Goal: Task Accomplishment & Management: Use online tool/utility

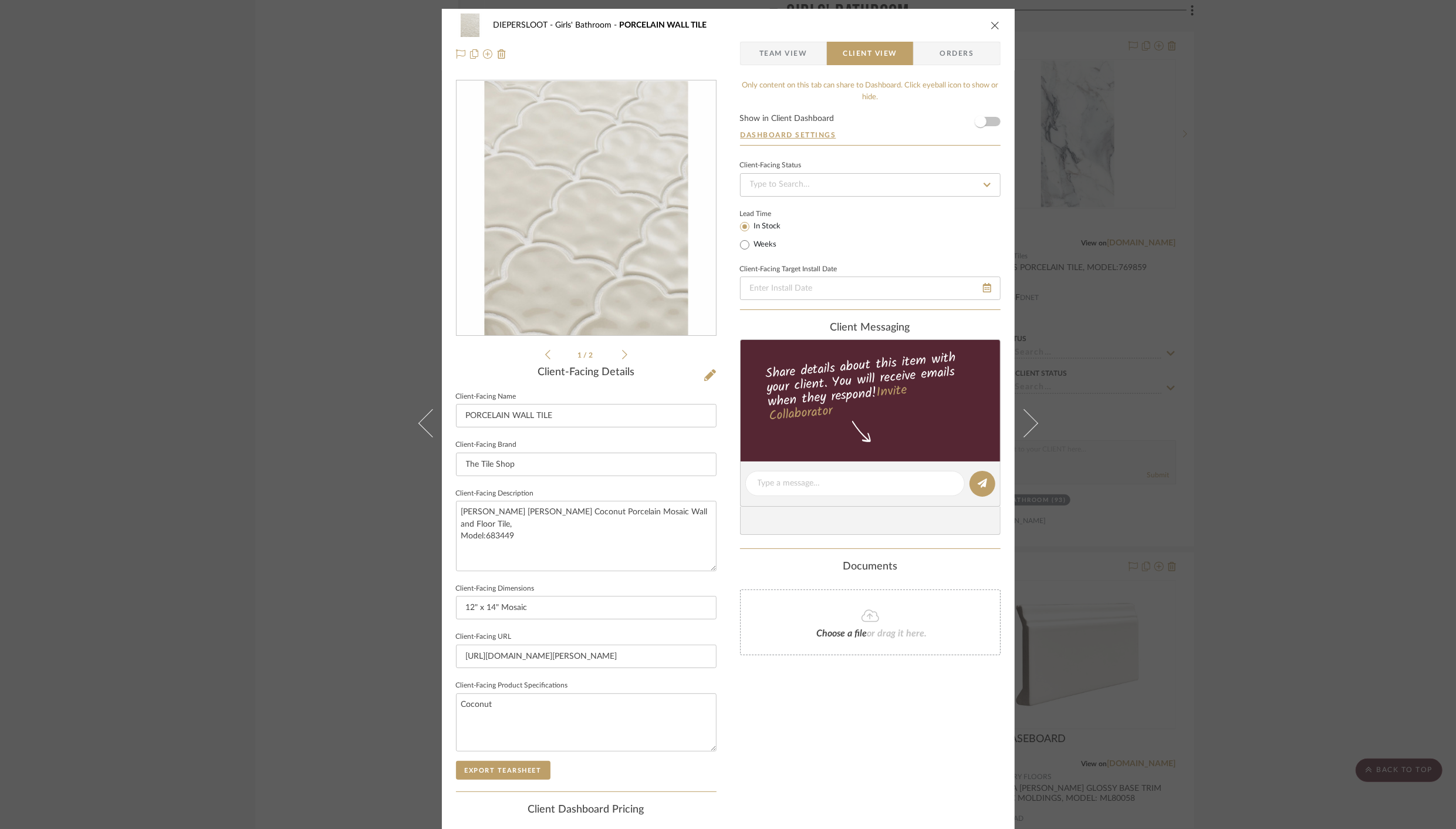
click at [990, 24] on icon "close" at bounding box center [995, 26] width 10 height 10
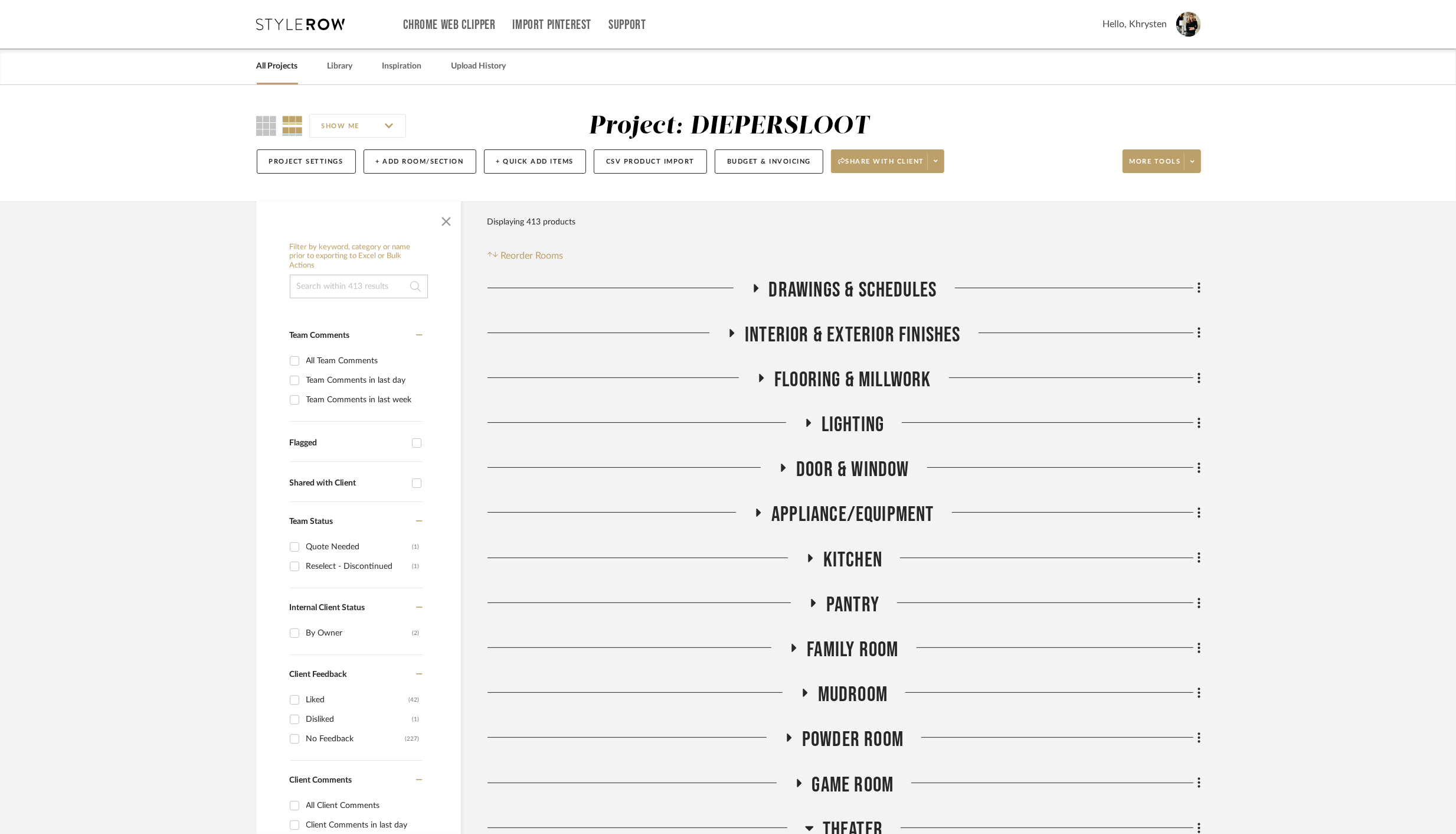
click at [270, 66] on link "All Projects" at bounding box center [277, 66] width 41 height 16
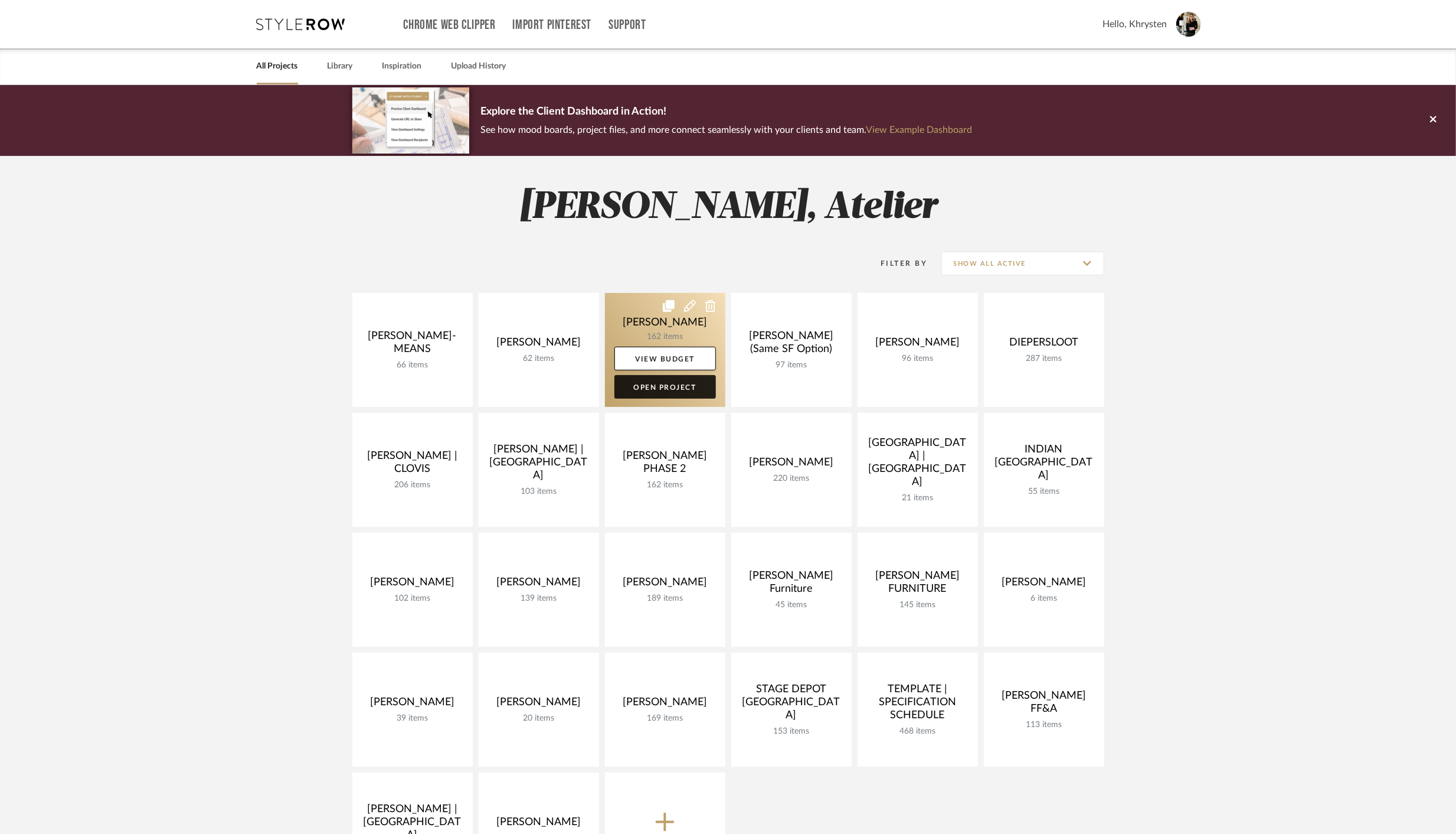
click at [642, 381] on link "Open Project" at bounding box center [666, 386] width 102 height 24
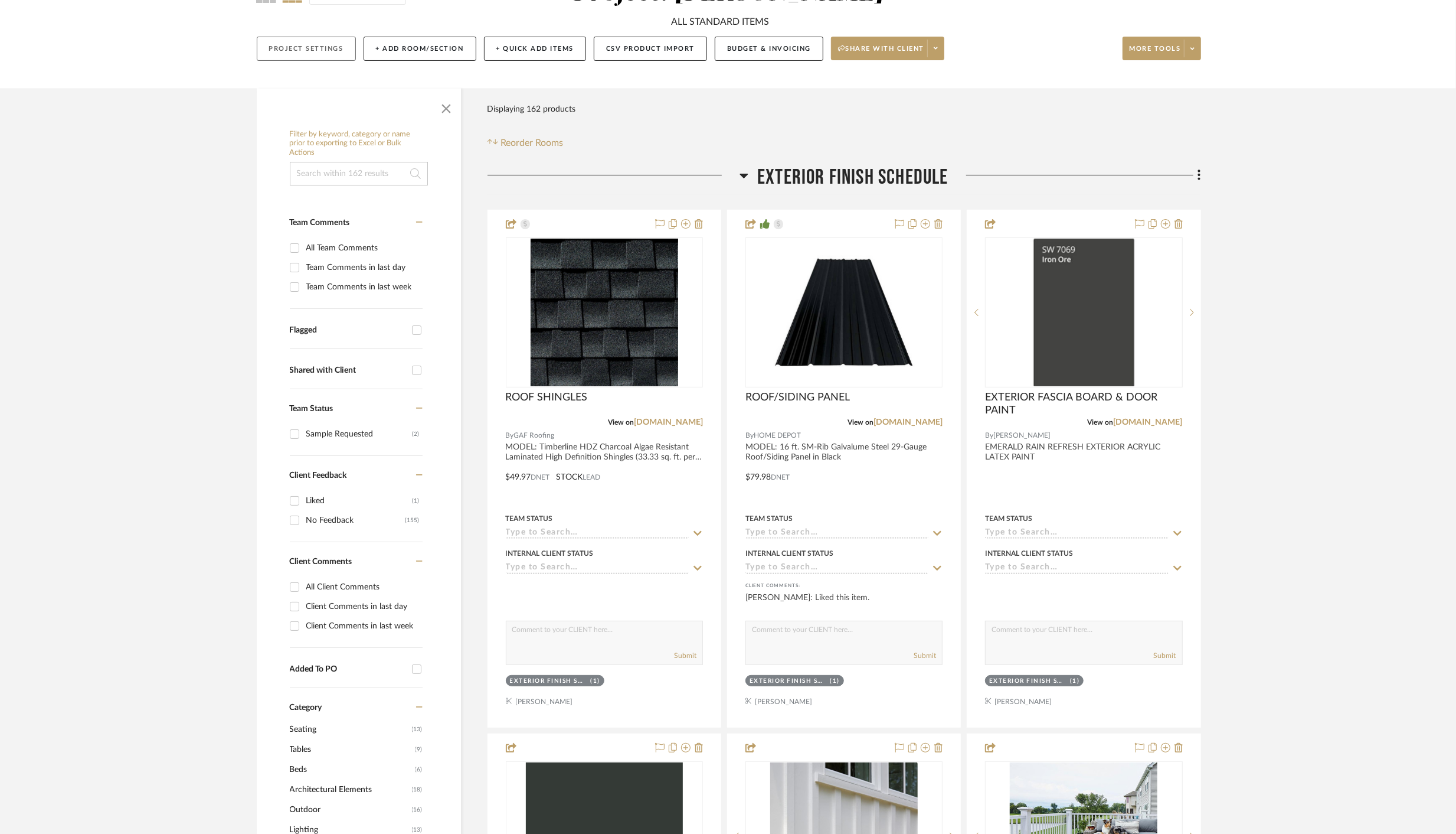
scroll to position [135, 0]
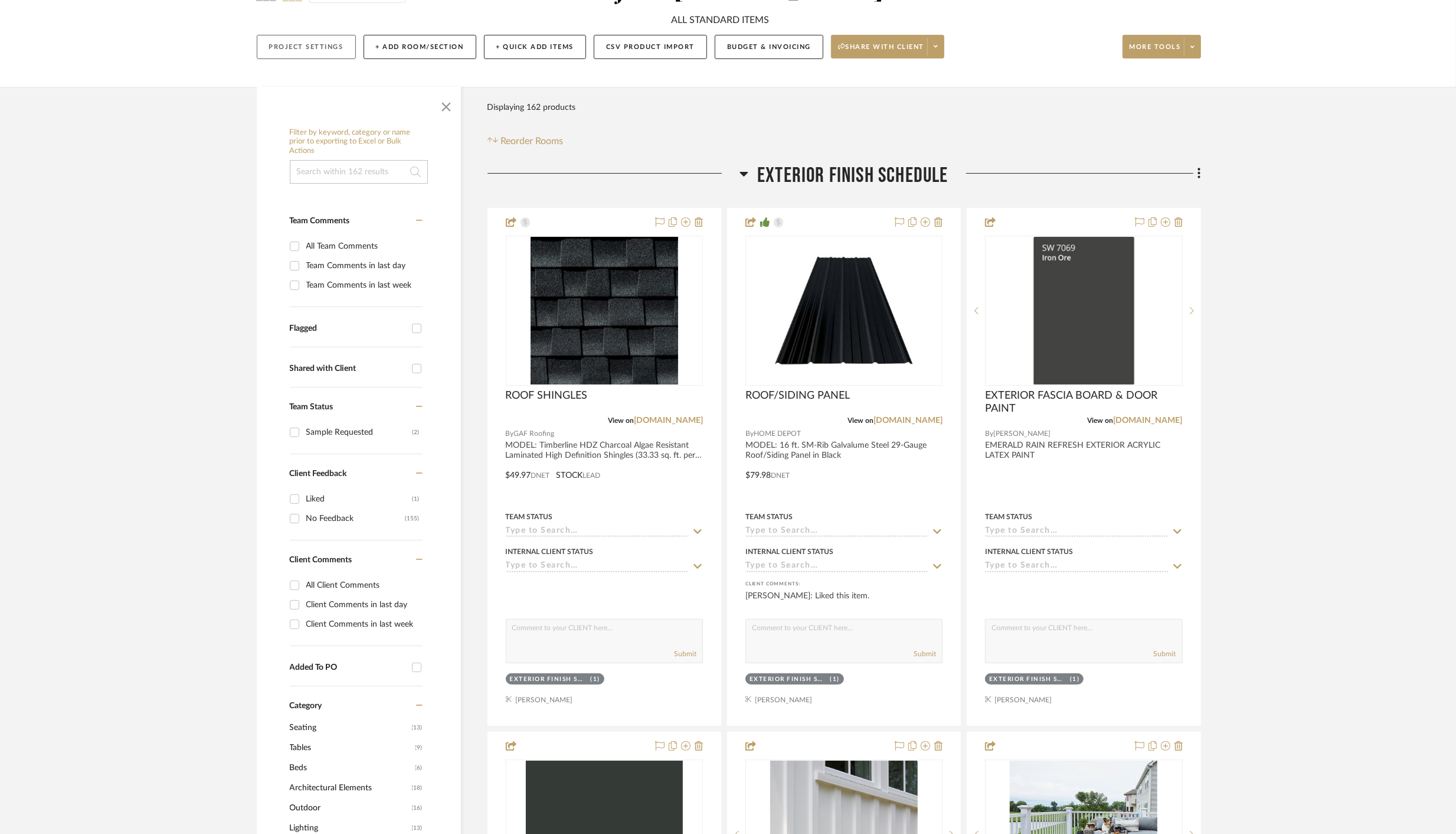
click at [296, 47] on button "Project Settings" at bounding box center [305, 46] width 99 height 24
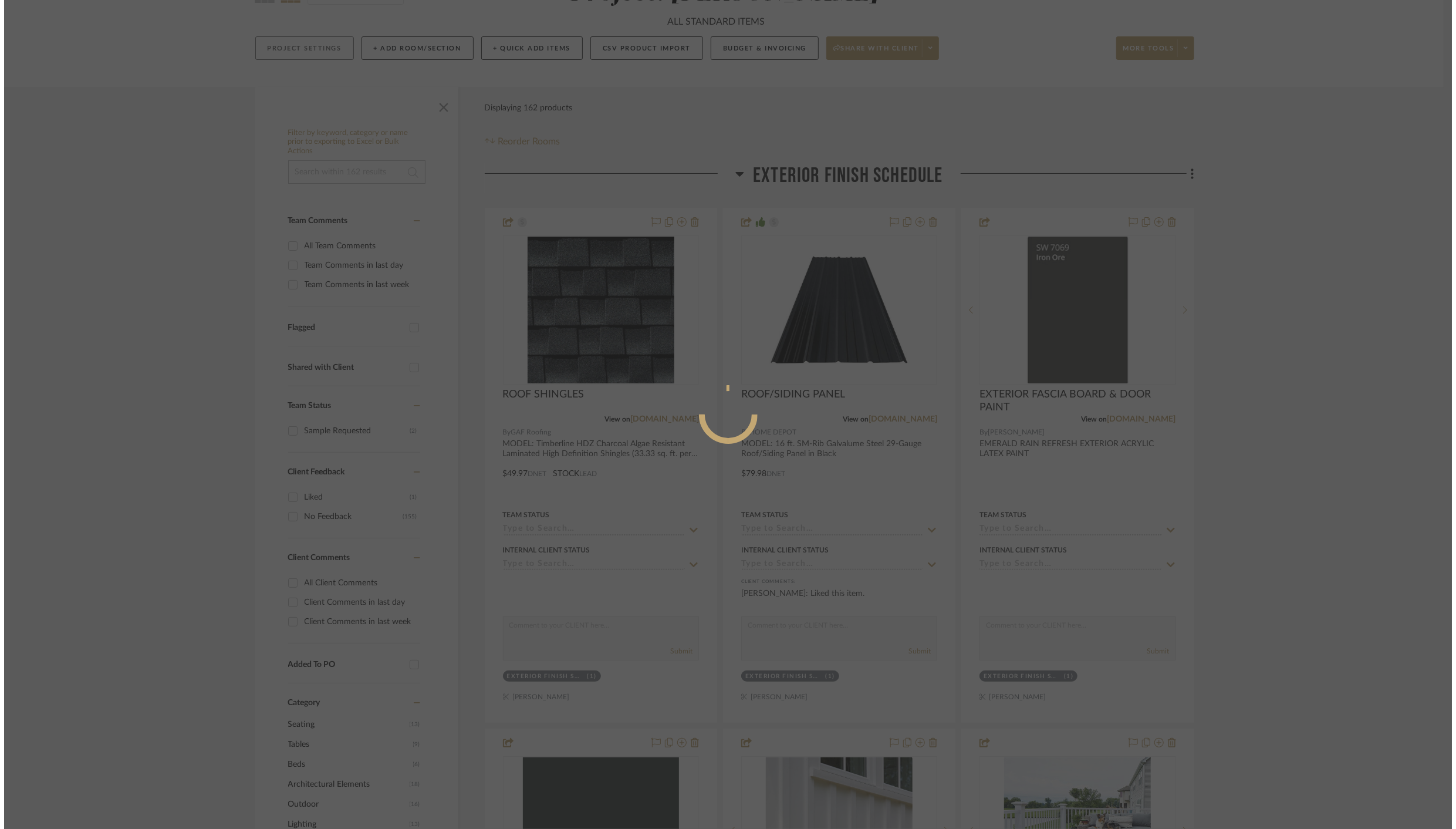
scroll to position [0, 0]
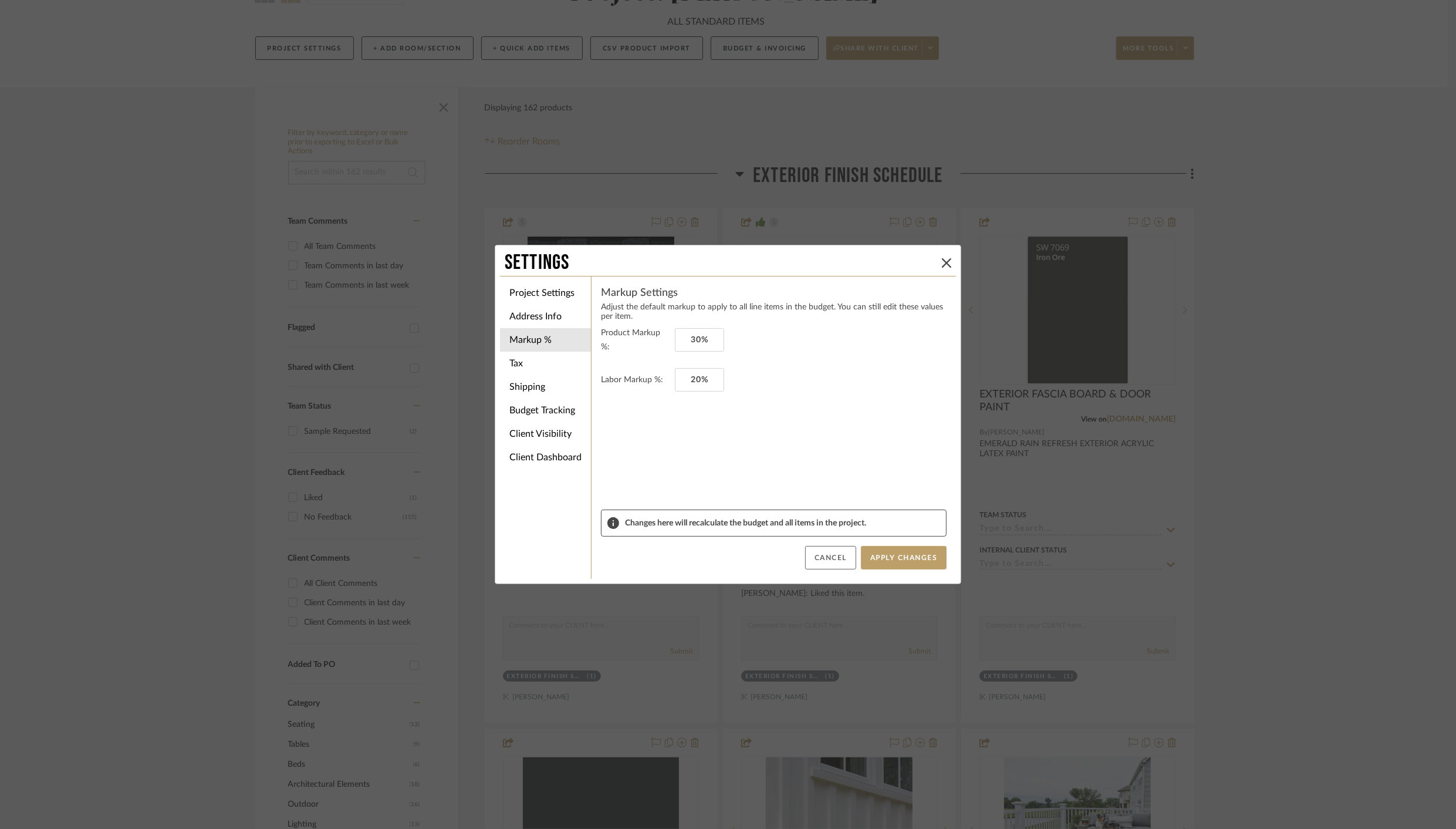
click at [826, 552] on button "Cancel" at bounding box center [830, 558] width 51 height 24
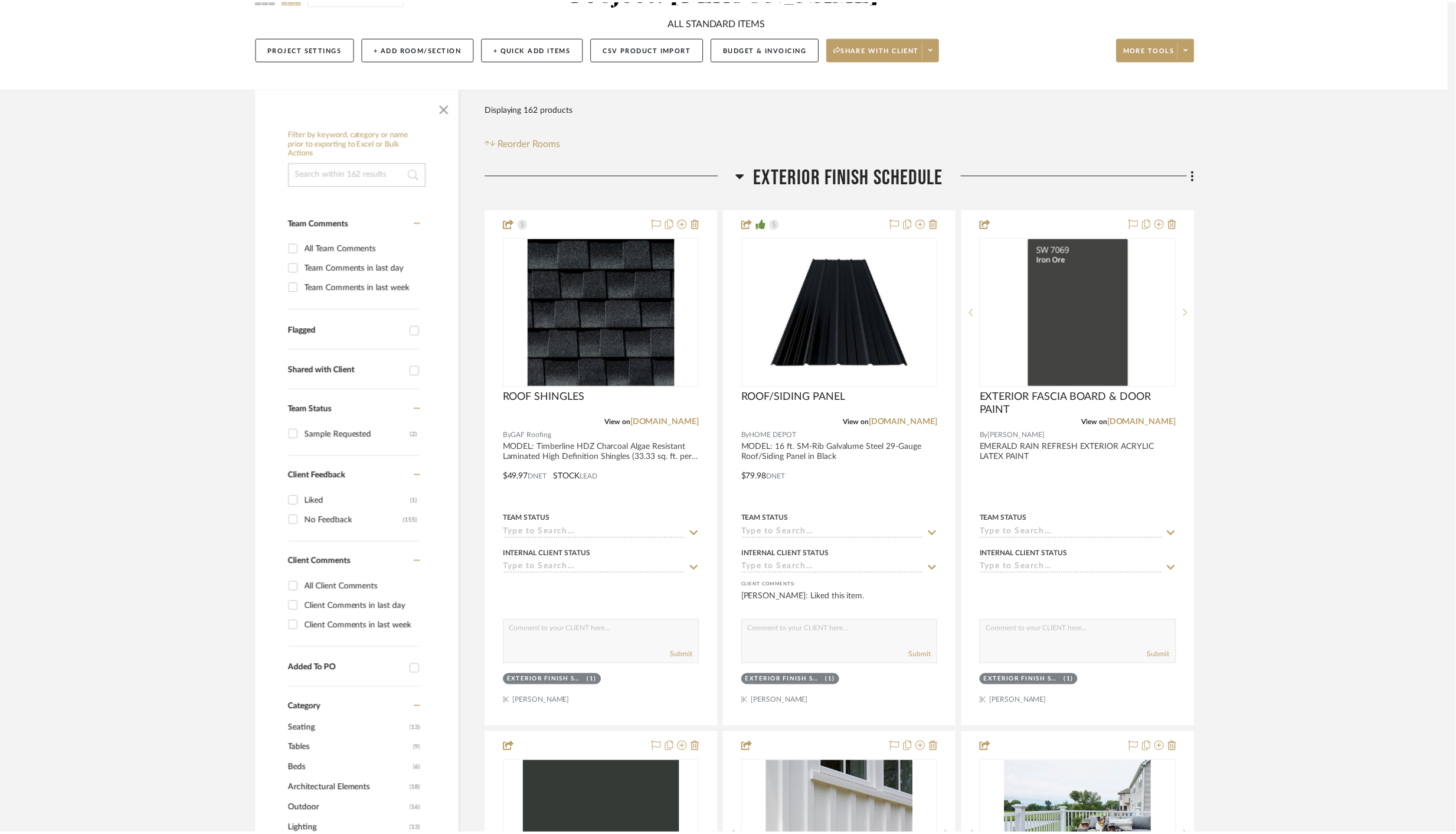
scroll to position [133, 0]
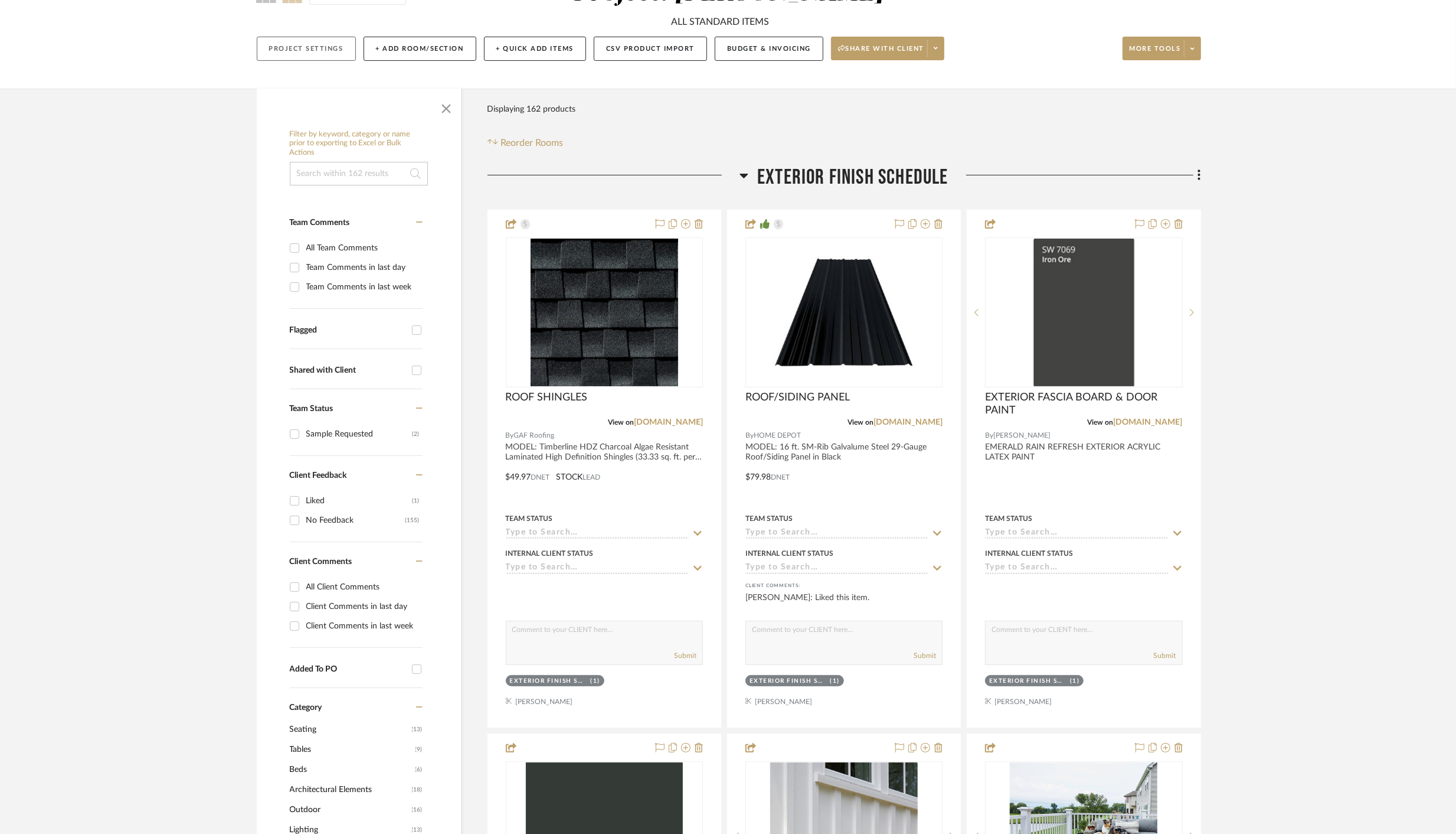
click at [288, 50] on button "Project Settings" at bounding box center [305, 48] width 99 height 24
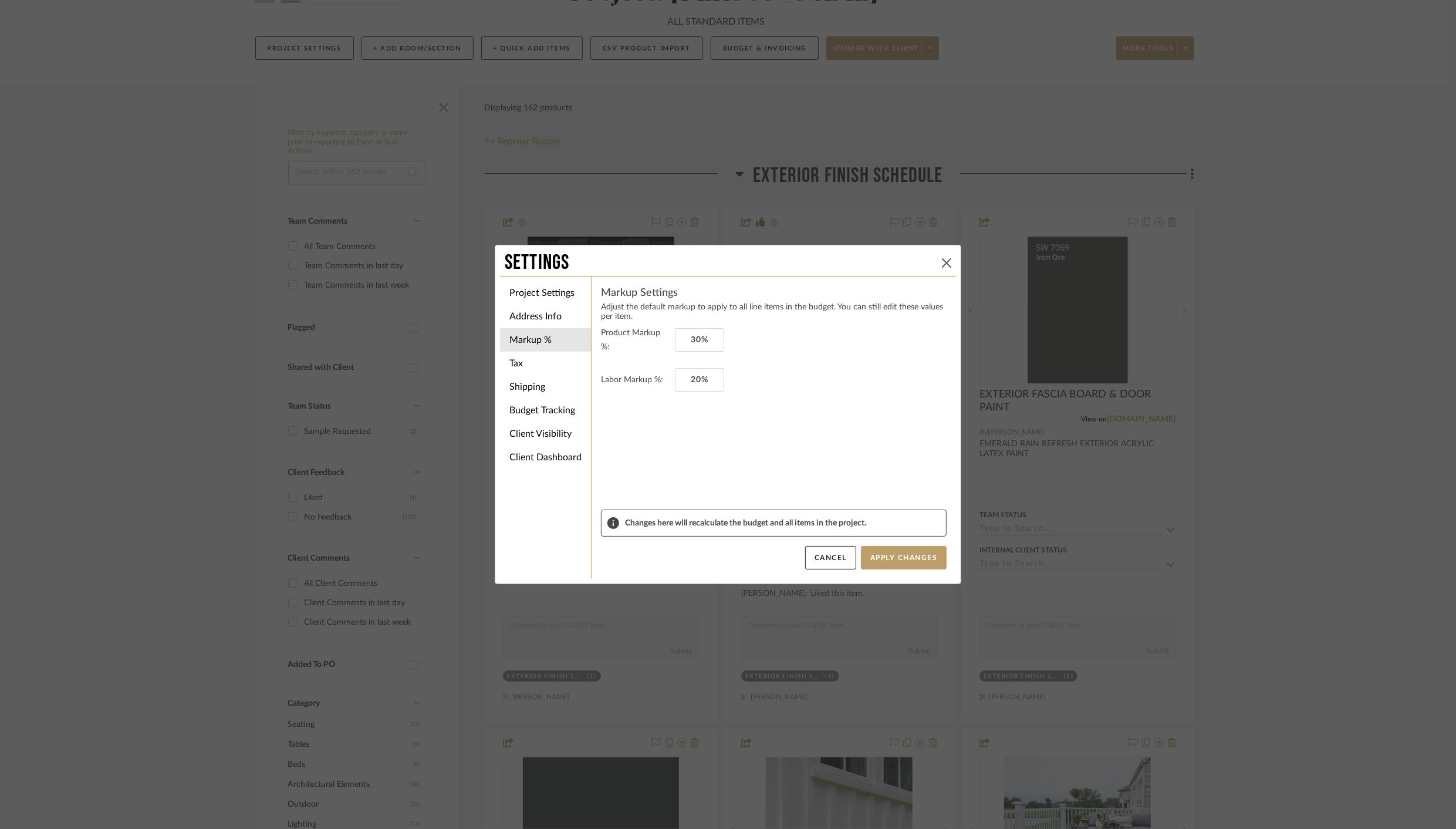
click at [941, 260] on icon at bounding box center [946, 263] width 10 height 10
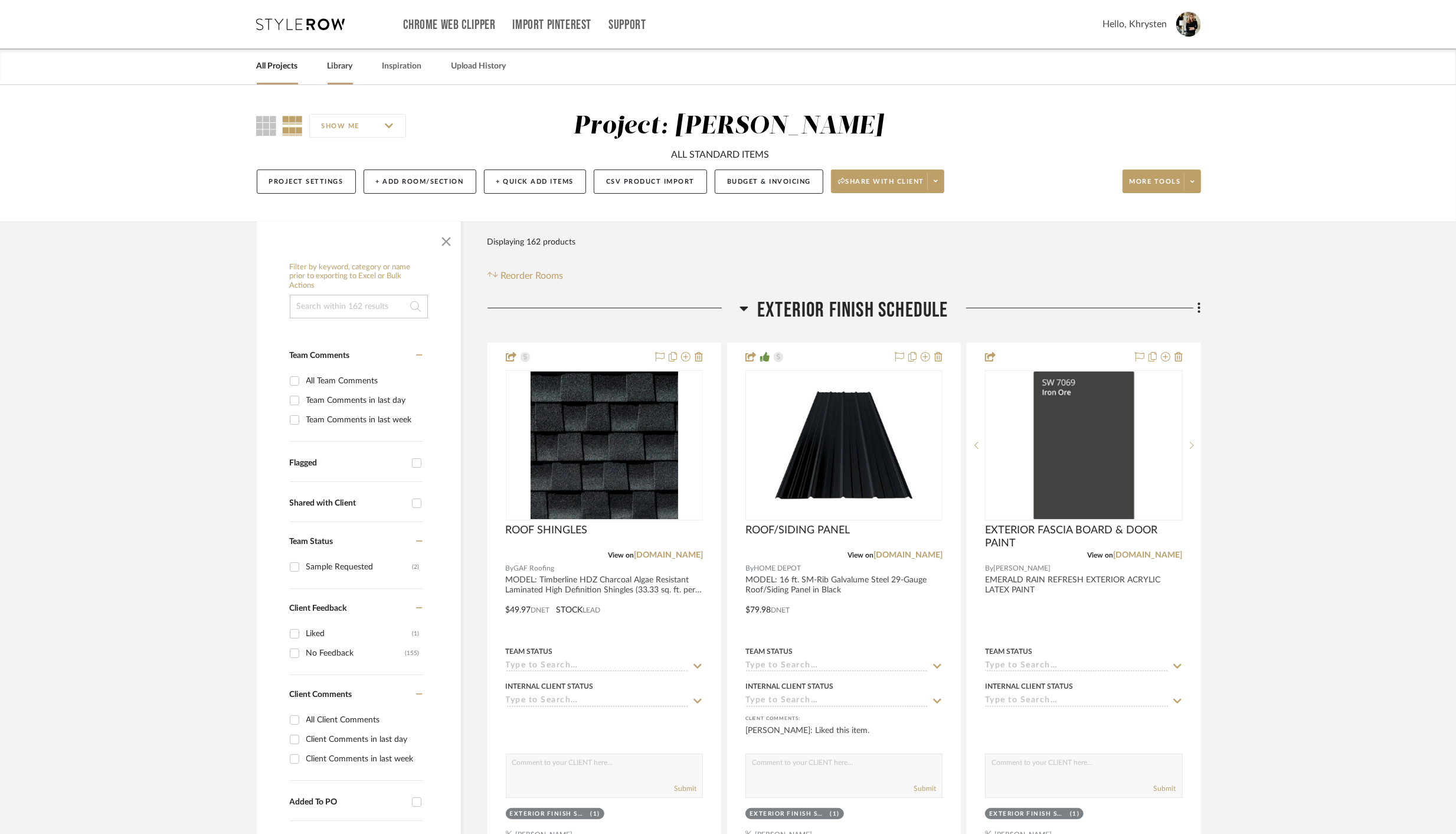
click at [344, 64] on link "Library" at bounding box center [340, 66] width 25 height 16
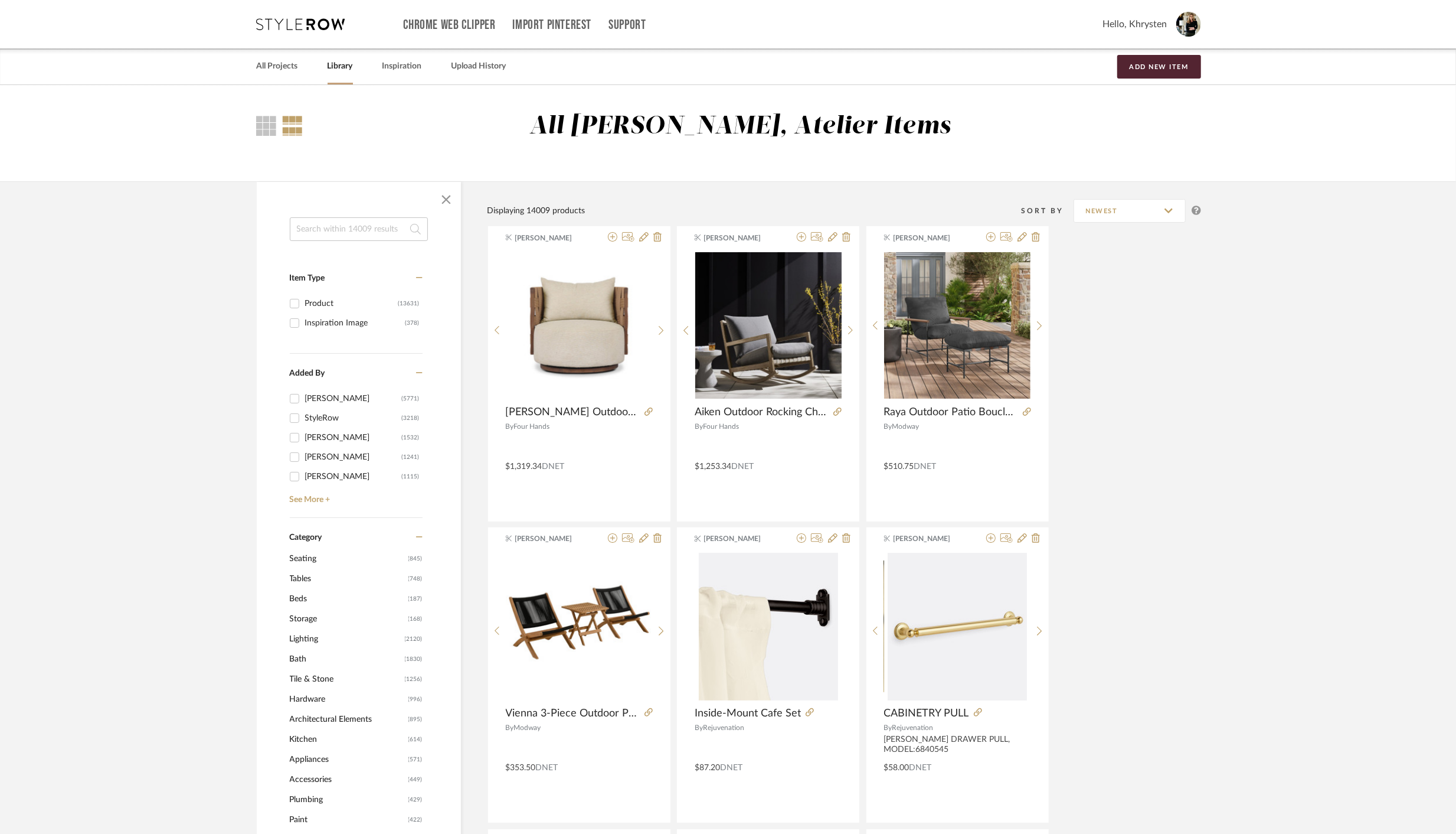
click at [338, 226] on input at bounding box center [359, 229] width 138 height 24
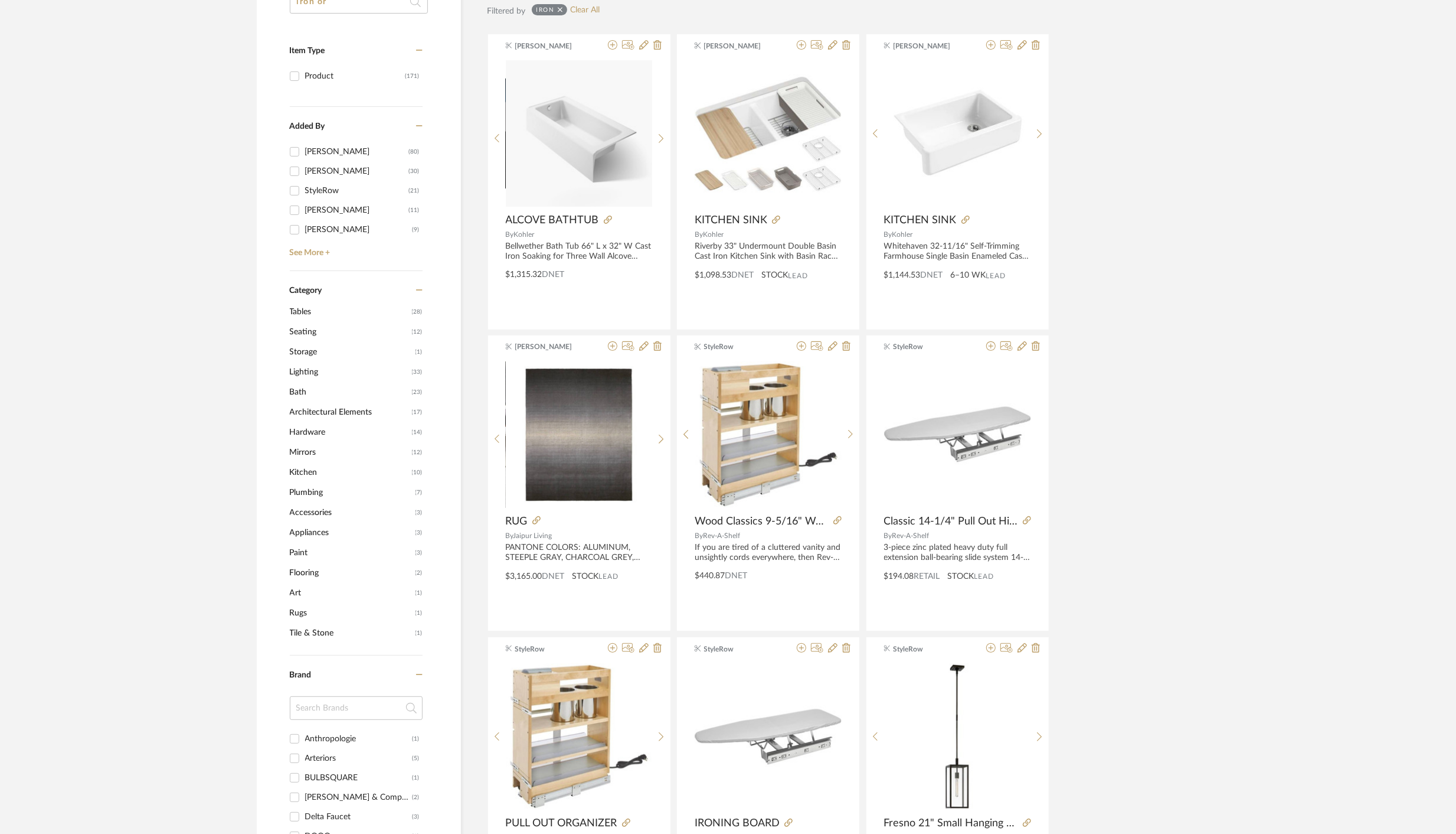
scroll to position [225, 0]
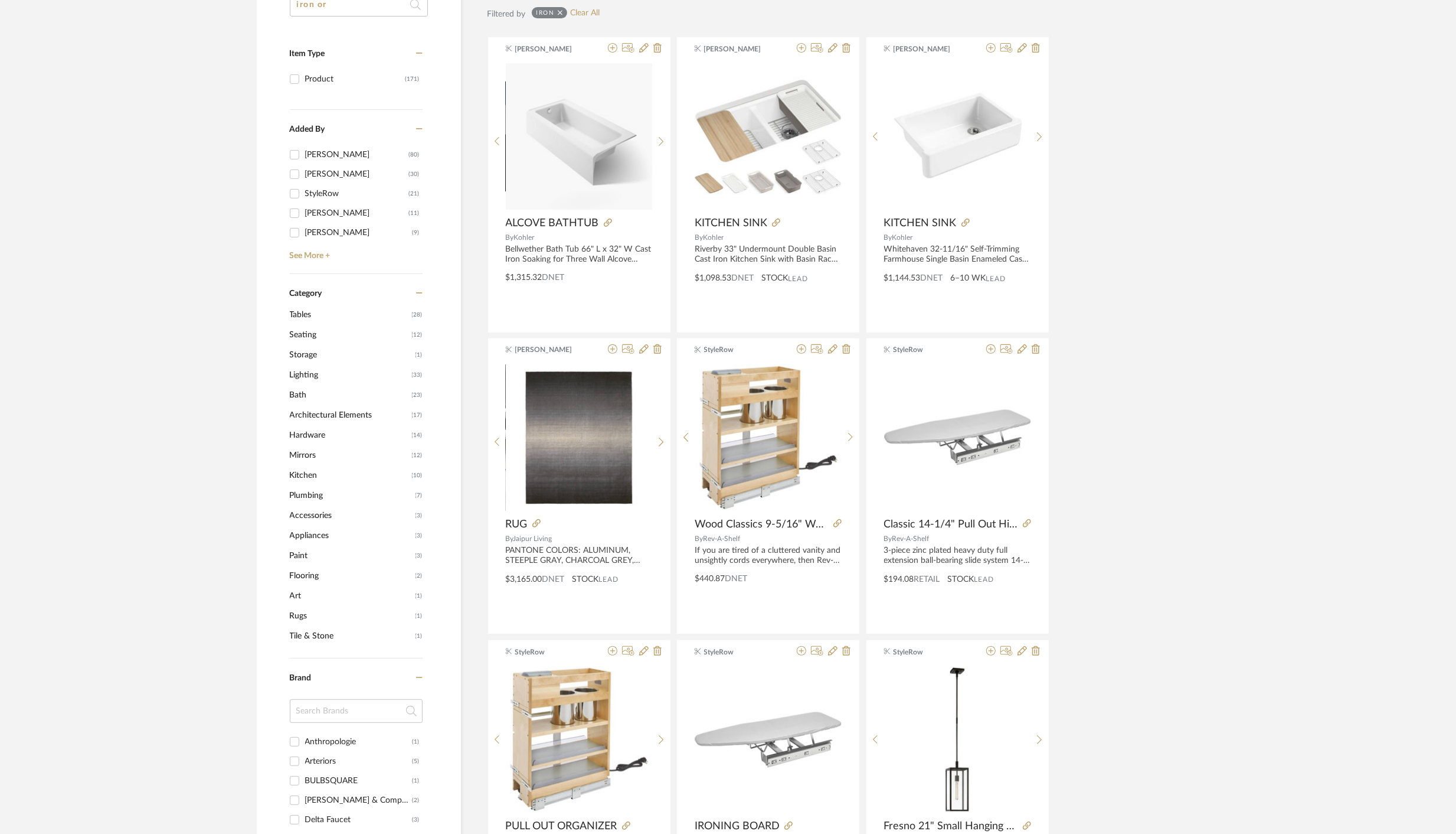
type input "iron ore"
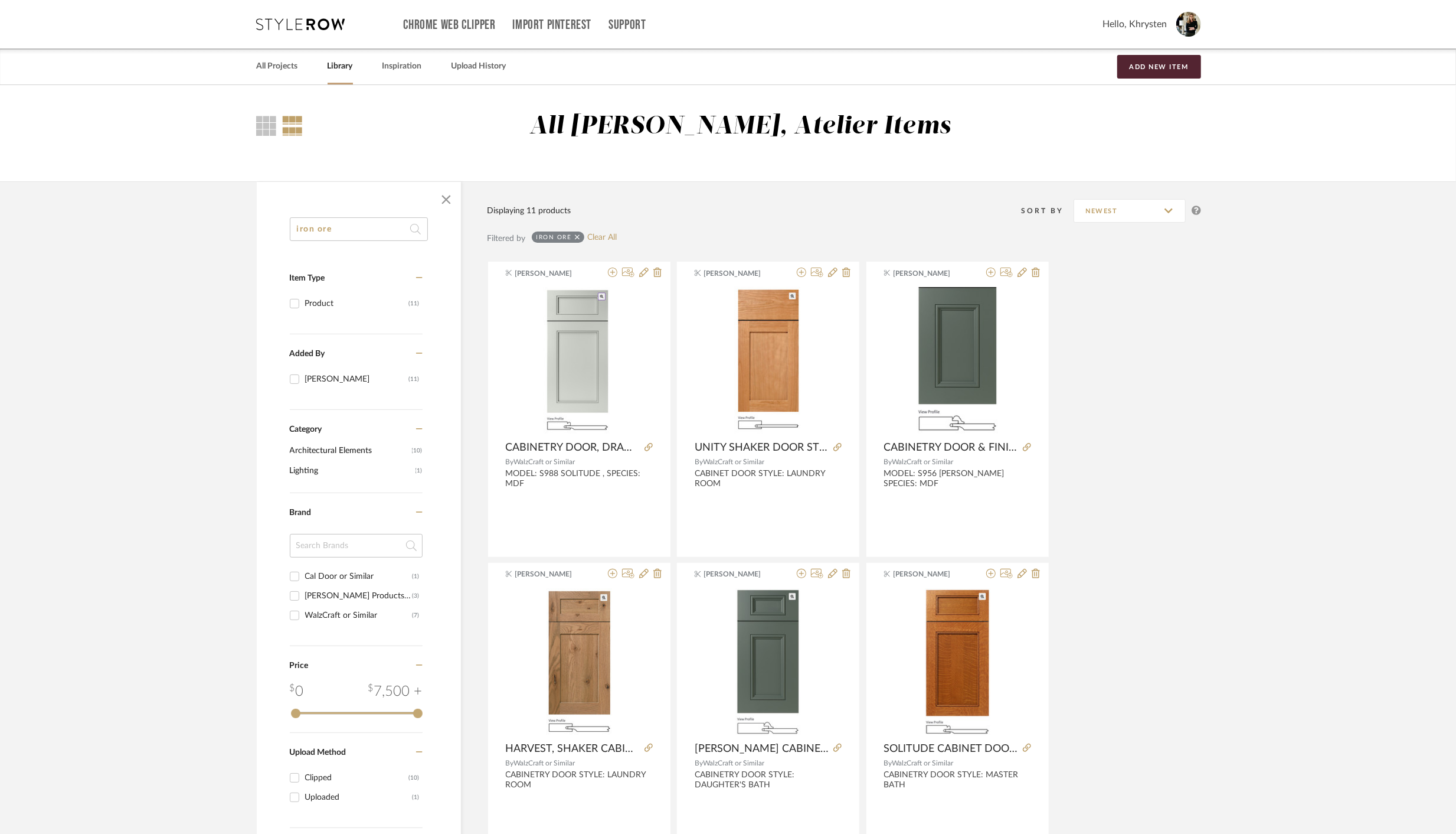
click at [359, 236] on input "iron ore" at bounding box center [359, 229] width 138 height 24
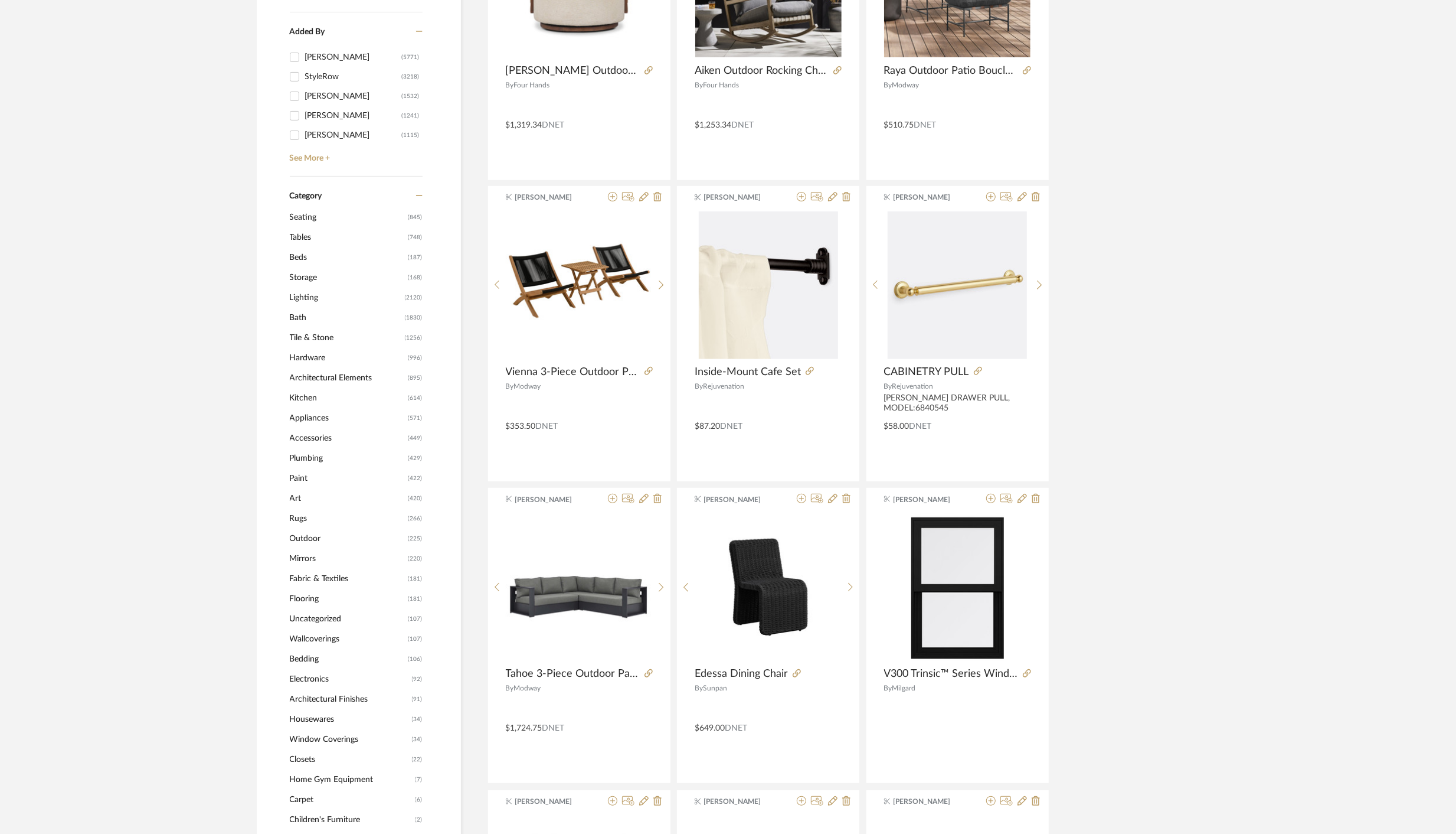
scroll to position [342, 0]
click at [292, 474] on span "Paint" at bounding box center [348, 477] width 115 height 20
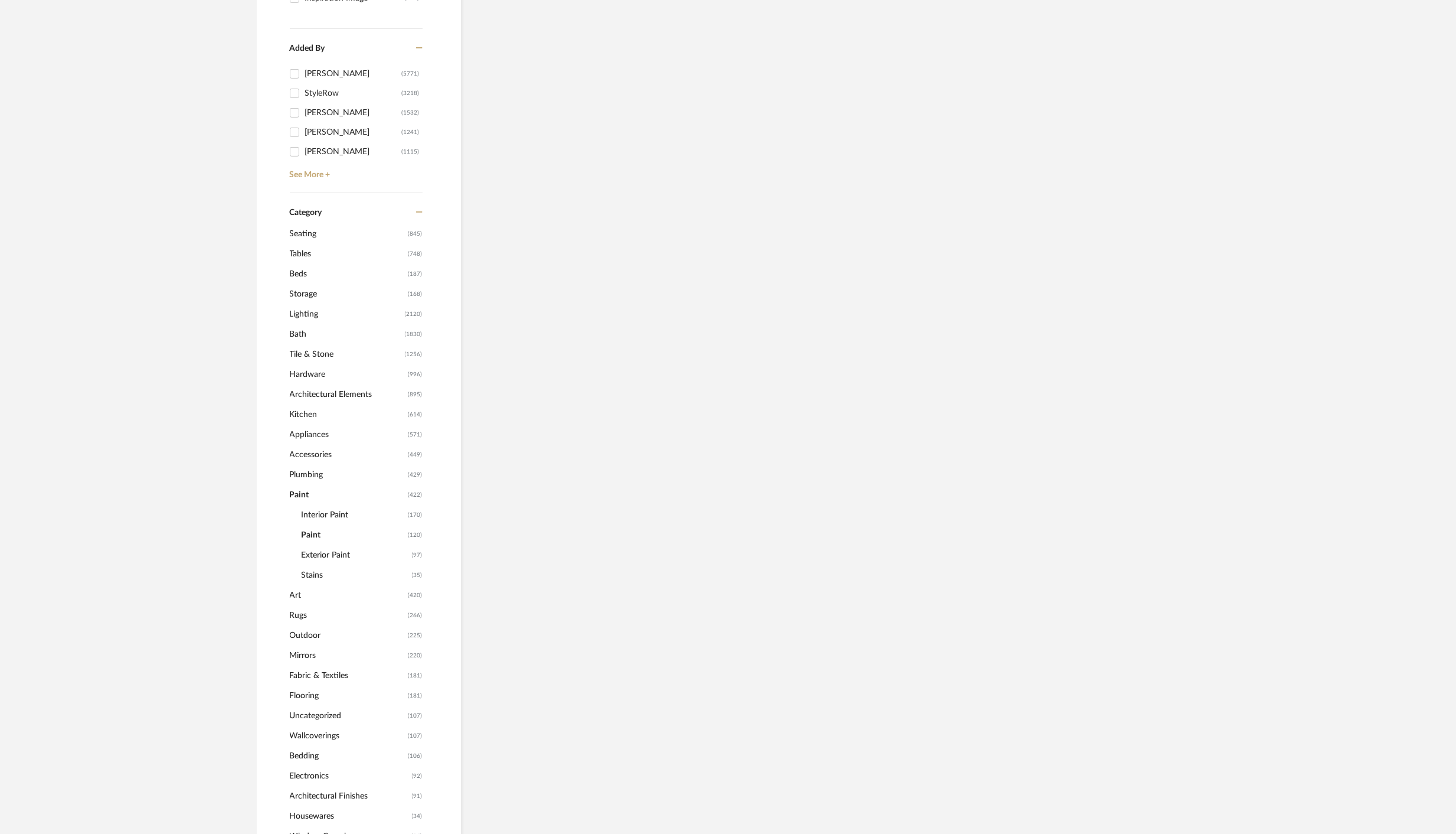
scroll to position [360, 0]
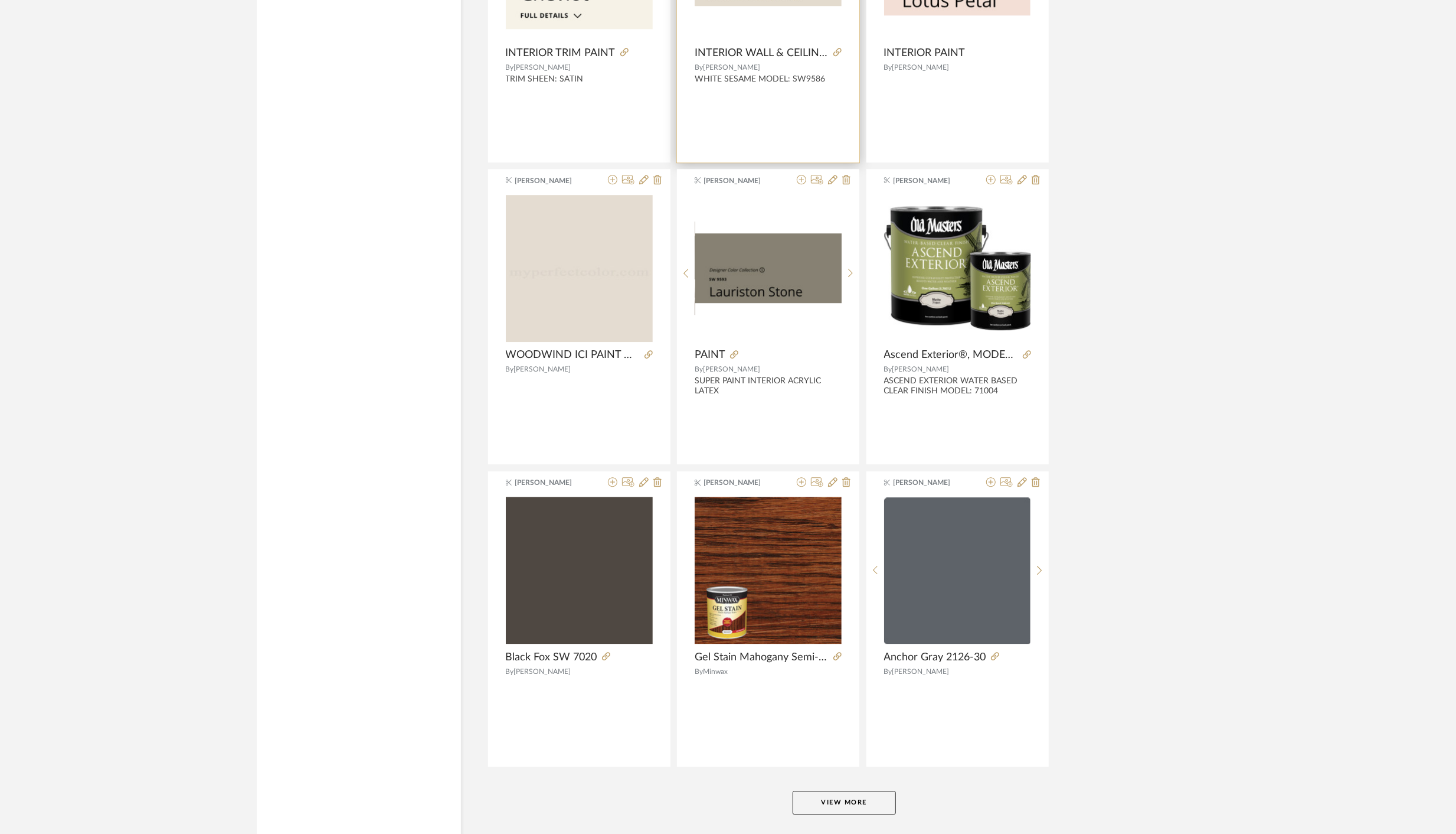
scroll to position [3183, 0]
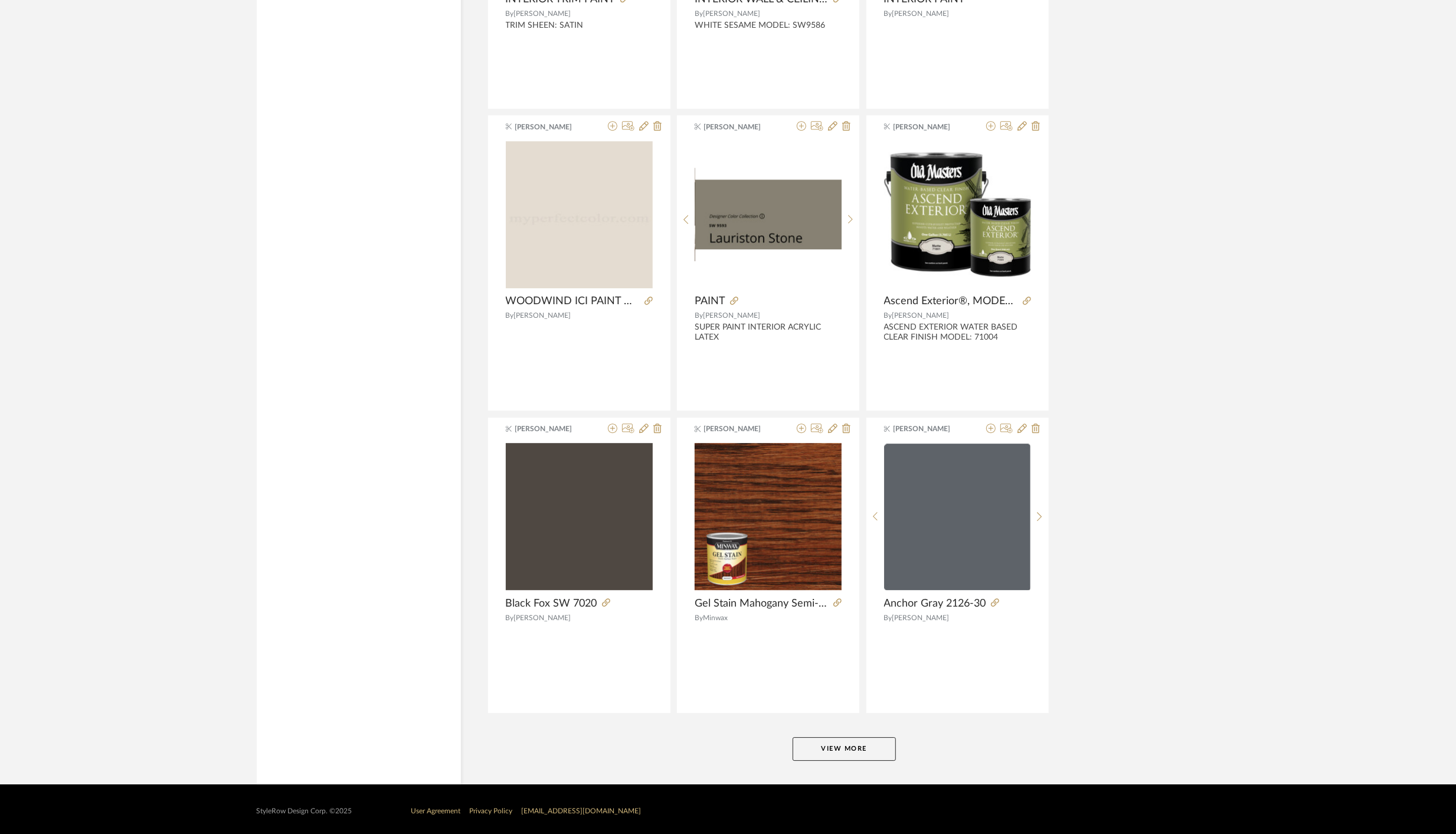
click at [861, 745] on button "View More" at bounding box center [844, 748] width 104 height 24
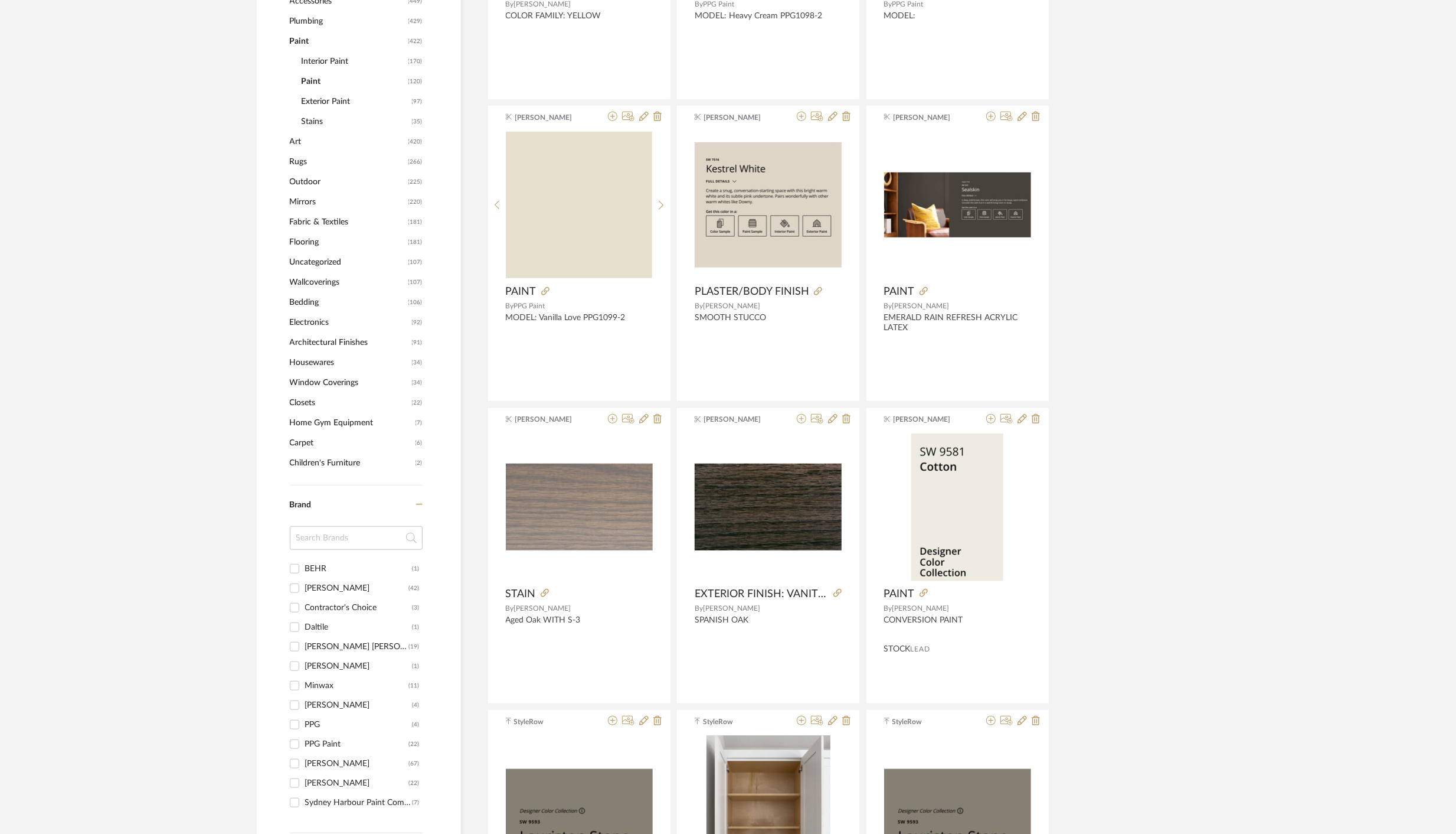
scroll to position [0, 0]
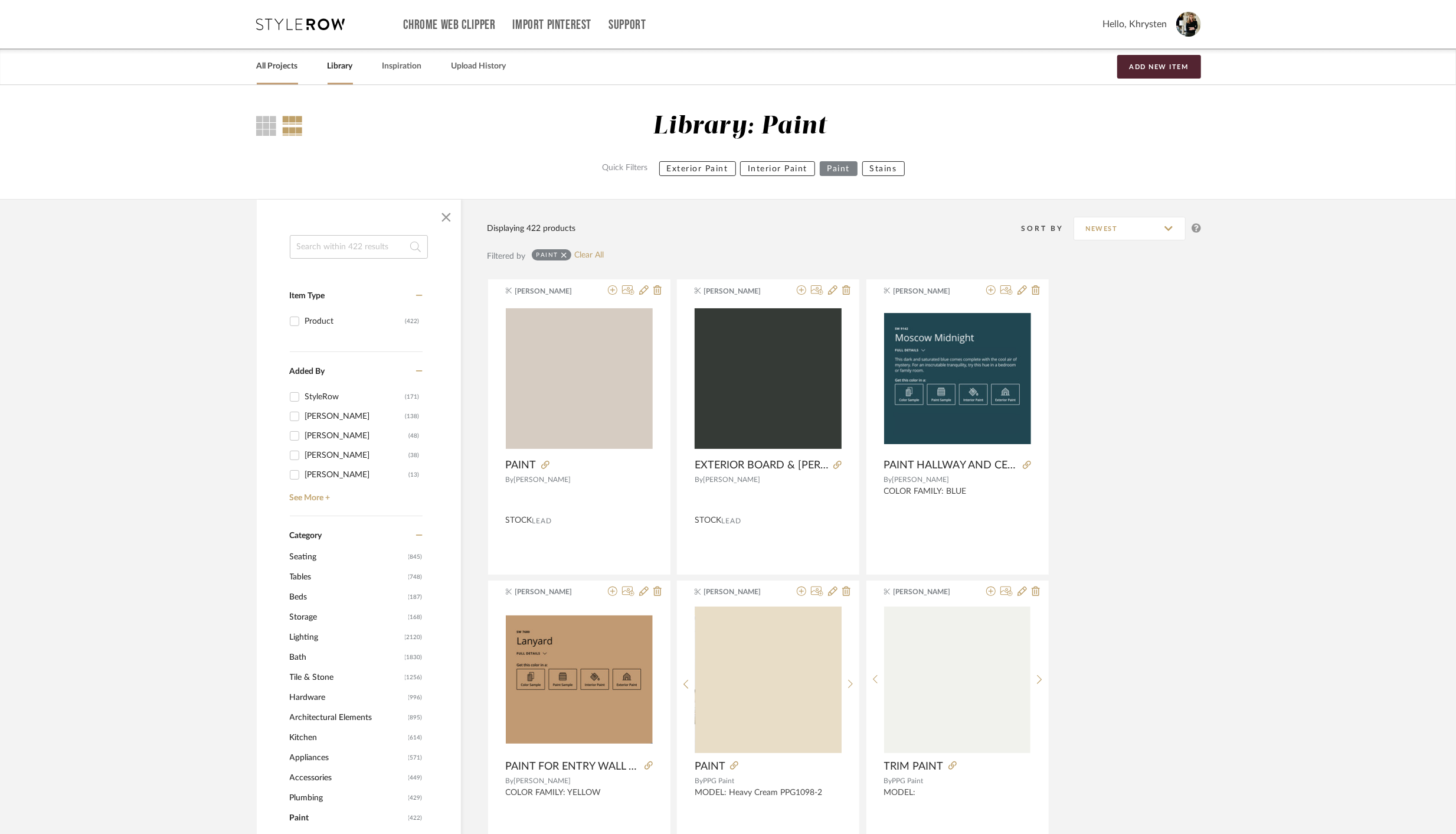
click at [282, 65] on link "All Projects" at bounding box center [277, 66] width 41 height 16
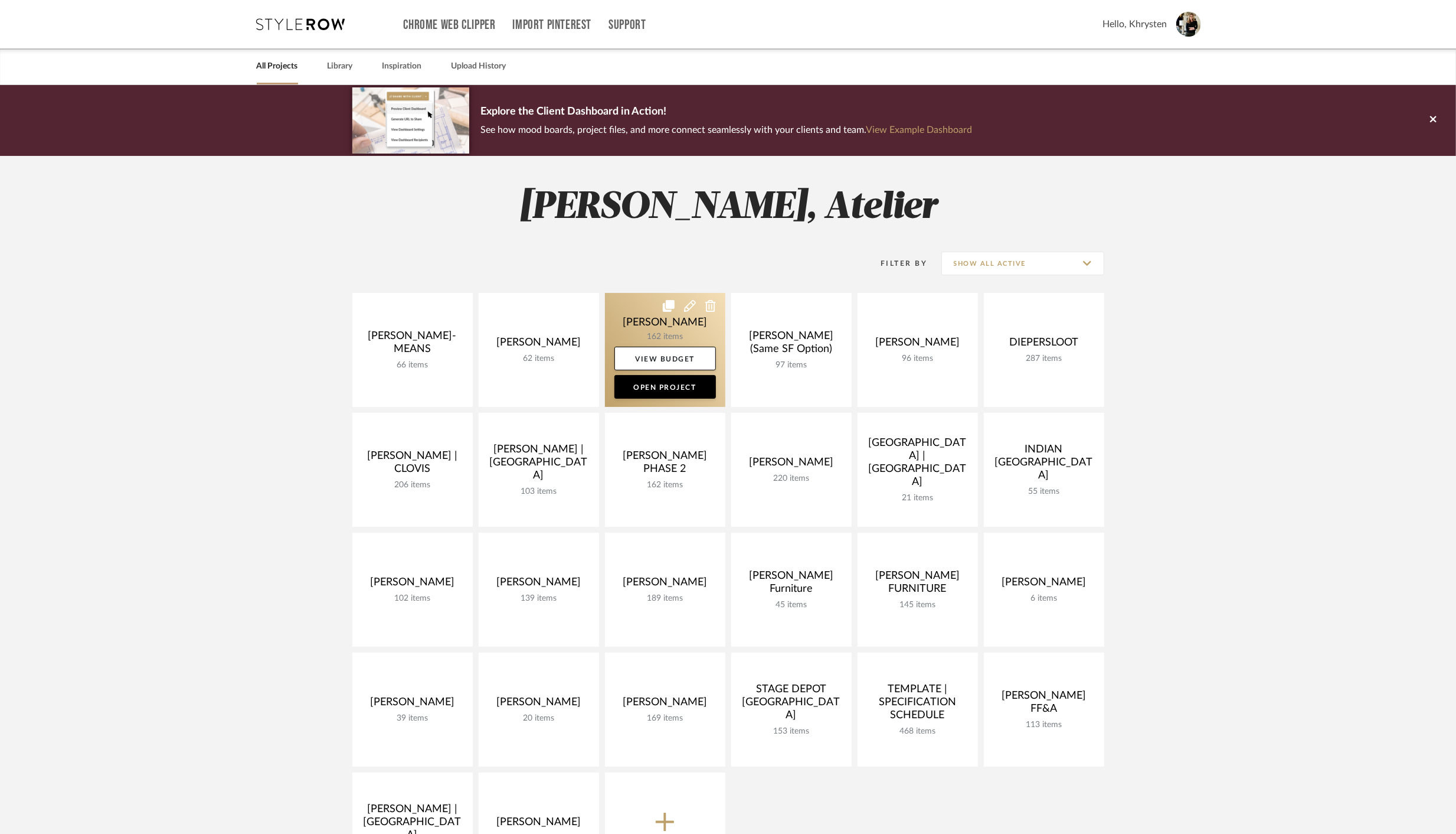
click at [664, 330] on link at bounding box center [665, 350] width 120 height 114
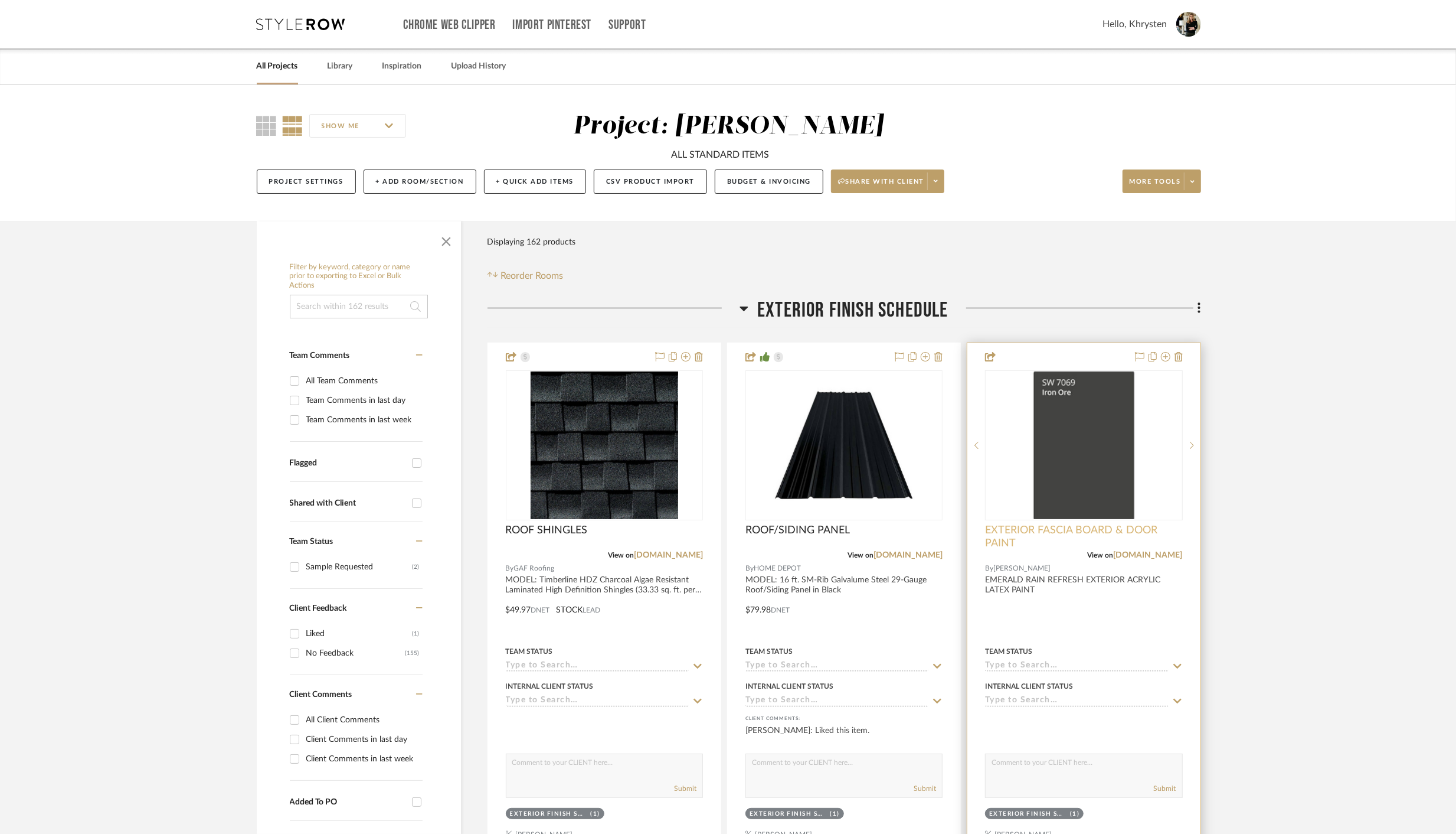
click at [1088, 527] on span "EXTERIOR FASCIA BOARD & DOOR PAINT" at bounding box center [1083, 536] width 197 height 26
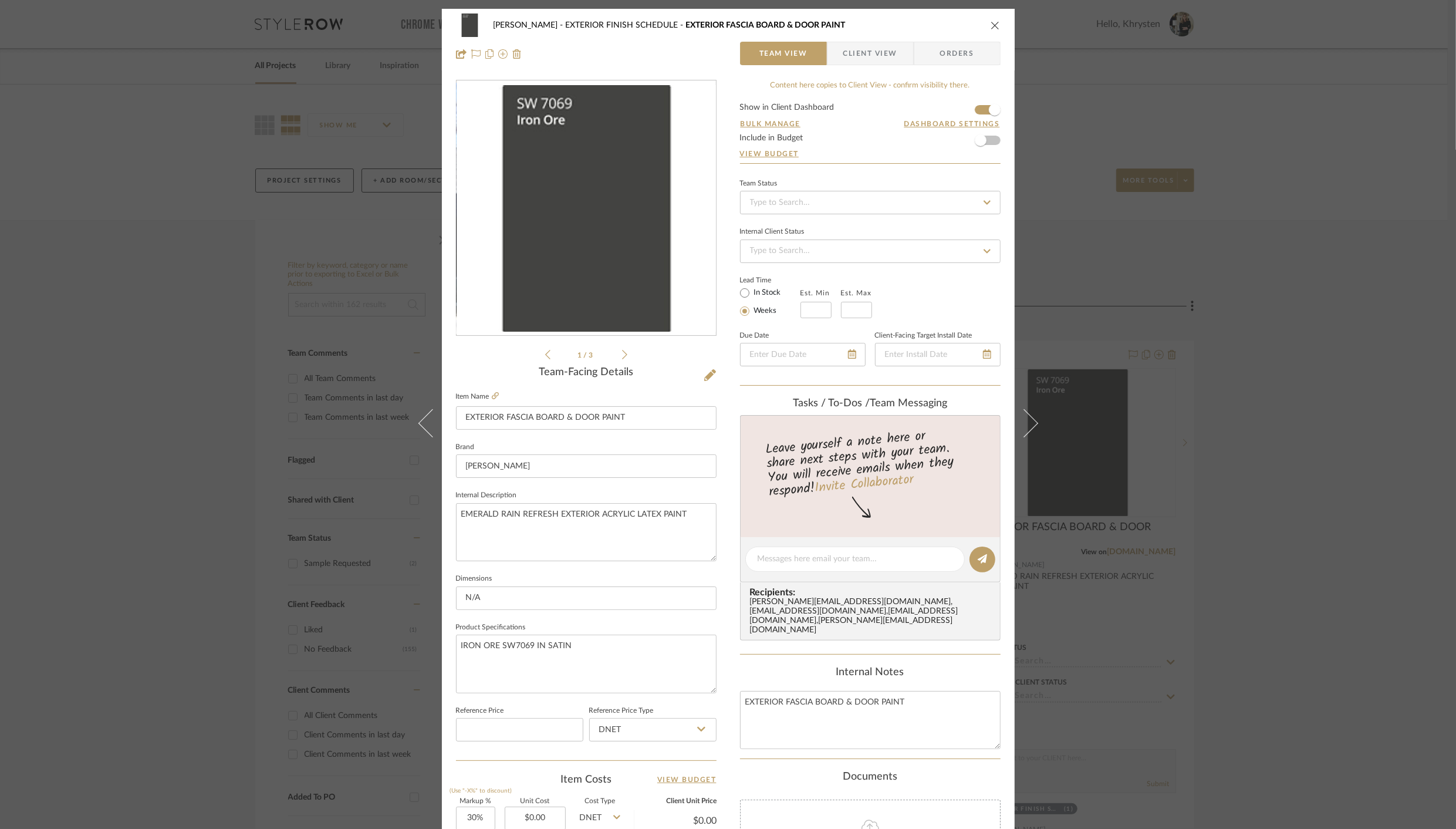
click at [992, 22] on icon "close" at bounding box center [995, 26] width 10 height 10
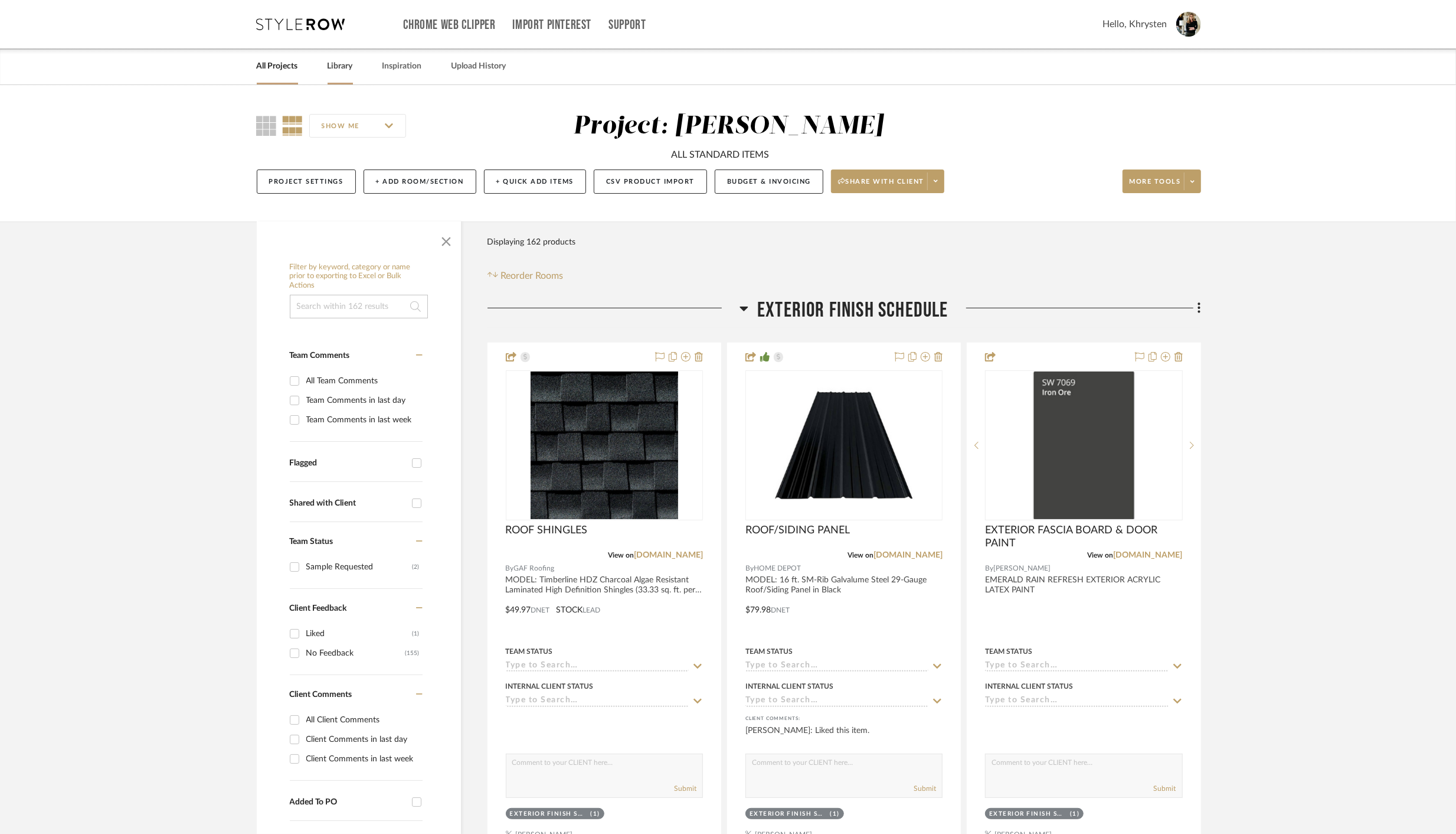
click at [341, 66] on link "Library" at bounding box center [340, 66] width 25 height 16
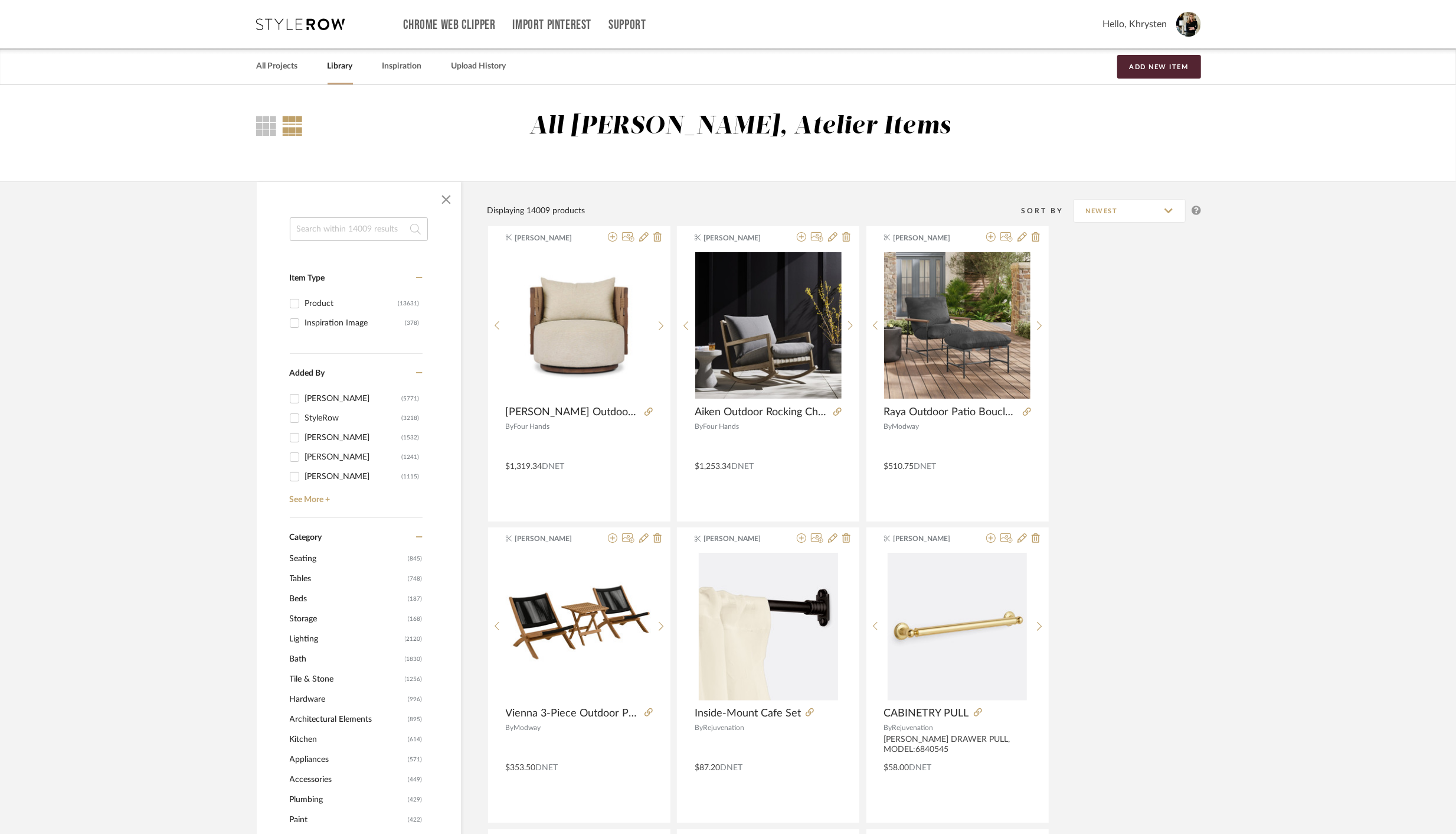
click at [346, 229] on input at bounding box center [359, 229] width 138 height 24
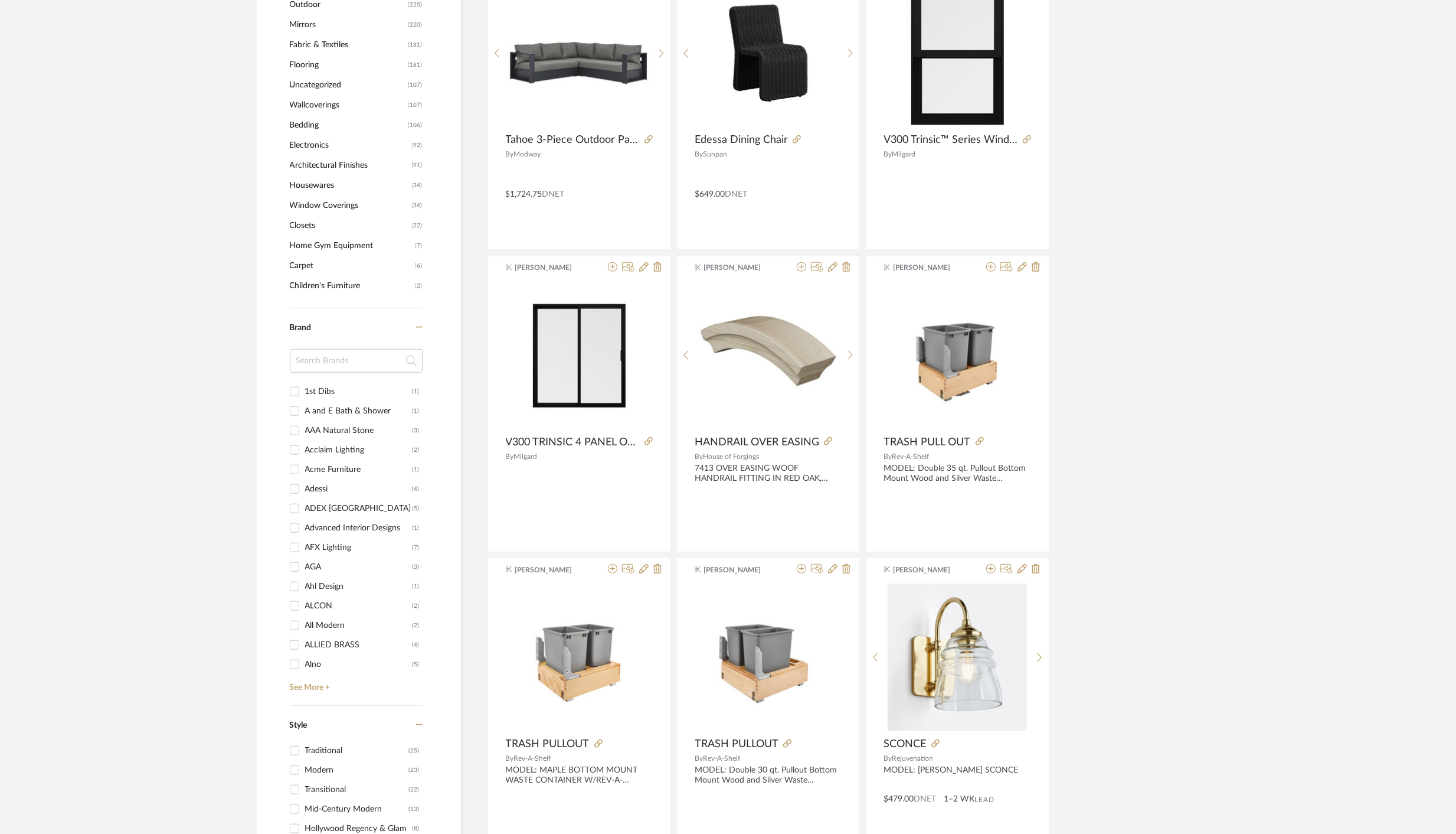
scroll to position [981, 0]
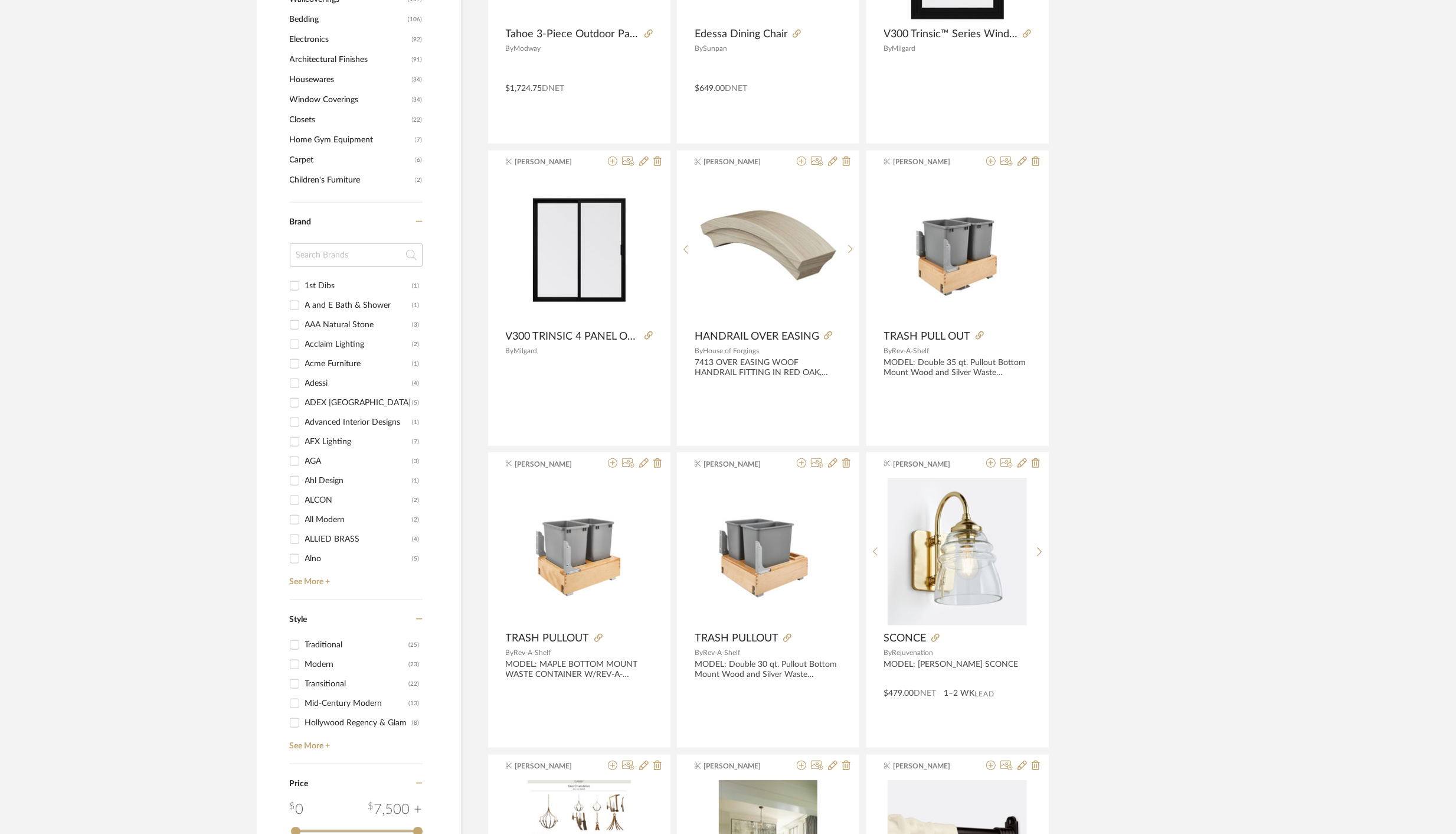
click at [337, 257] on input at bounding box center [356, 255] width 133 height 24
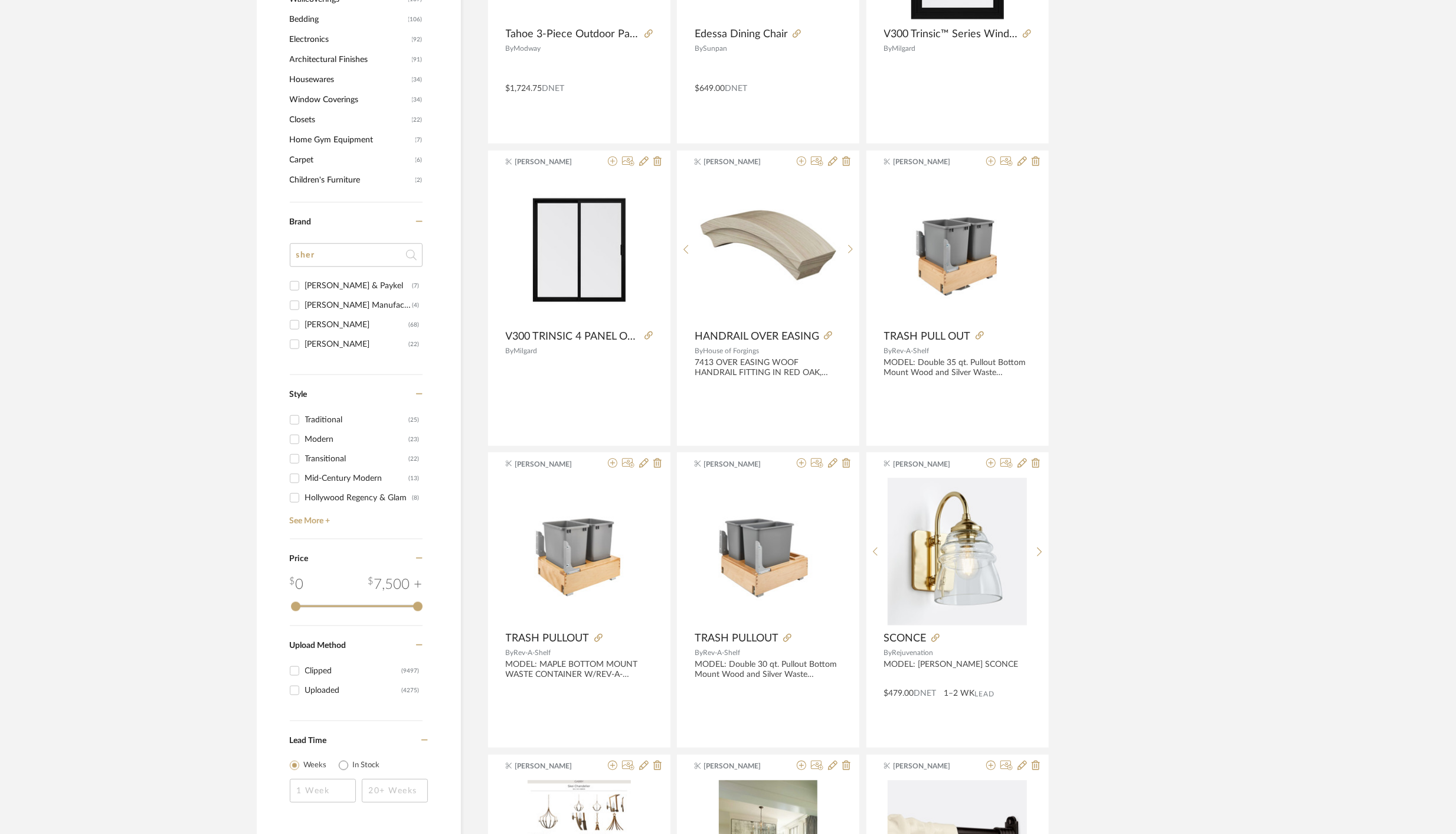
type input "sher"
click at [294, 321] on input "[PERSON_NAME] (68)" at bounding box center [295, 325] width 19 height 19
checkbox input "true"
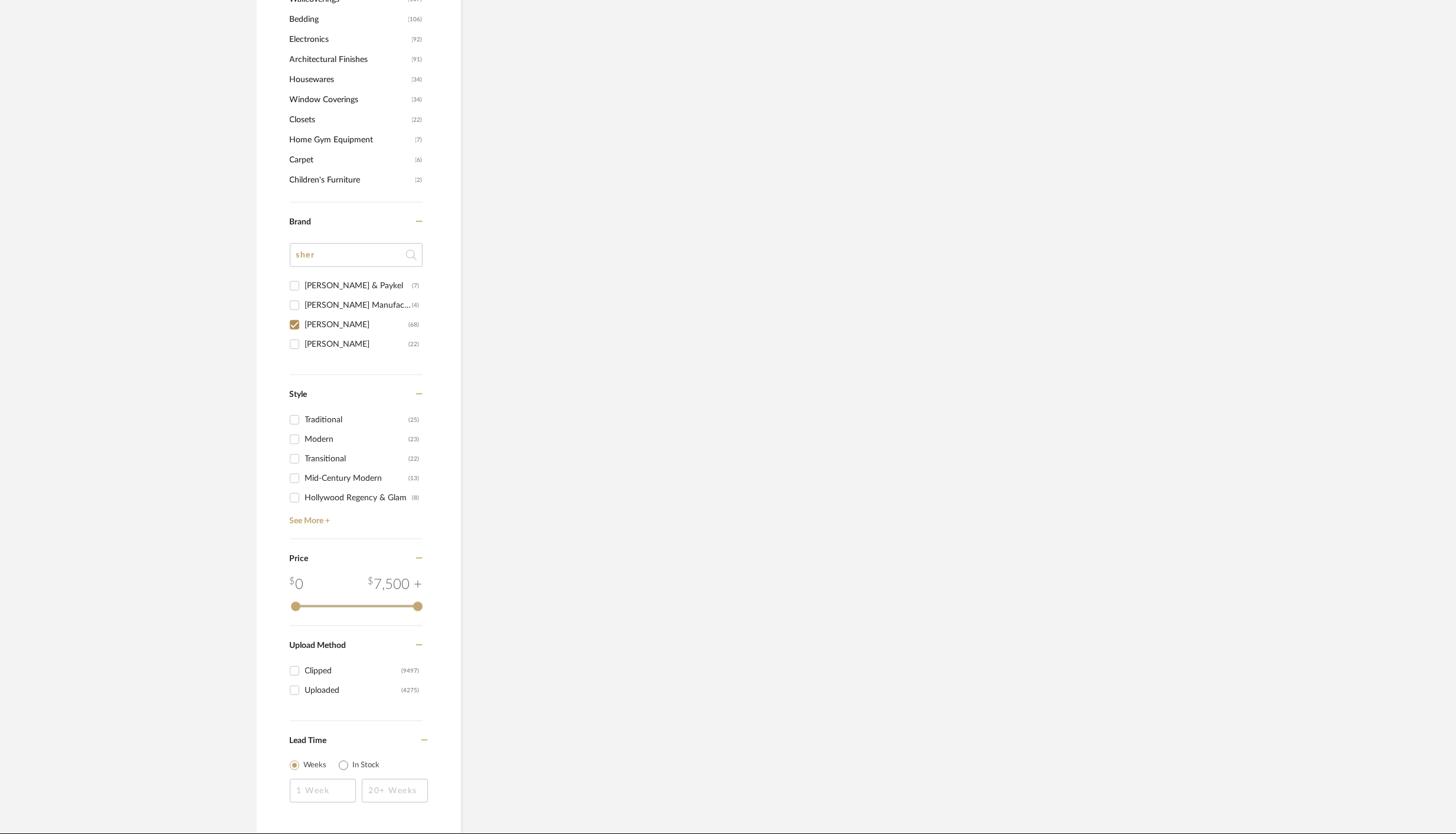
scroll to position [961, 0]
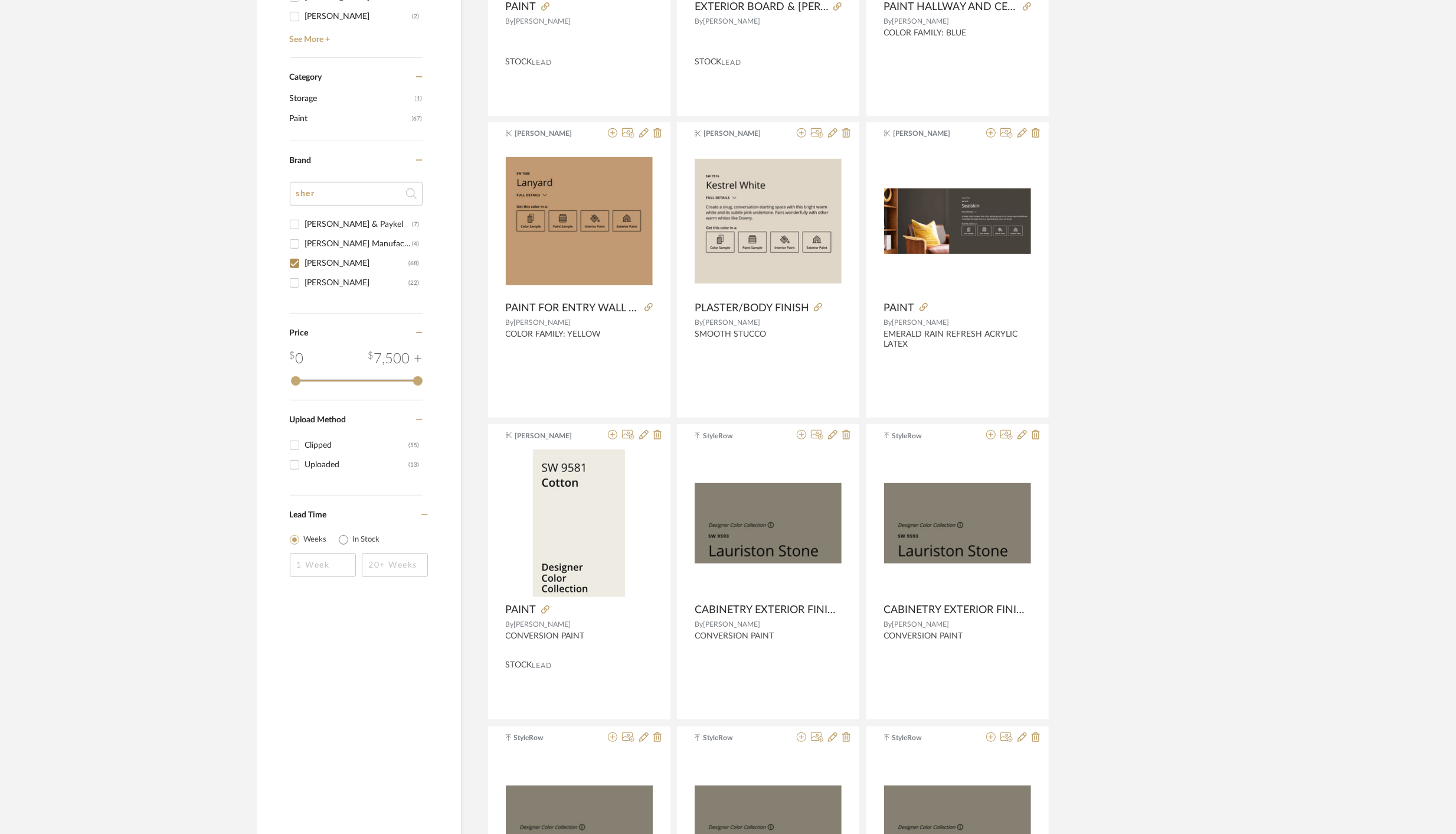
scroll to position [445, 0]
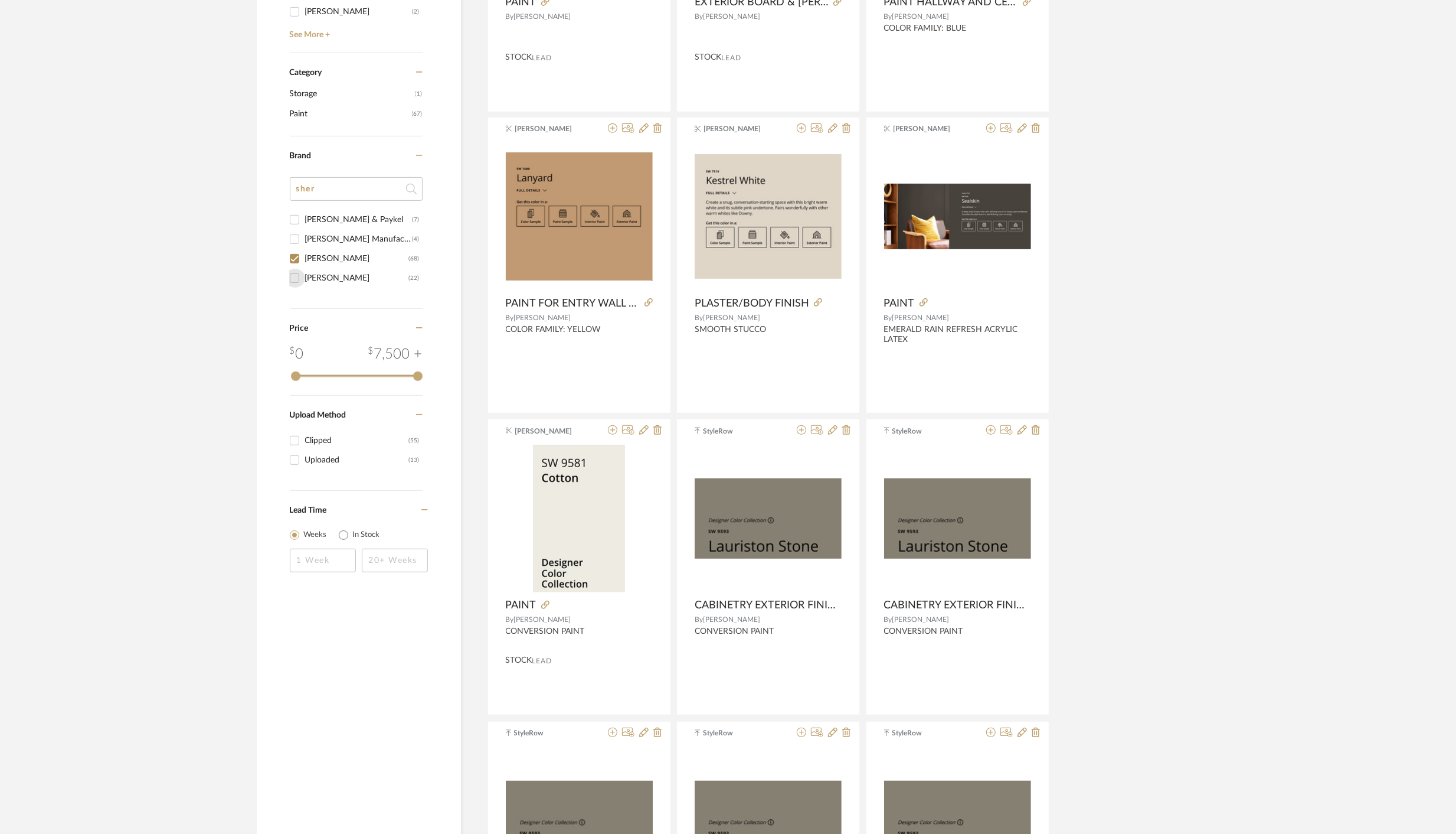
click at [294, 278] on input "[PERSON_NAME] (22)" at bounding box center [295, 279] width 19 height 19
checkbox input "true"
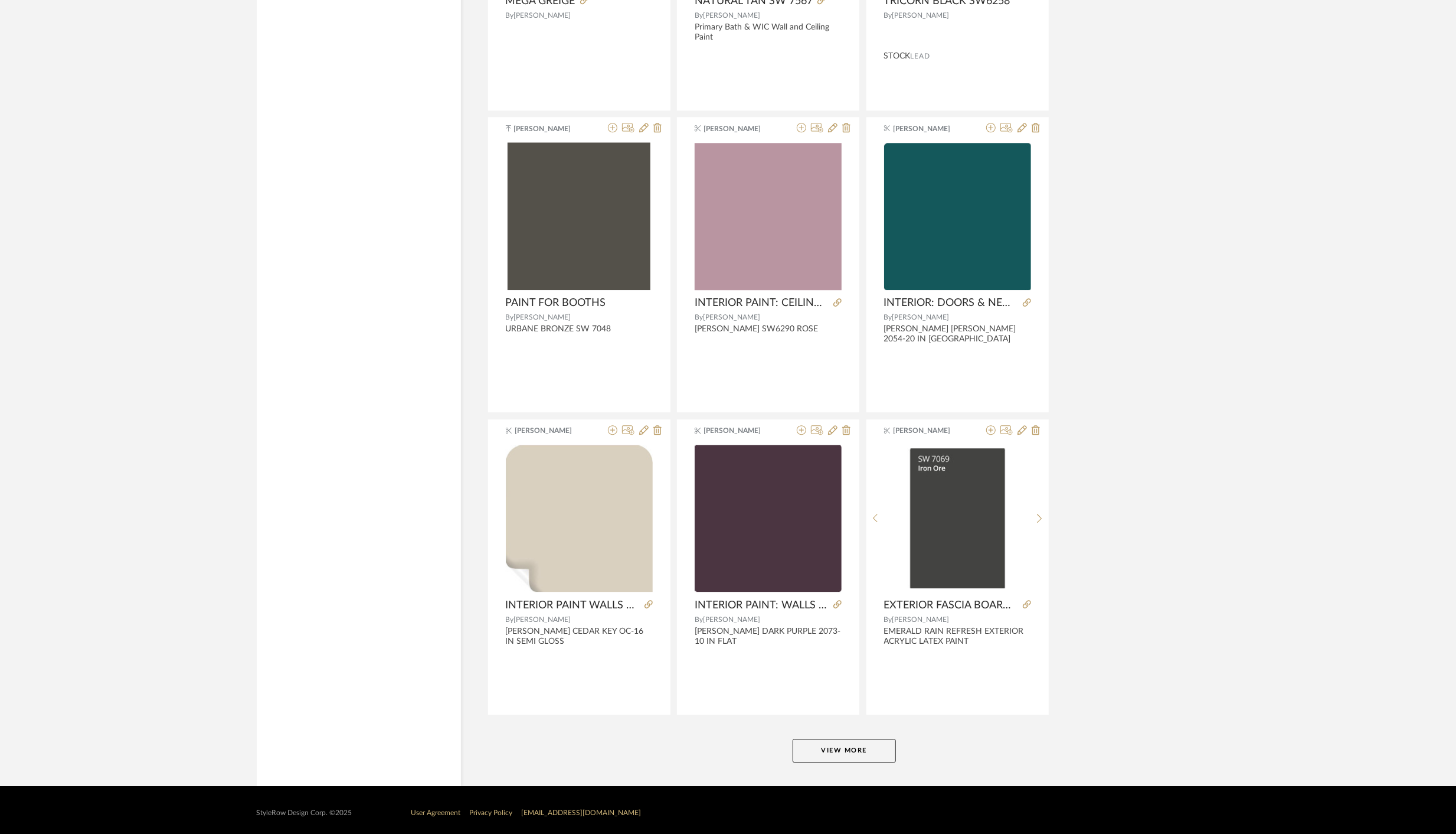
scroll to position [3166, 0]
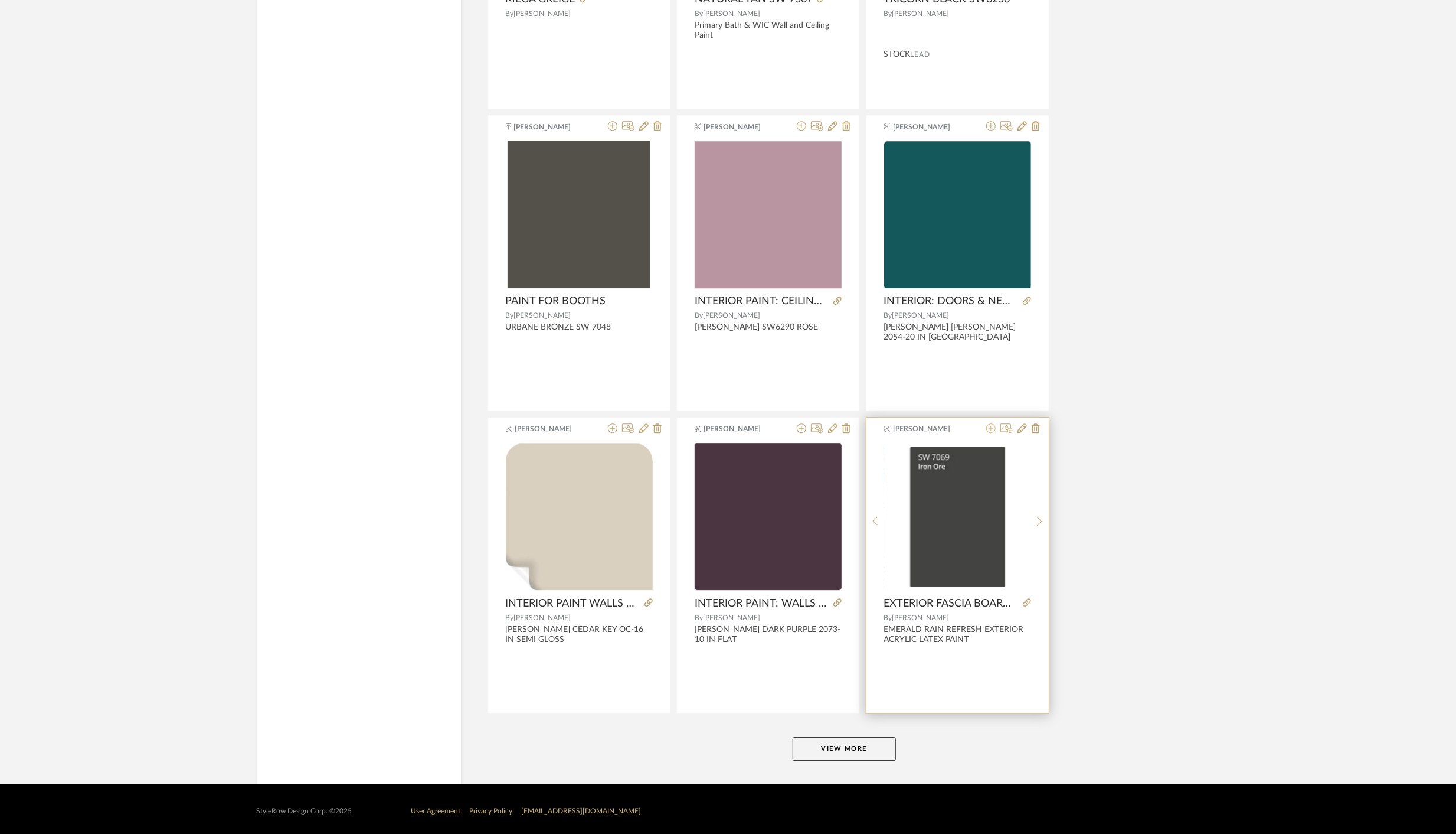
click at [993, 424] on icon at bounding box center [991, 429] width 10 height 10
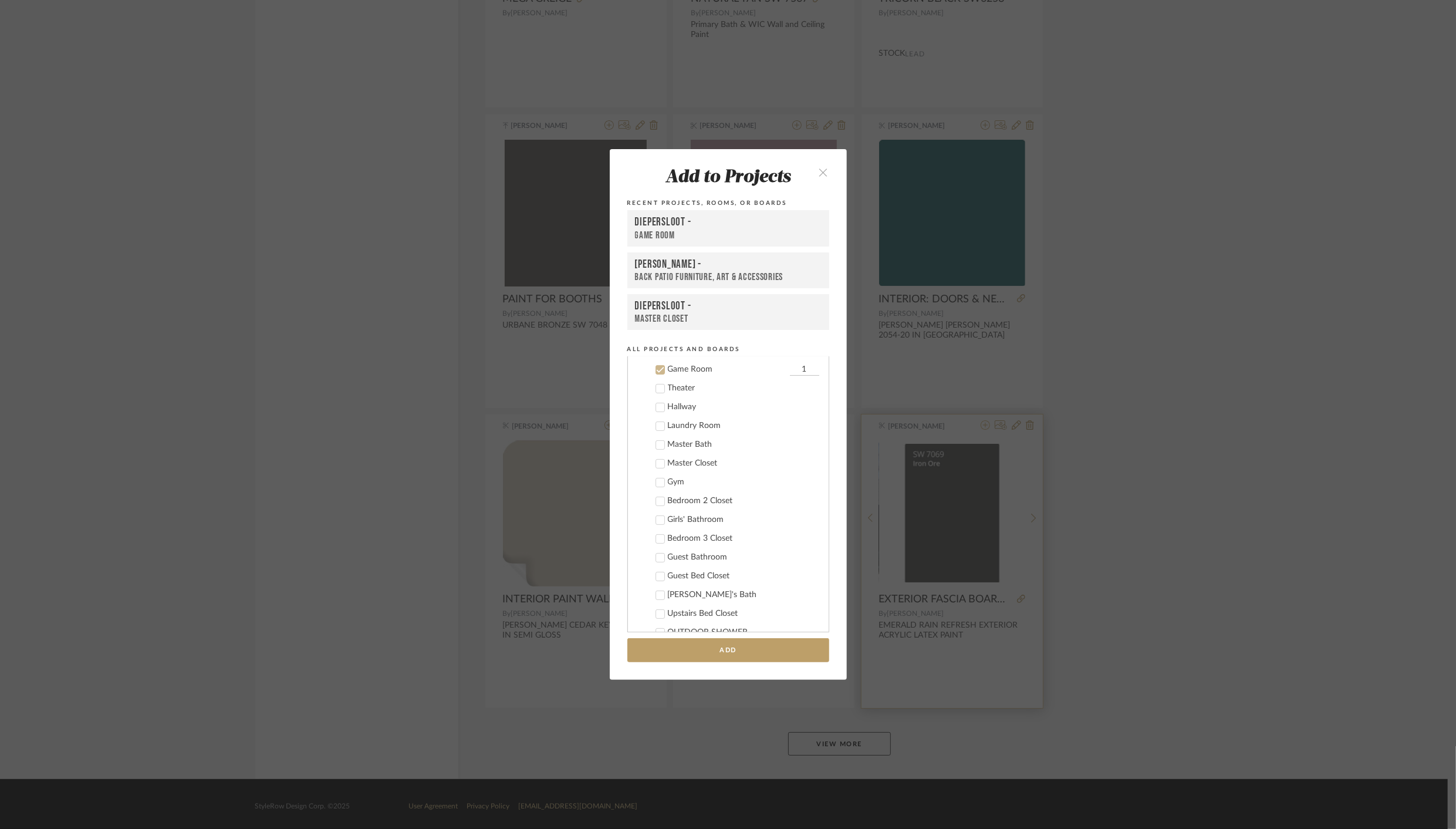
scroll to position [395, 0]
click at [656, 368] on icon at bounding box center [660, 367] width 9 height 9
click at [740, 271] on div "Back Patio Furniture, Art & Accessories" at bounding box center [728, 277] width 186 height 11
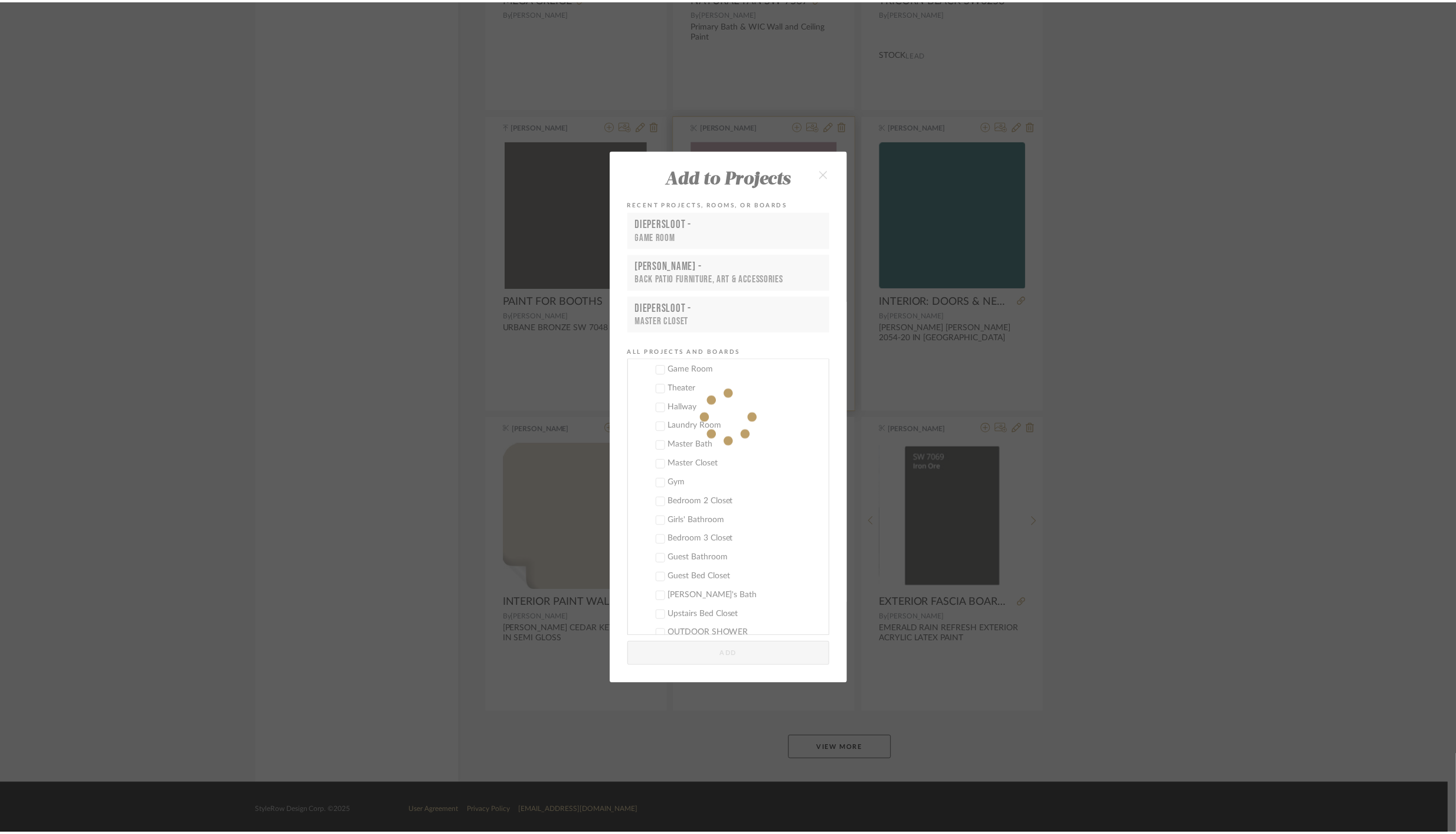
scroll to position [3166, 0]
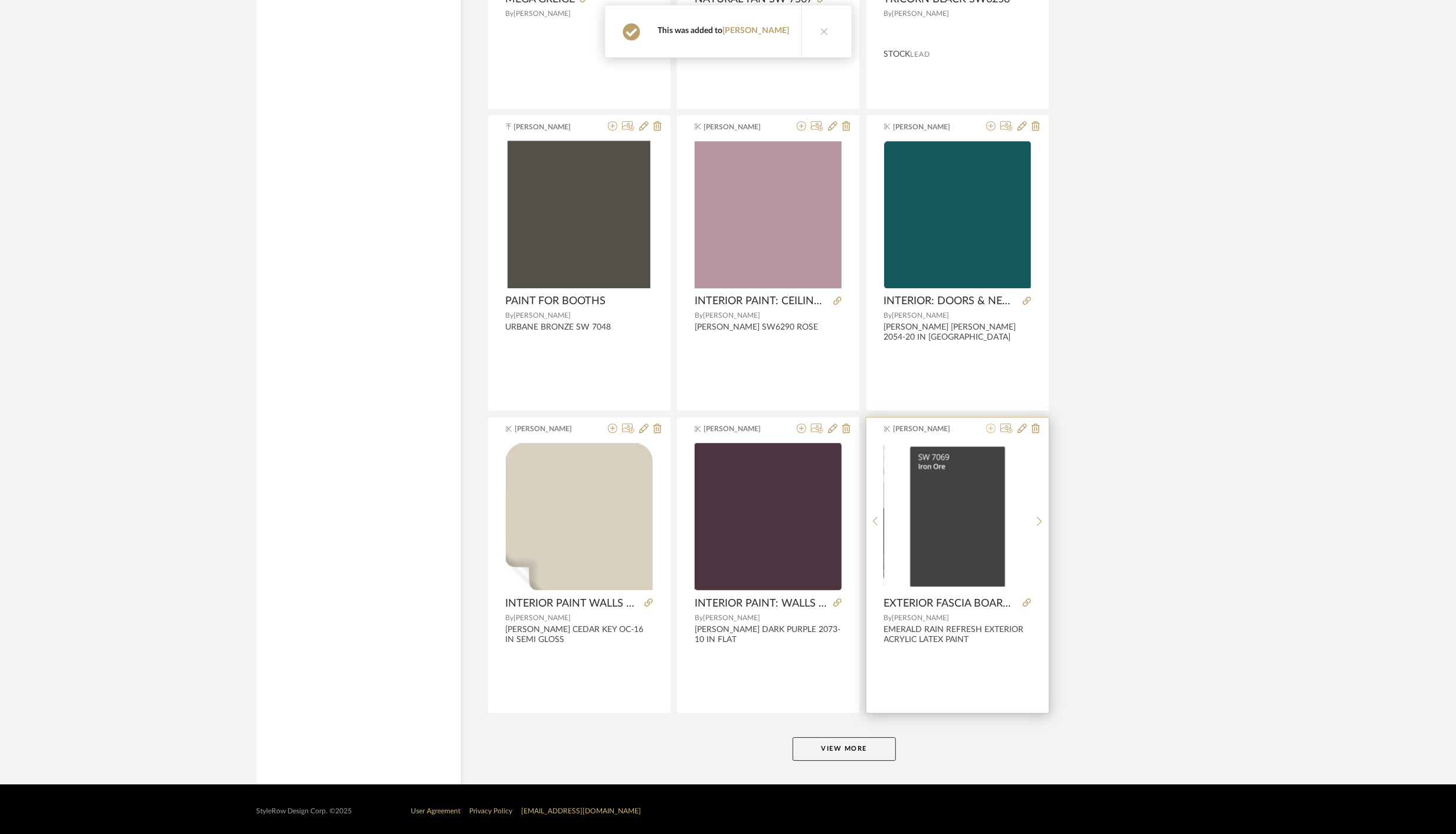
click at [992, 424] on icon at bounding box center [991, 429] width 10 height 10
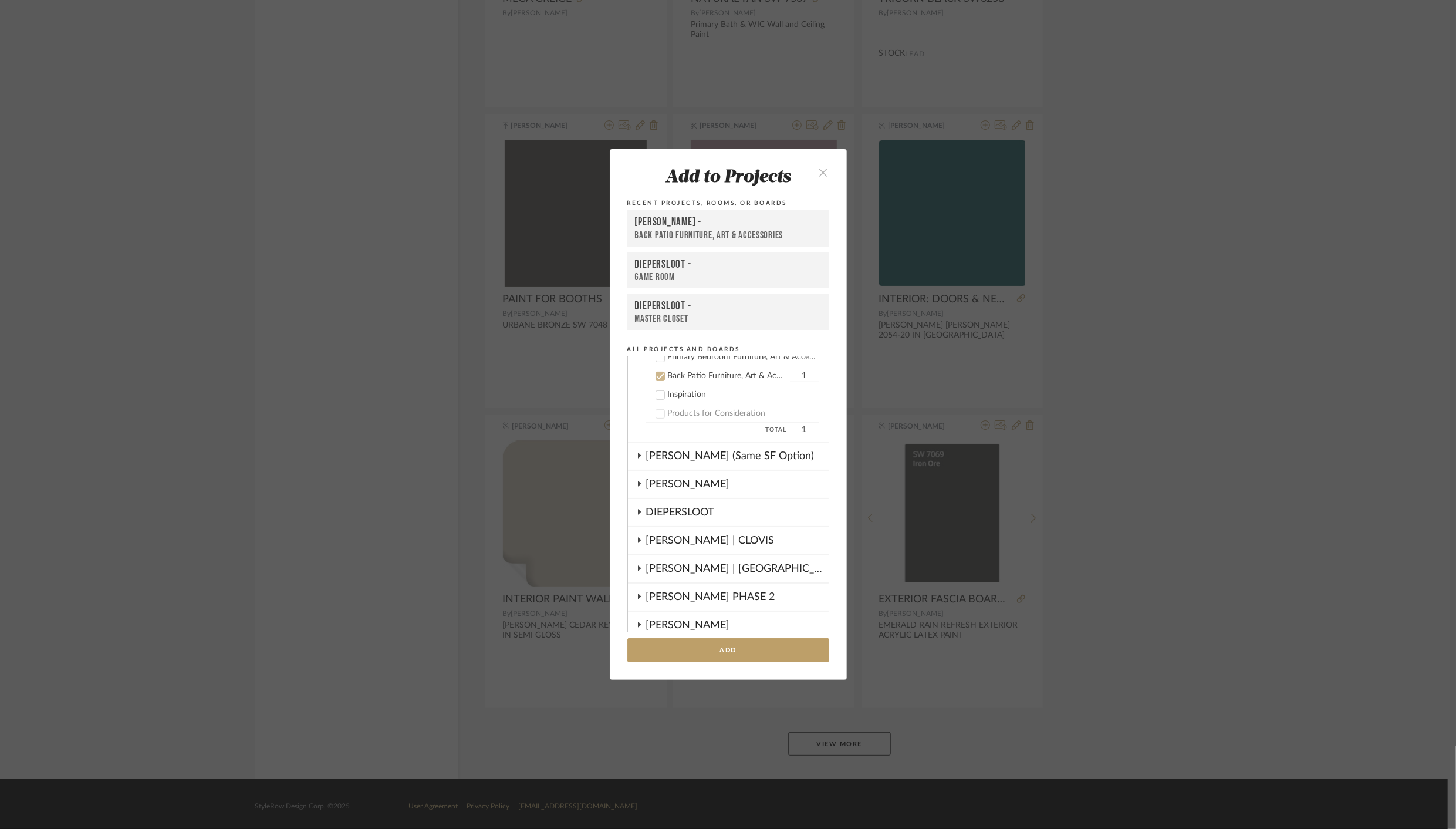
scroll to position [386, 0]
click at [657, 365] on icon at bounding box center [660, 367] width 9 height 9
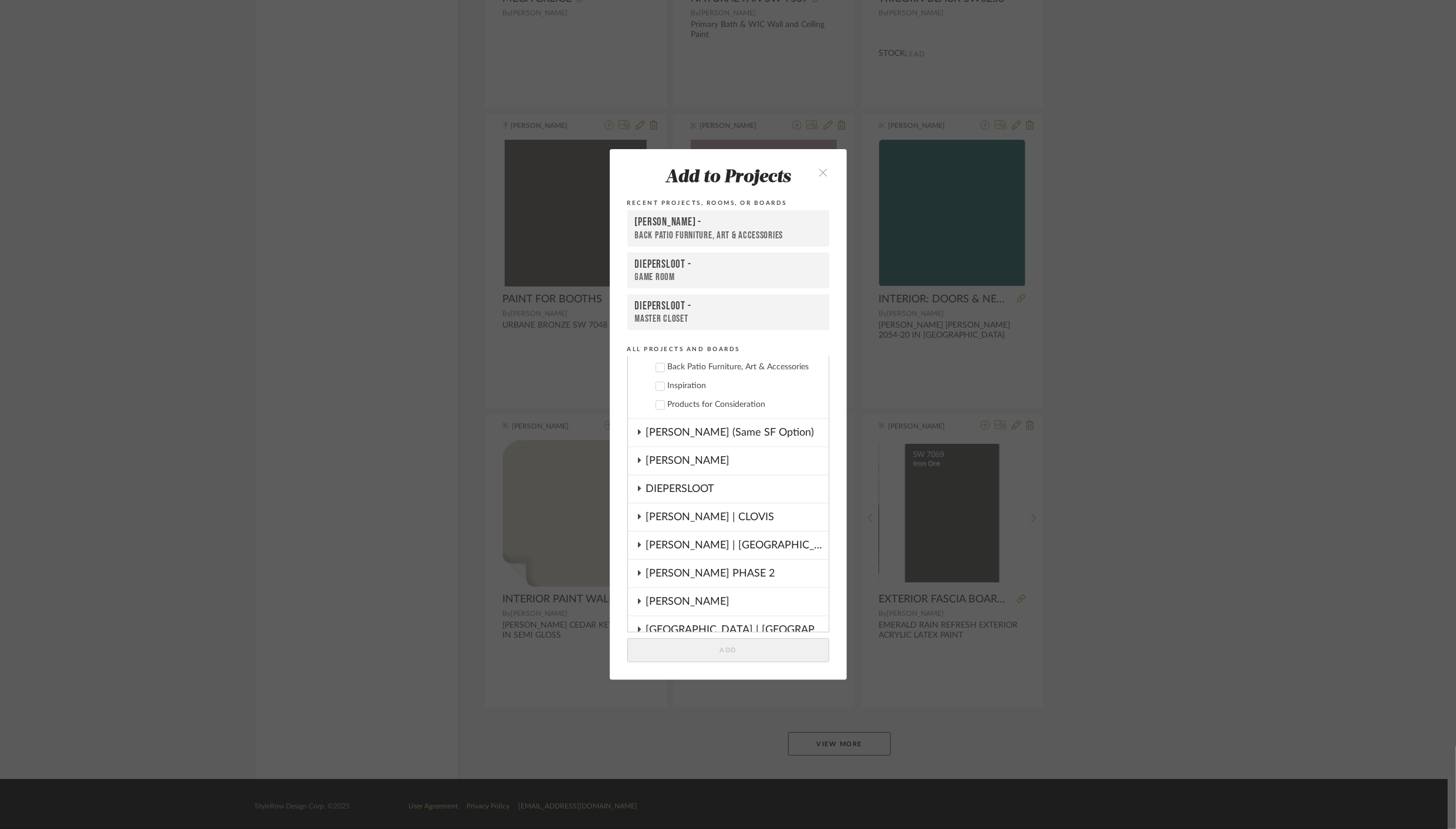
click at [638, 517] on icon at bounding box center [639, 517] width 10 height 6
click at [656, 534] on icon at bounding box center [660, 535] width 9 height 9
click at [721, 648] on button "Add" at bounding box center [728, 649] width 201 height 24
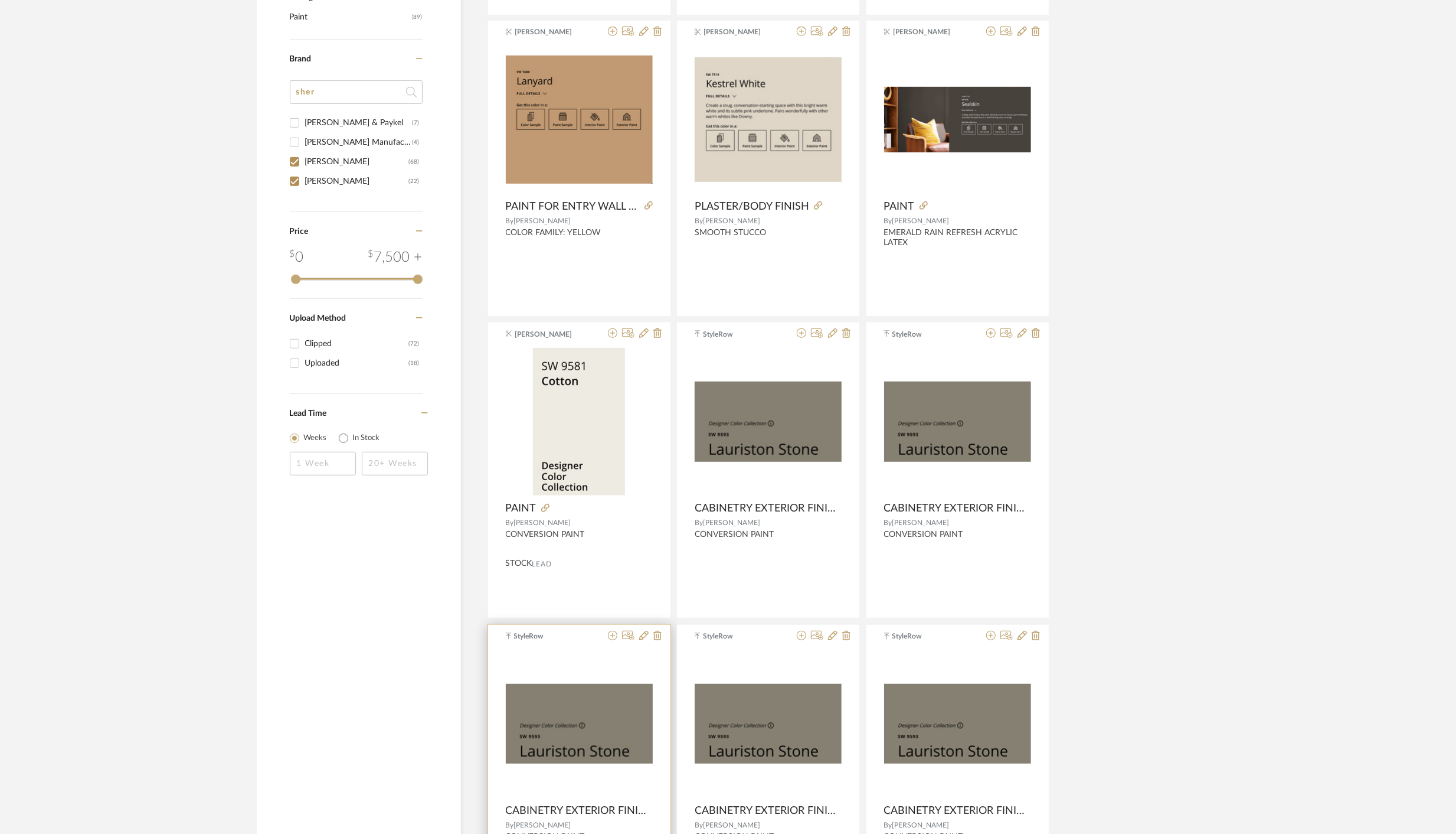
scroll to position [0, 0]
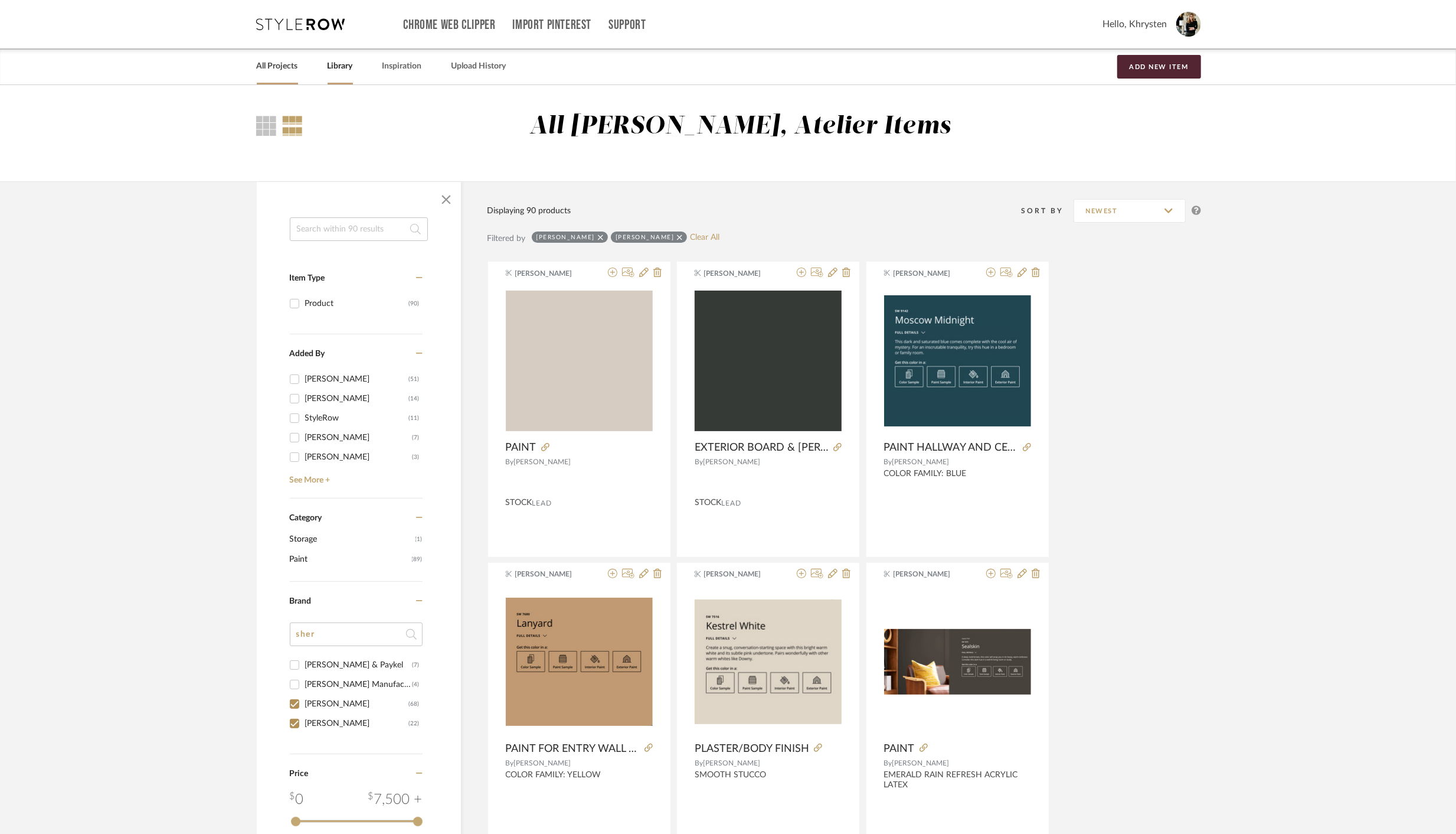
click at [277, 73] on link "All Projects" at bounding box center [277, 66] width 41 height 16
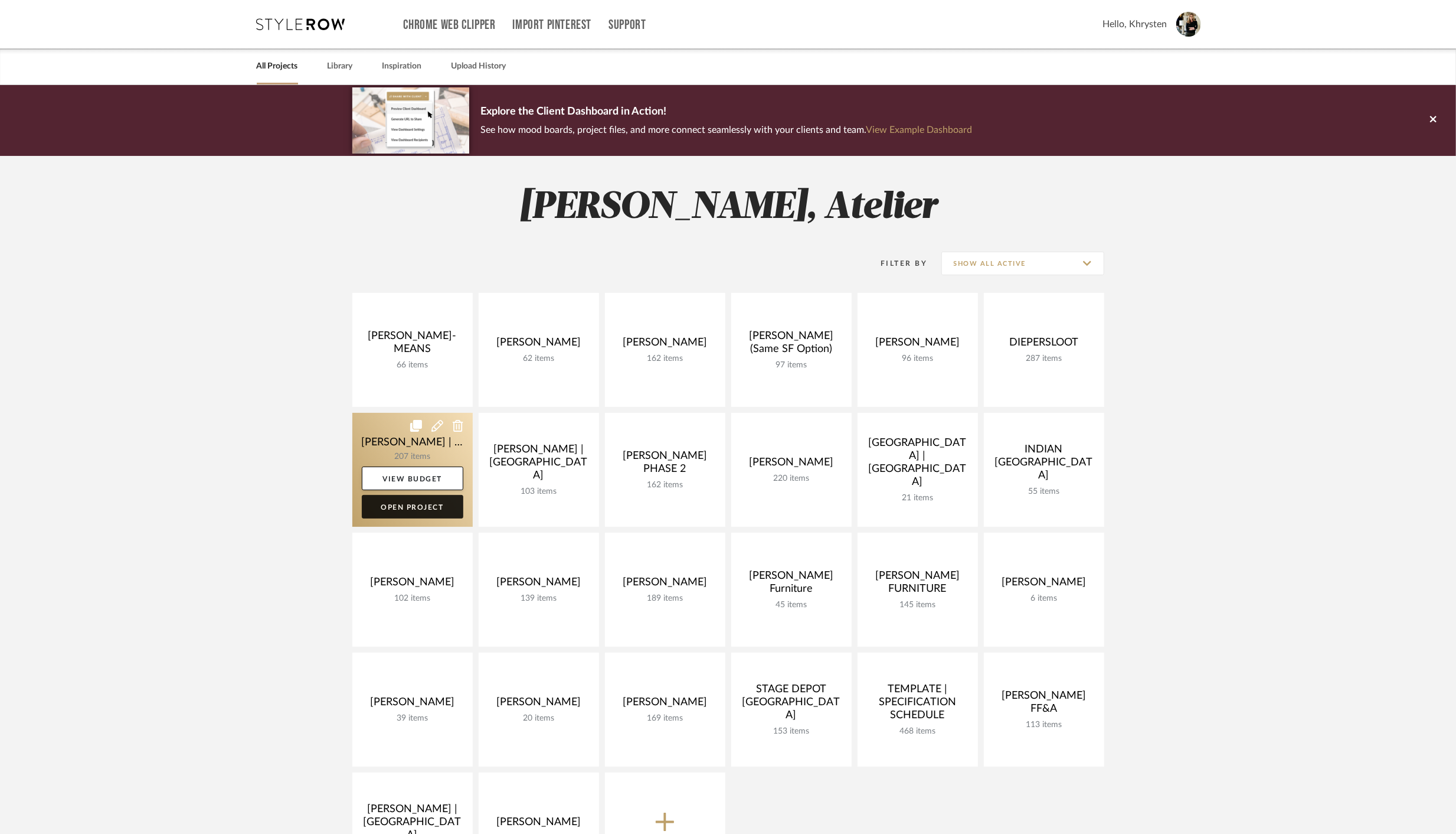
click at [393, 508] on link "Open Project" at bounding box center [413, 506] width 102 height 24
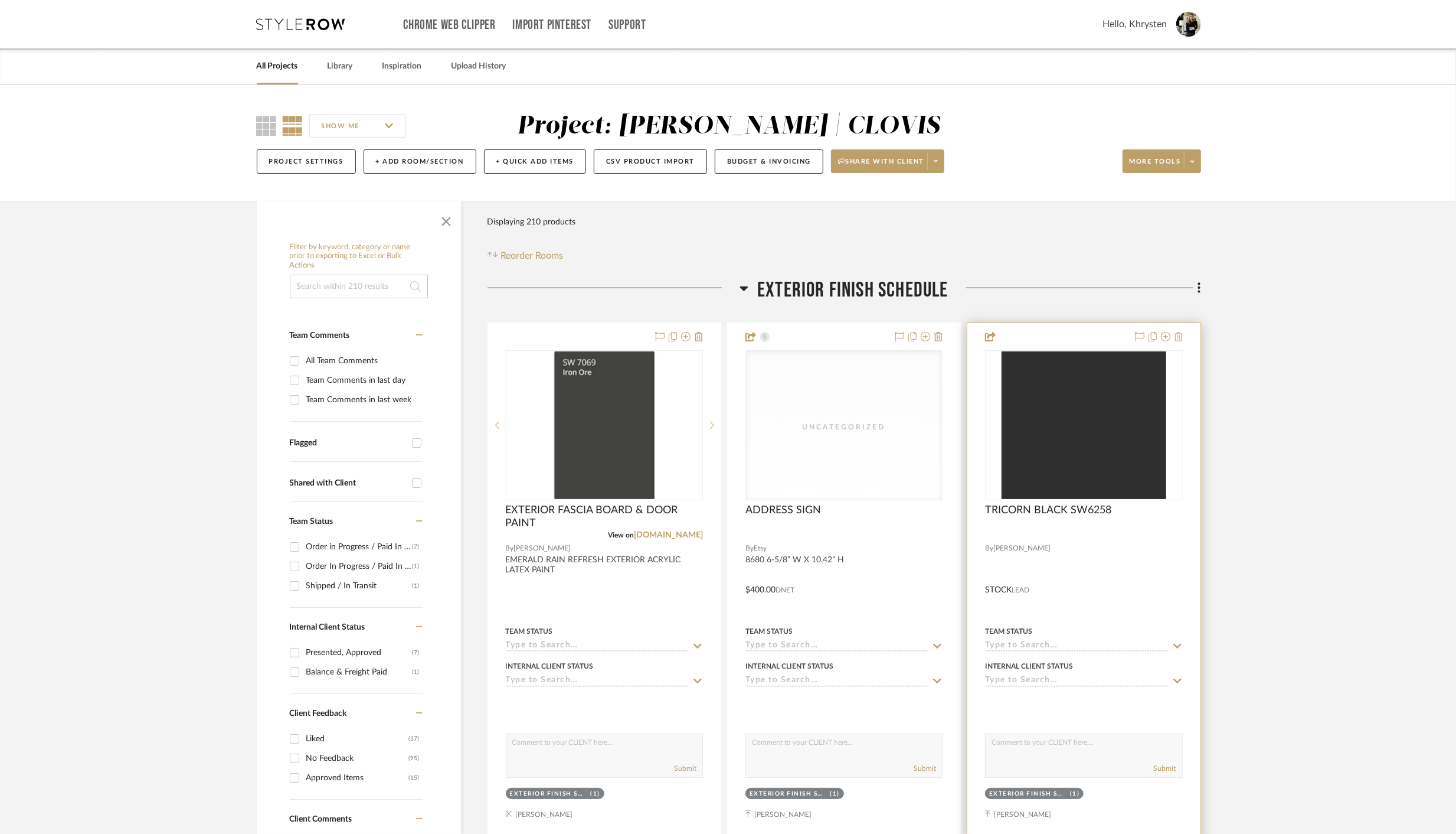
click at [1178, 336] on icon at bounding box center [1178, 336] width 9 height 10
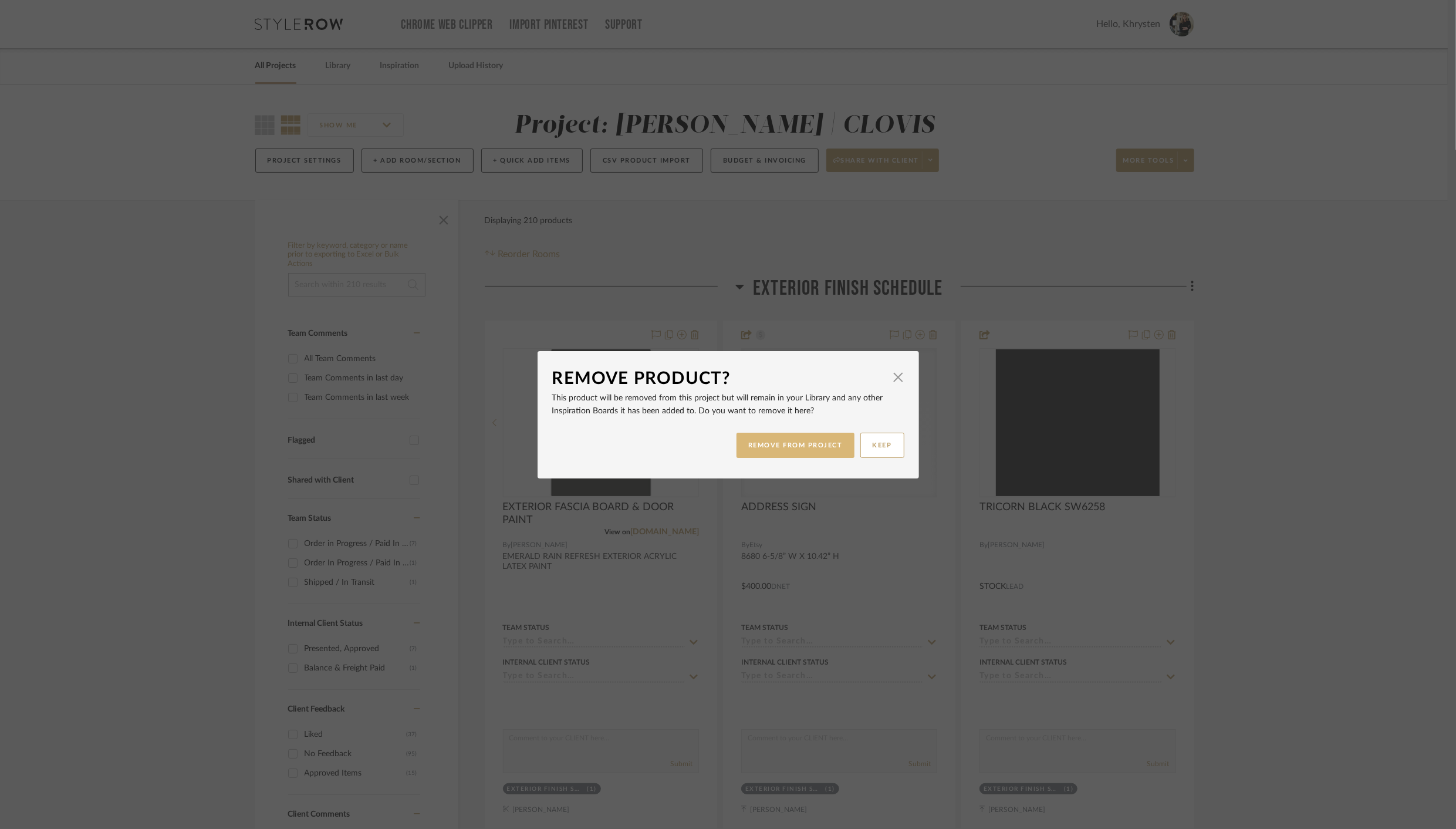
click at [792, 445] on button "REMOVE FROM PROJECT" at bounding box center [795, 445] width 118 height 25
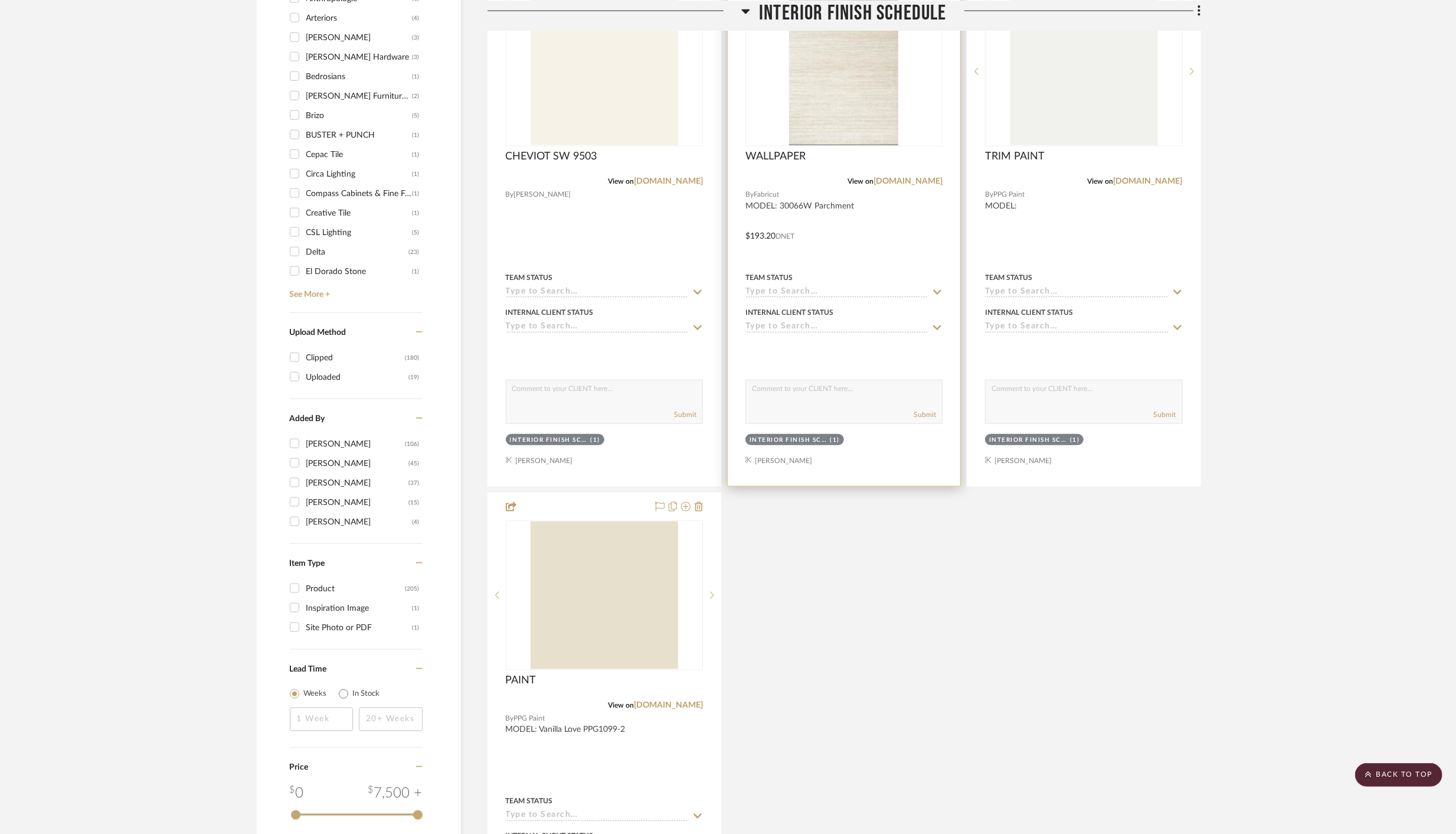
scroll to position [1462, 0]
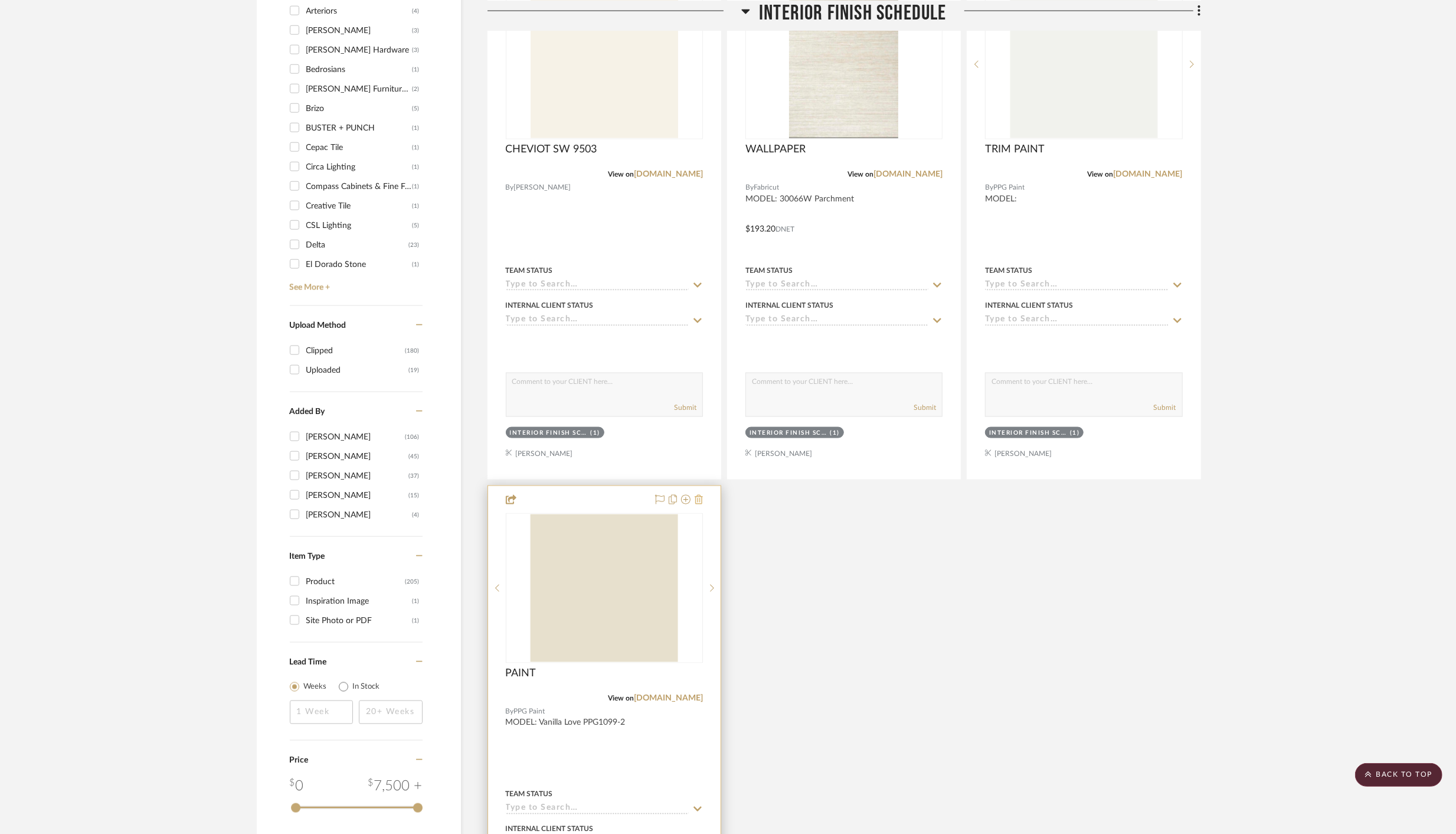
click at [700, 496] on icon at bounding box center [698, 500] width 9 height 10
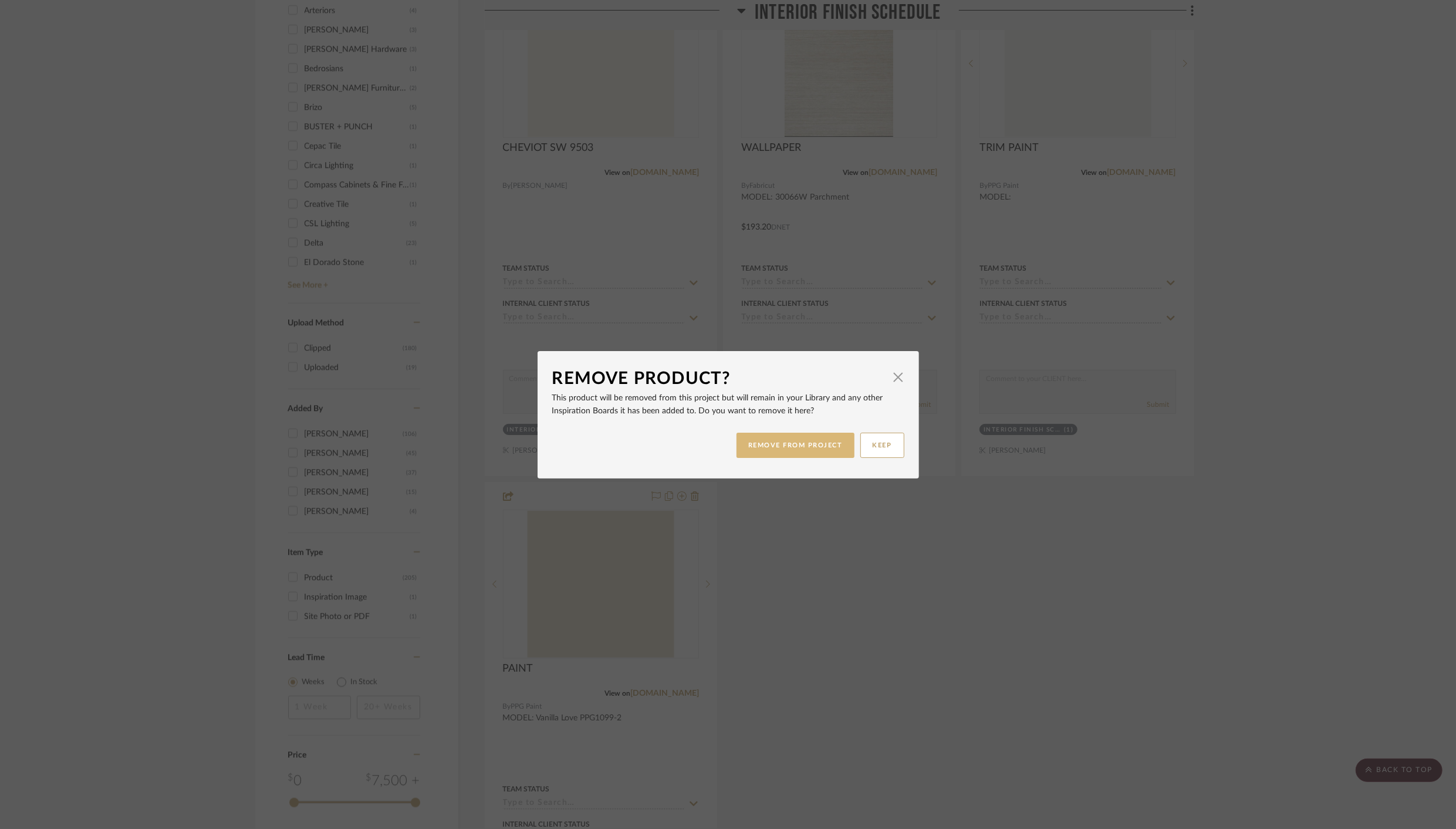
click at [775, 442] on button "REMOVE FROM PROJECT" at bounding box center [795, 445] width 118 height 25
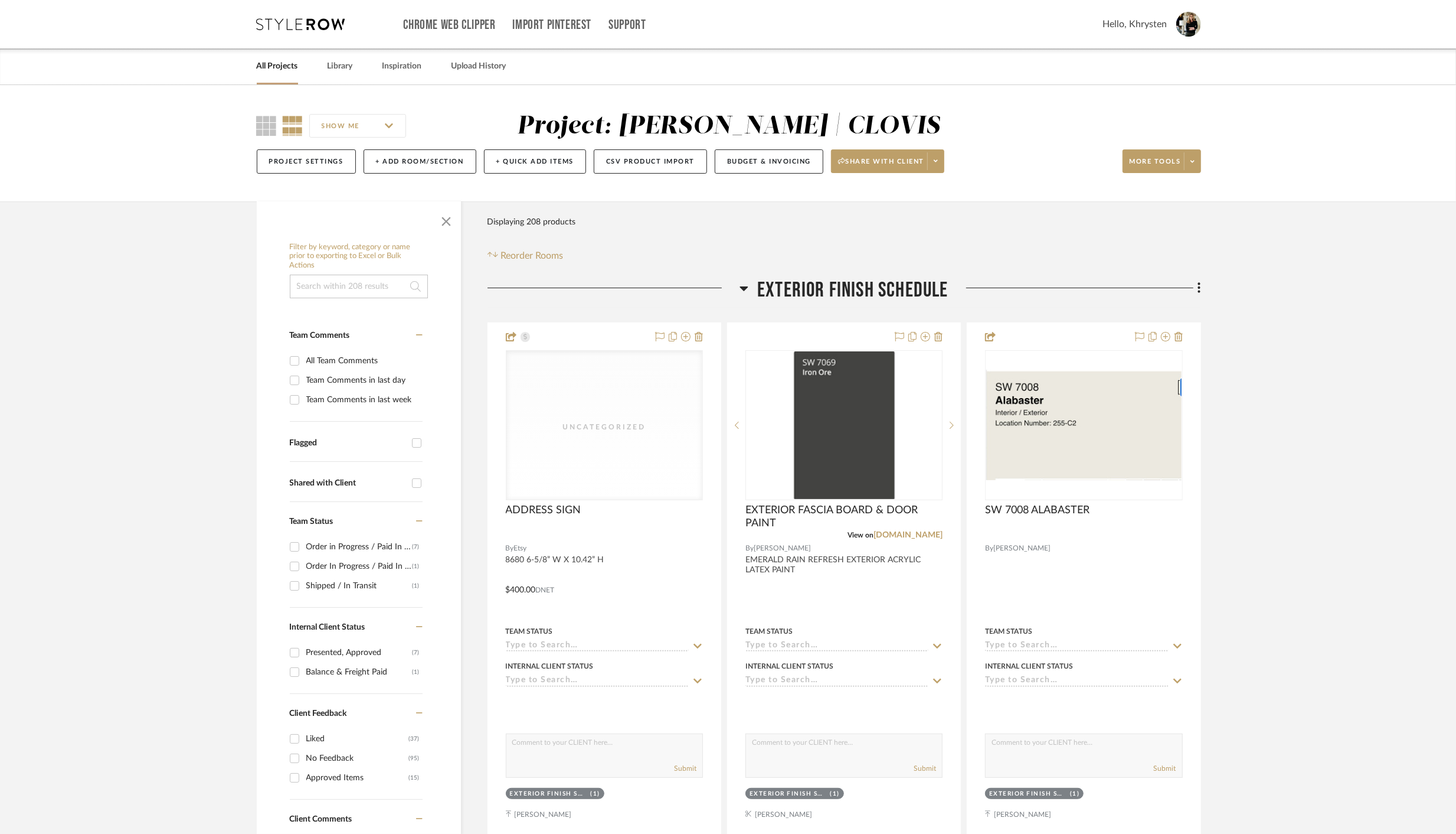
click at [278, 68] on link "All Projects" at bounding box center [277, 66] width 41 height 16
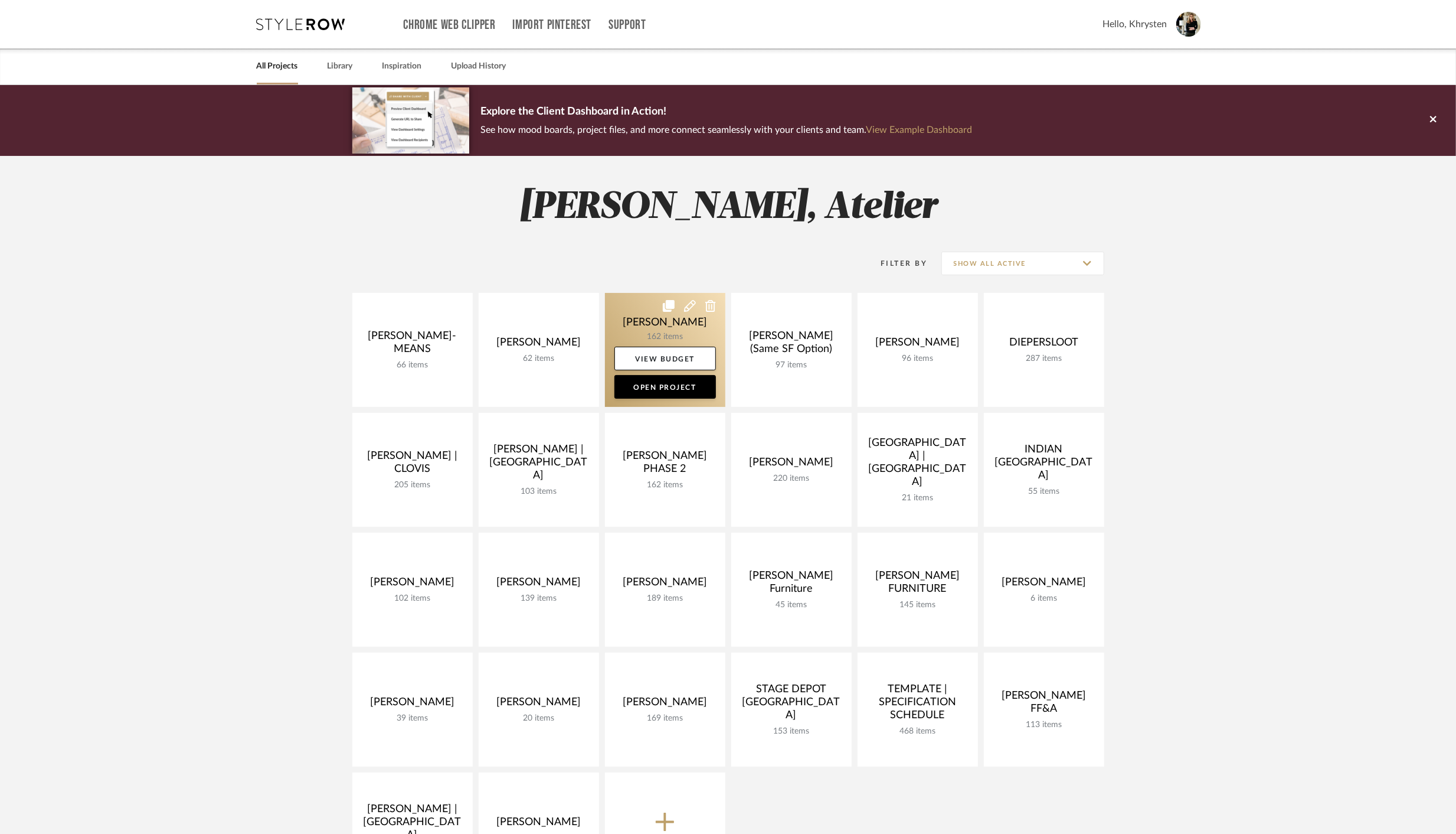
click at [657, 329] on link at bounding box center [665, 350] width 120 height 114
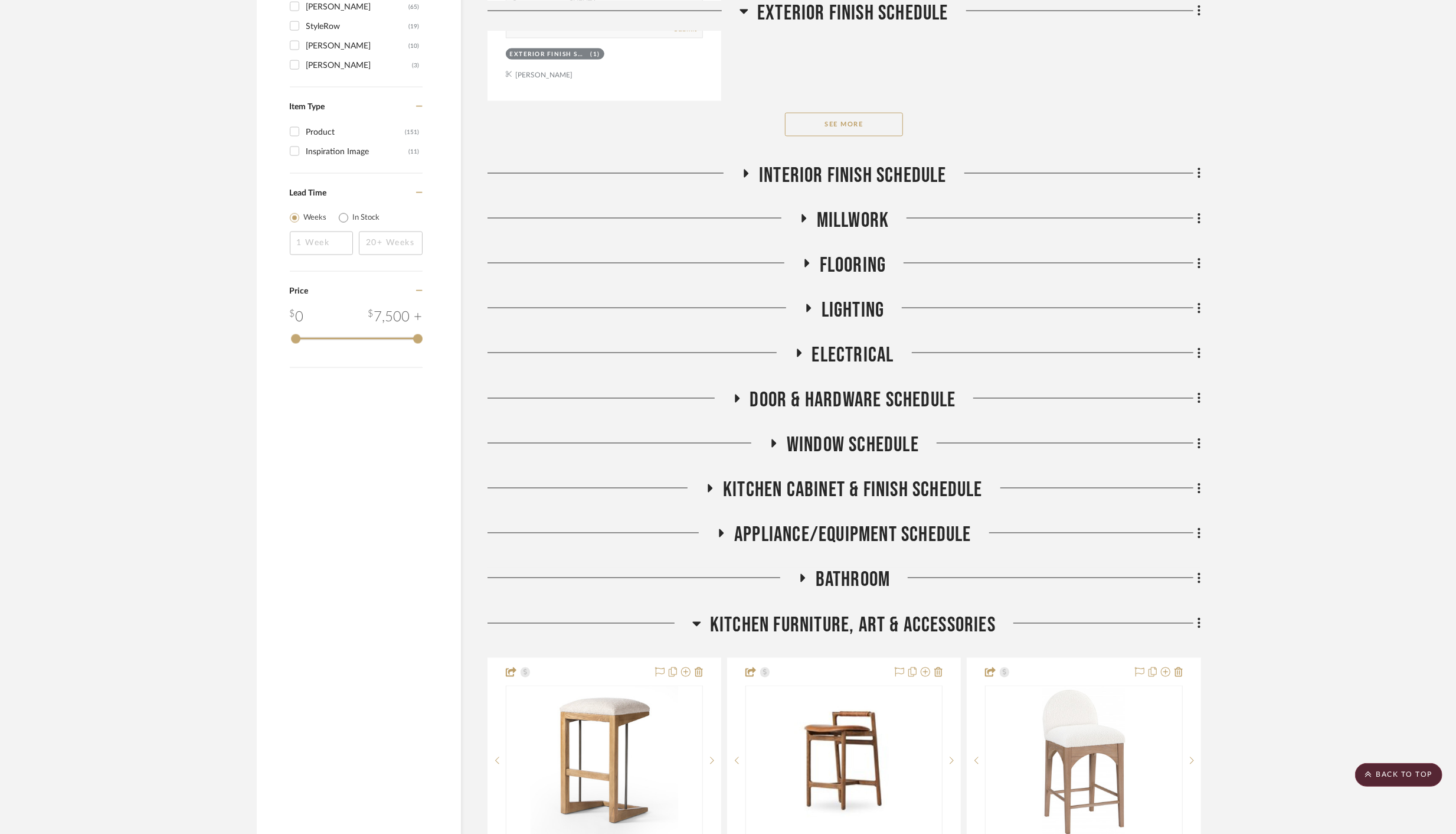
scroll to position [1824, 0]
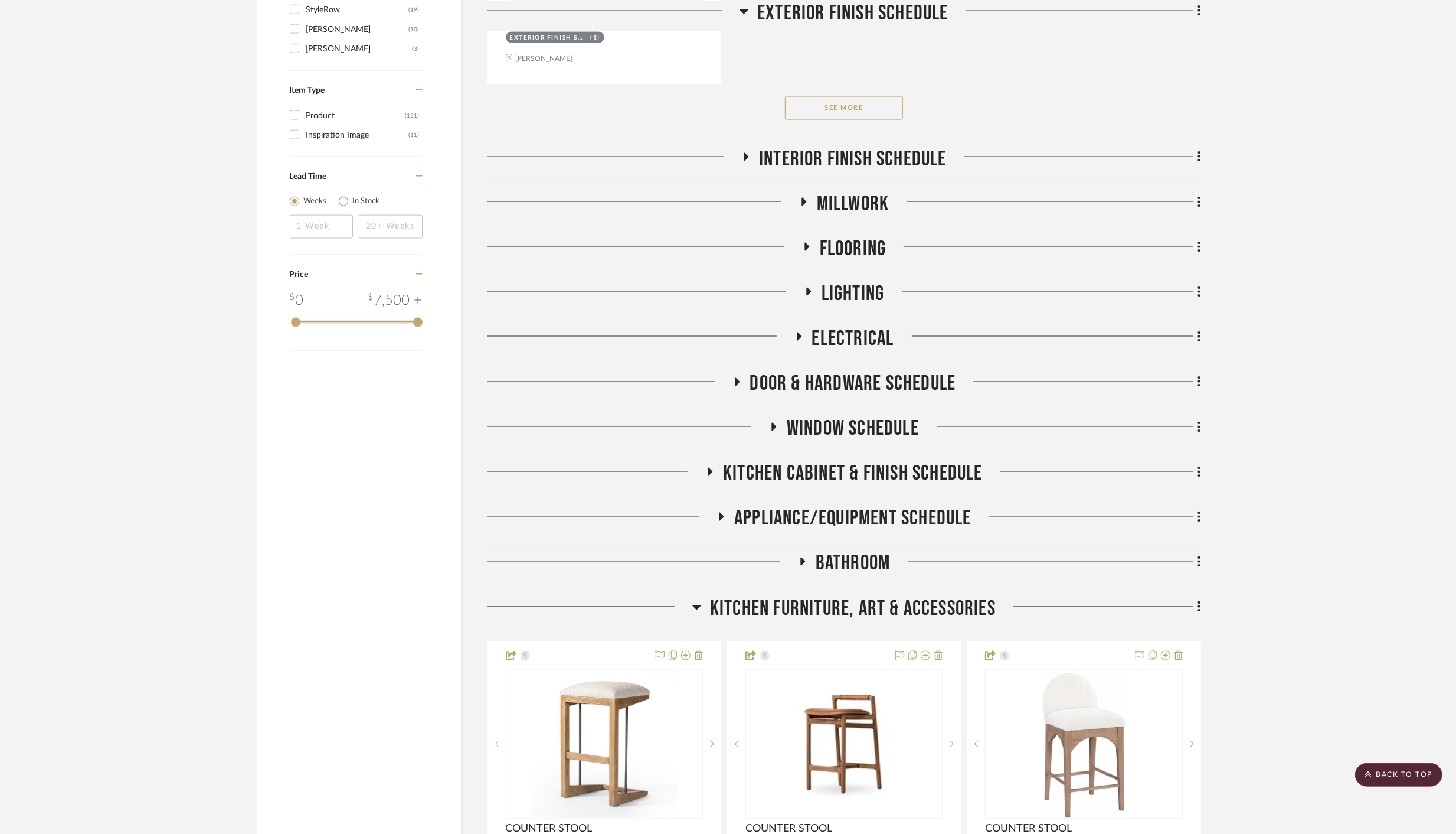
click at [695, 605] on icon at bounding box center [696, 607] width 9 height 5
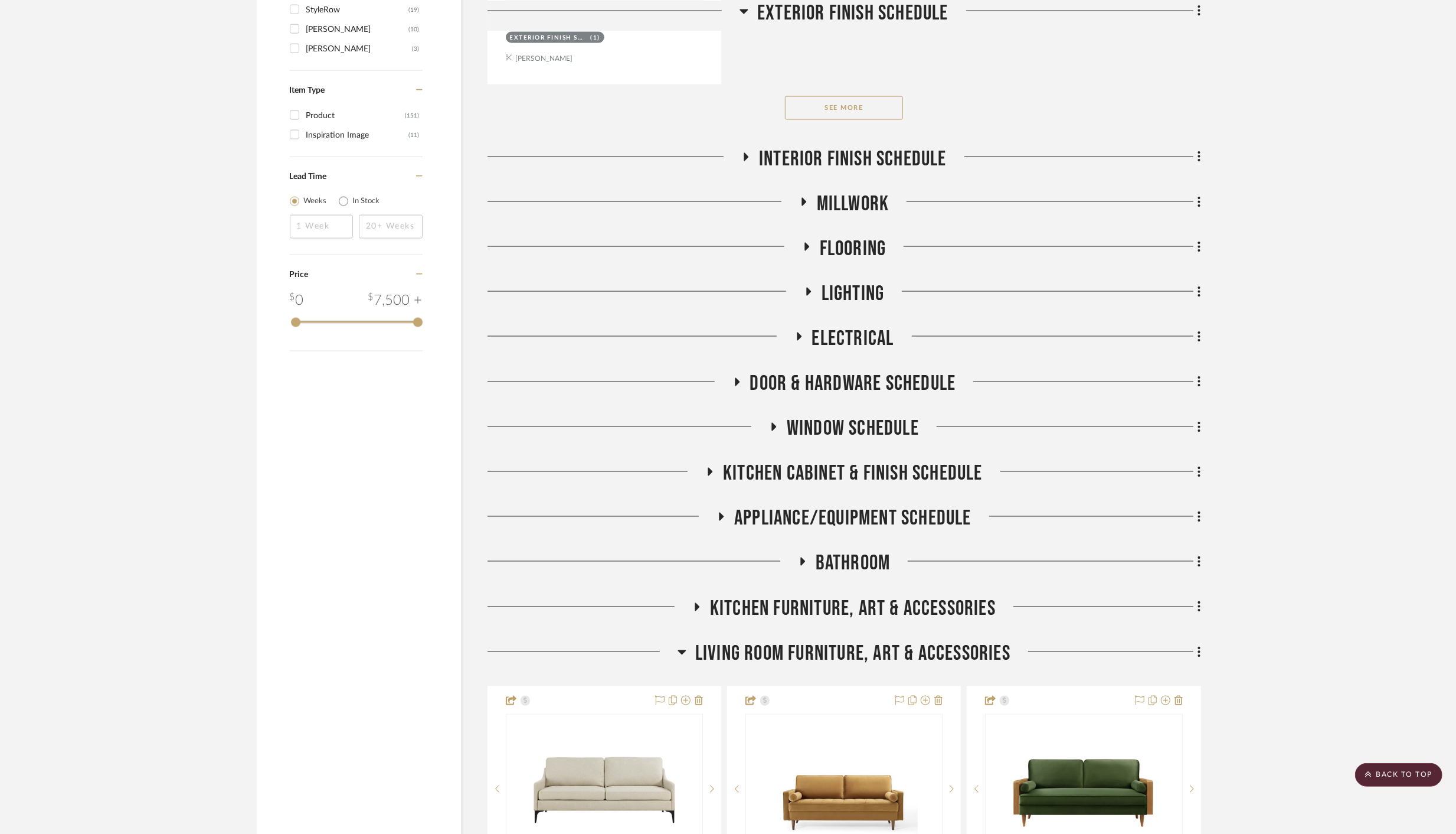
click at [681, 650] on icon at bounding box center [682, 651] width 9 height 14
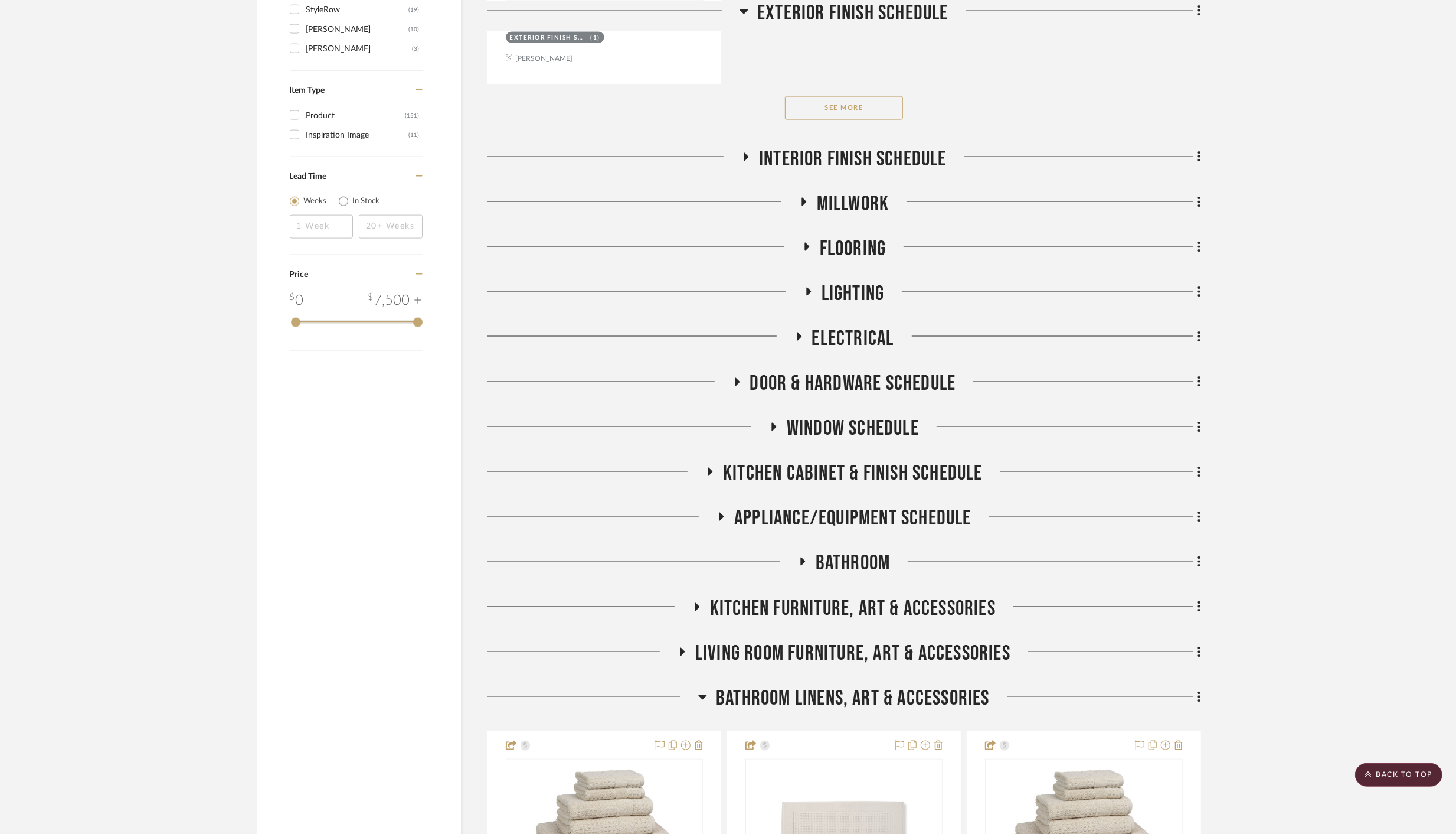
click at [699, 695] on icon at bounding box center [703, 697] width 9 height 5
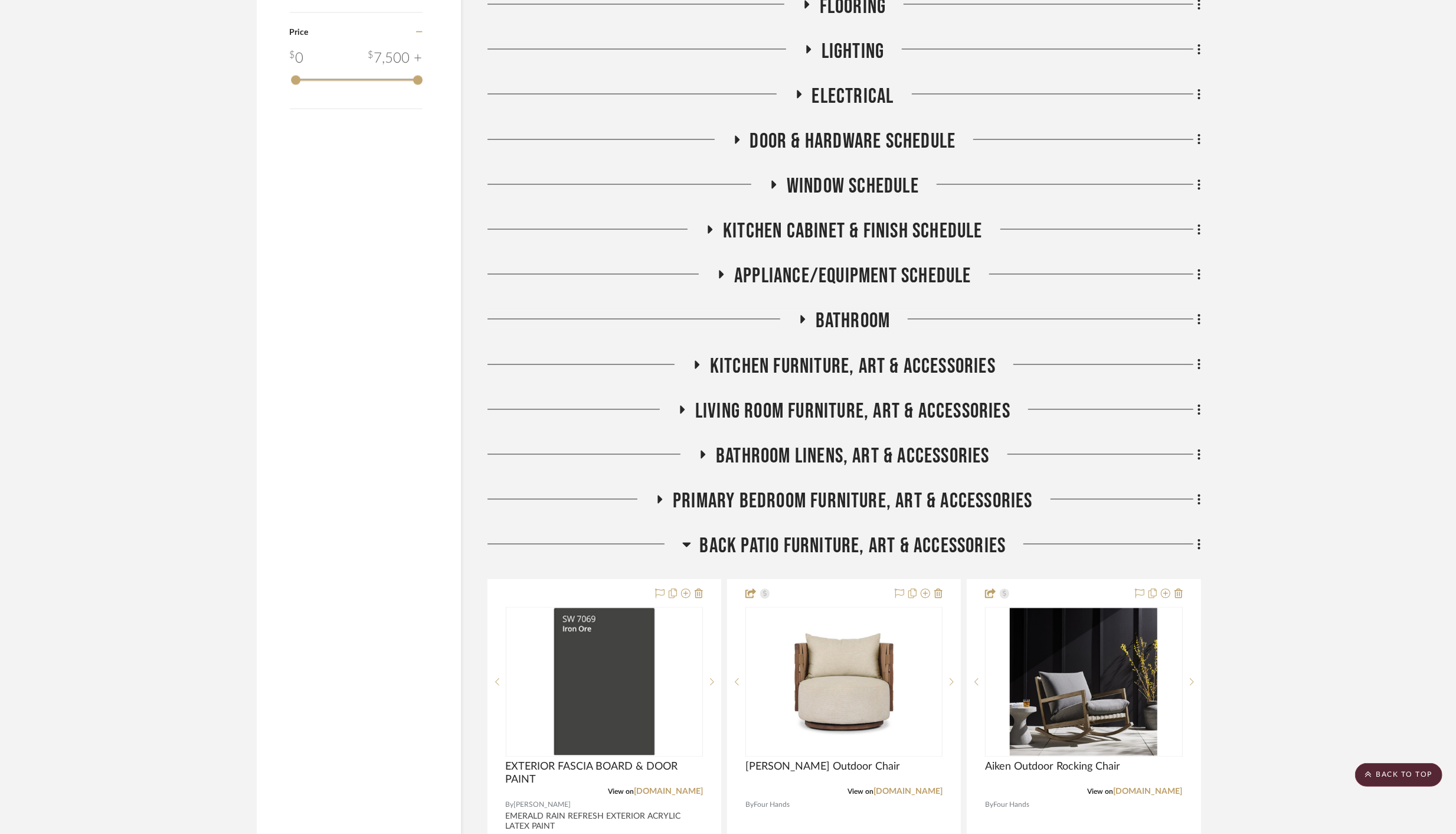
scroll to position [2068, 0]
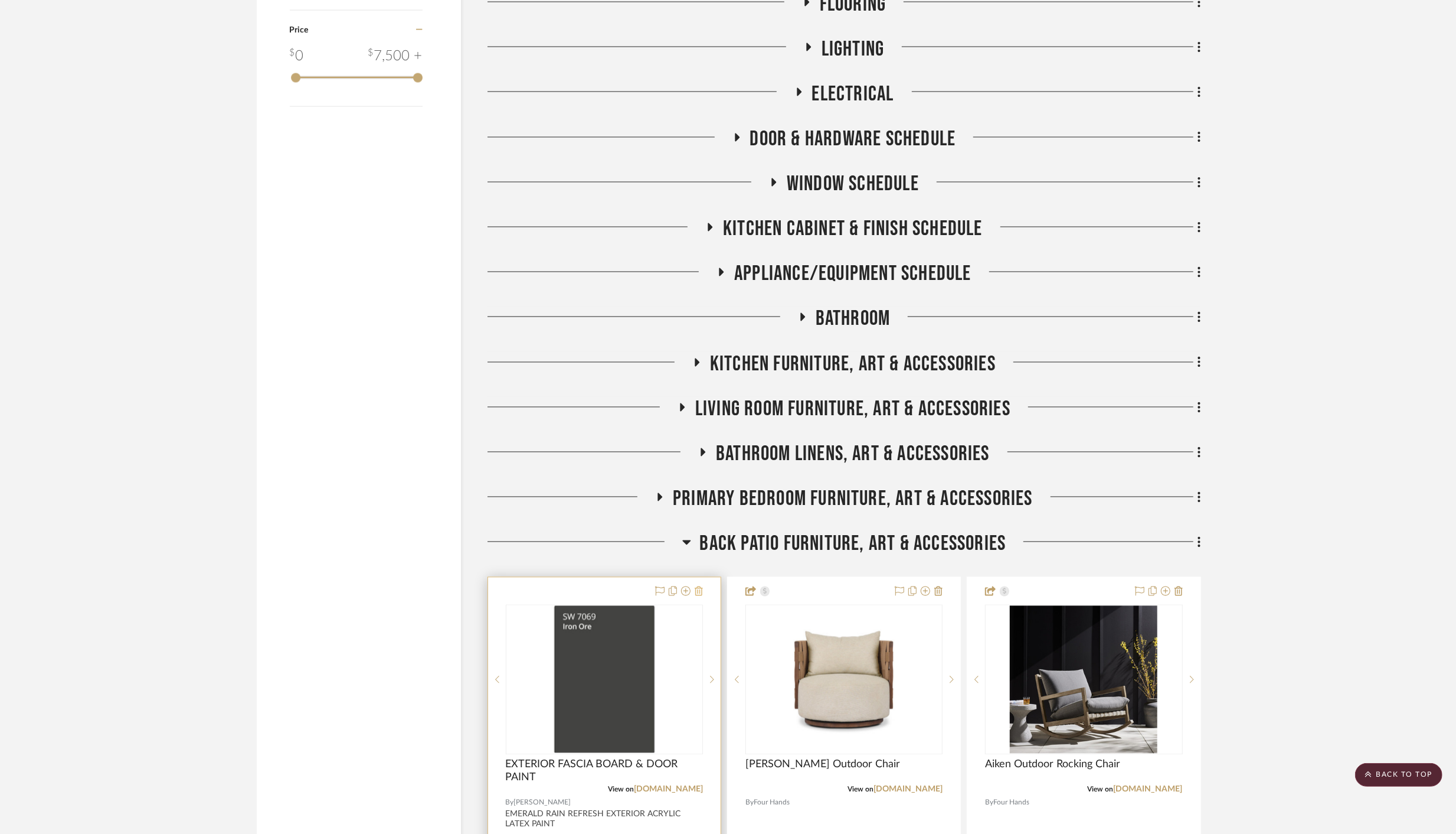
click at [696, 586] on icon at bounding box center [698, 591] width 9 height 10
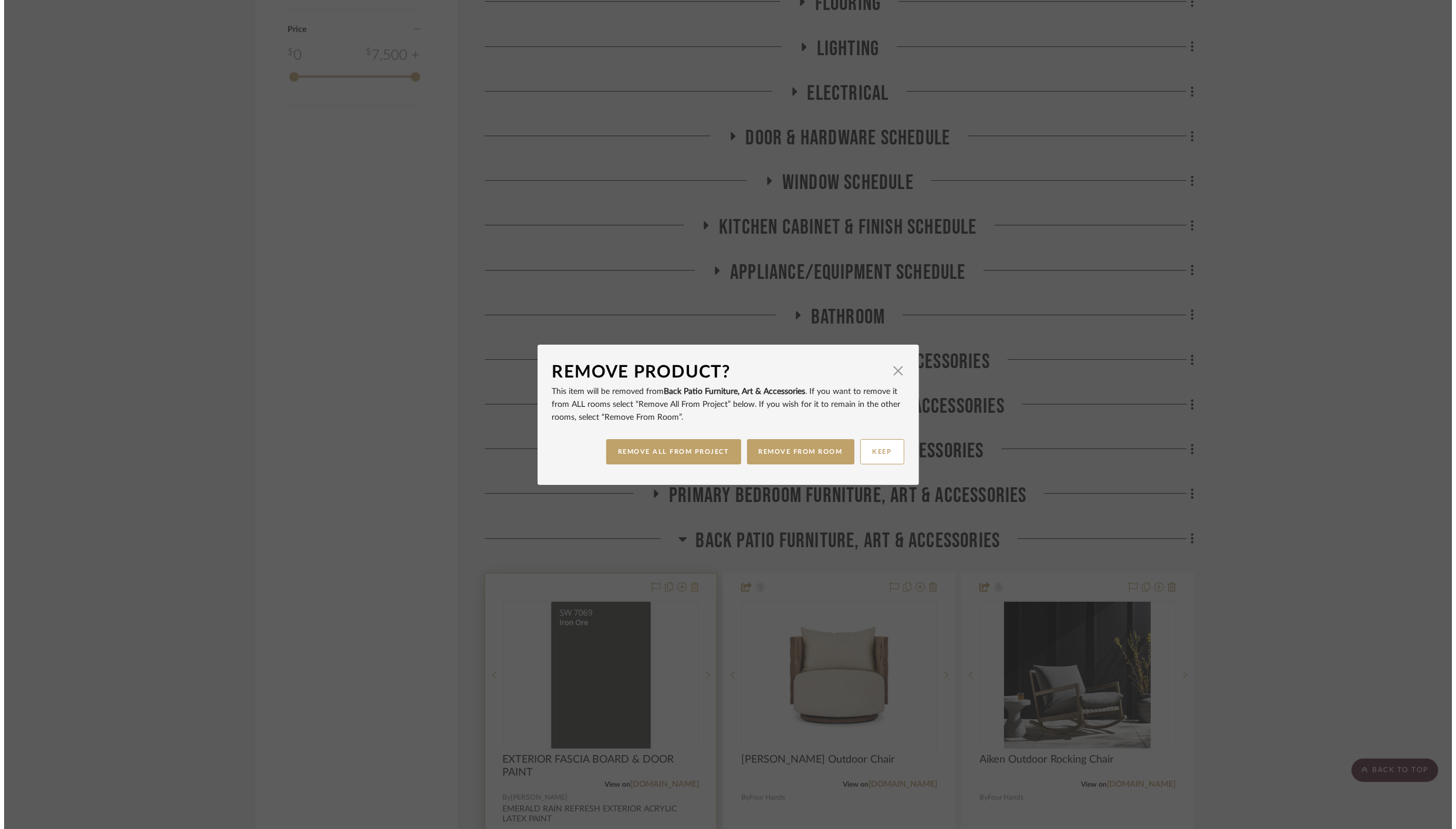
scroll to position [0, 0]
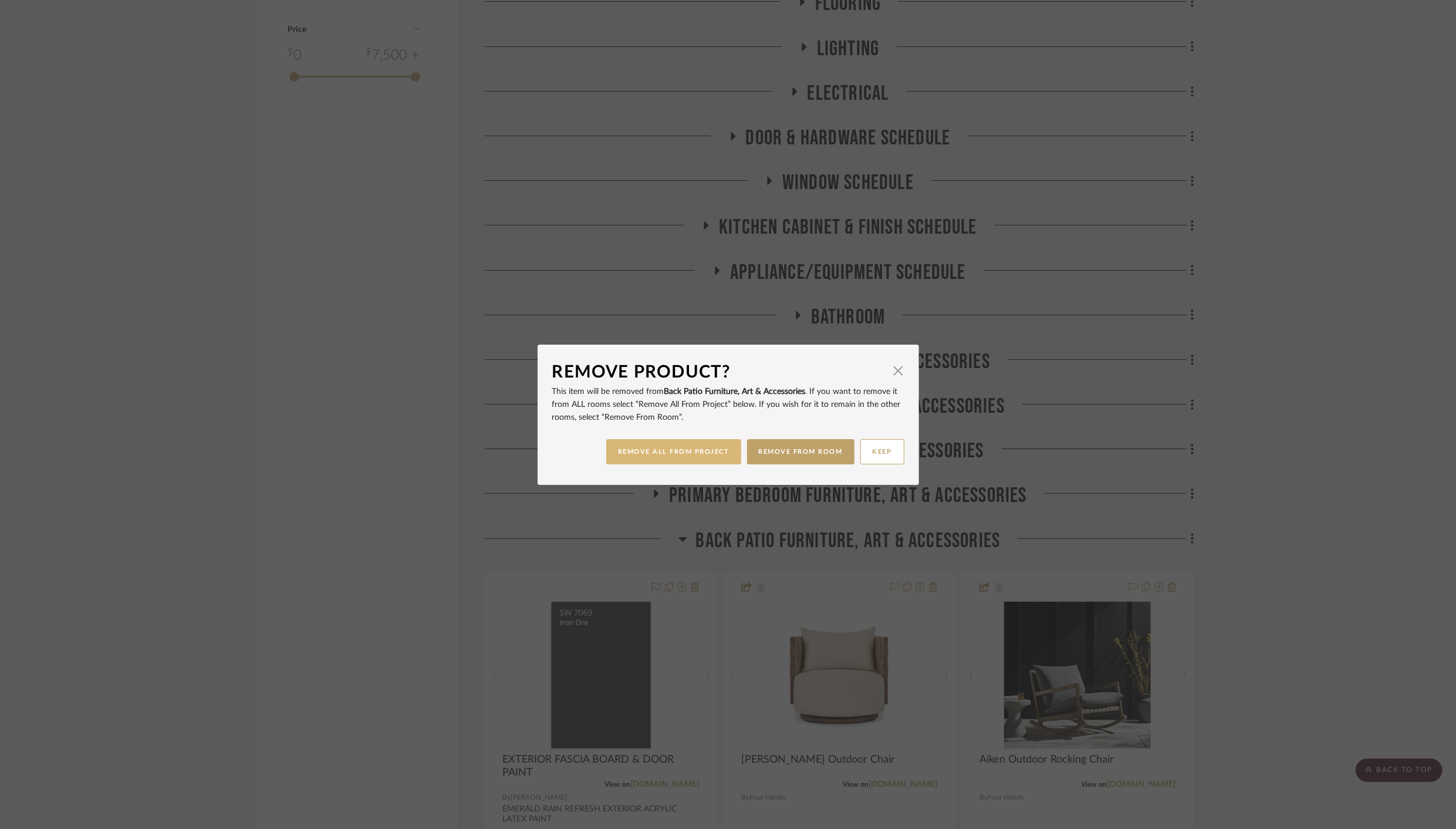
click at [663, 452] on button "REMOVE ALL FROM PROJECT" at bounding box center [673, 452] width 135 height 25
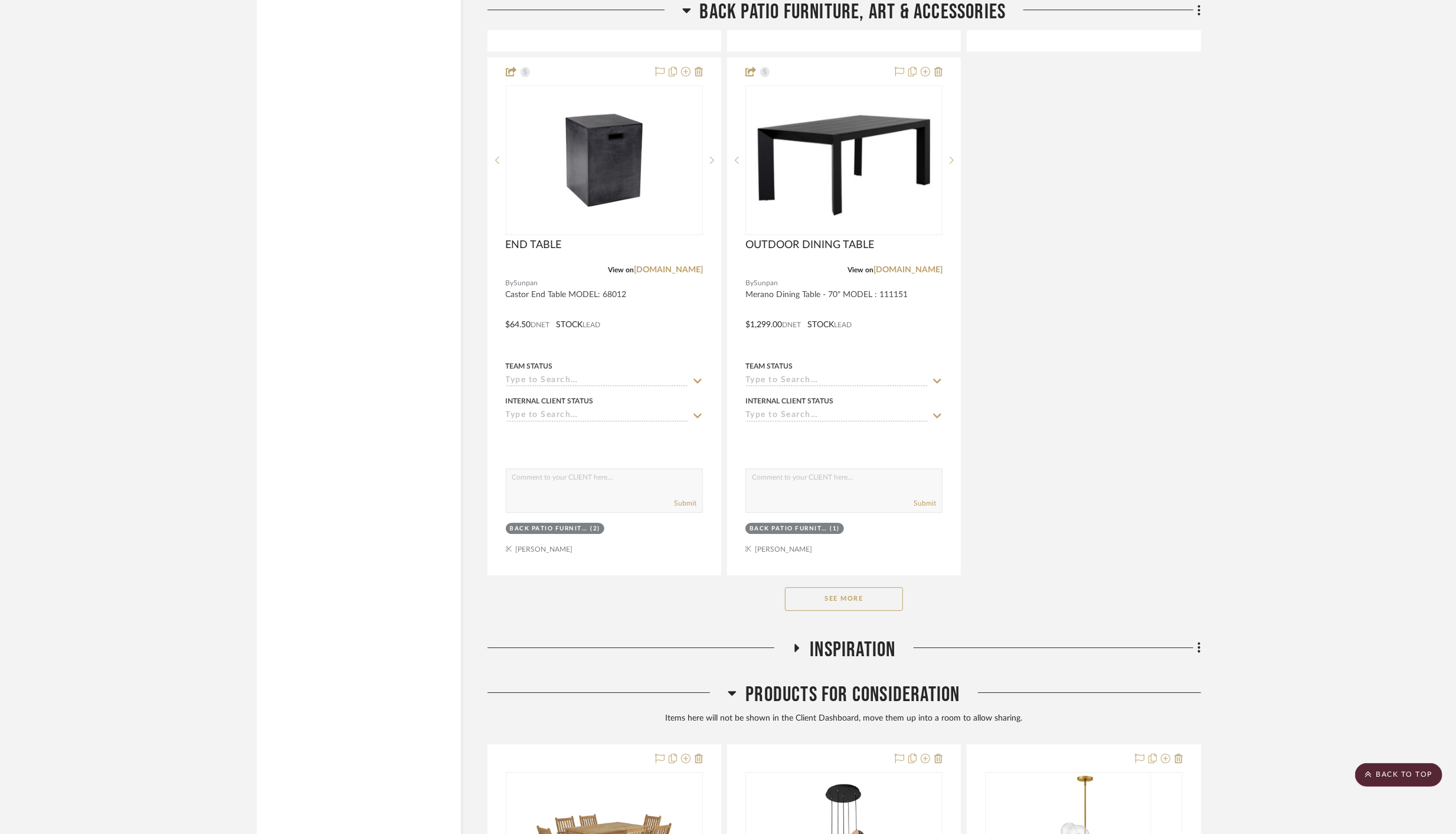
scroll to position [3071, 0]
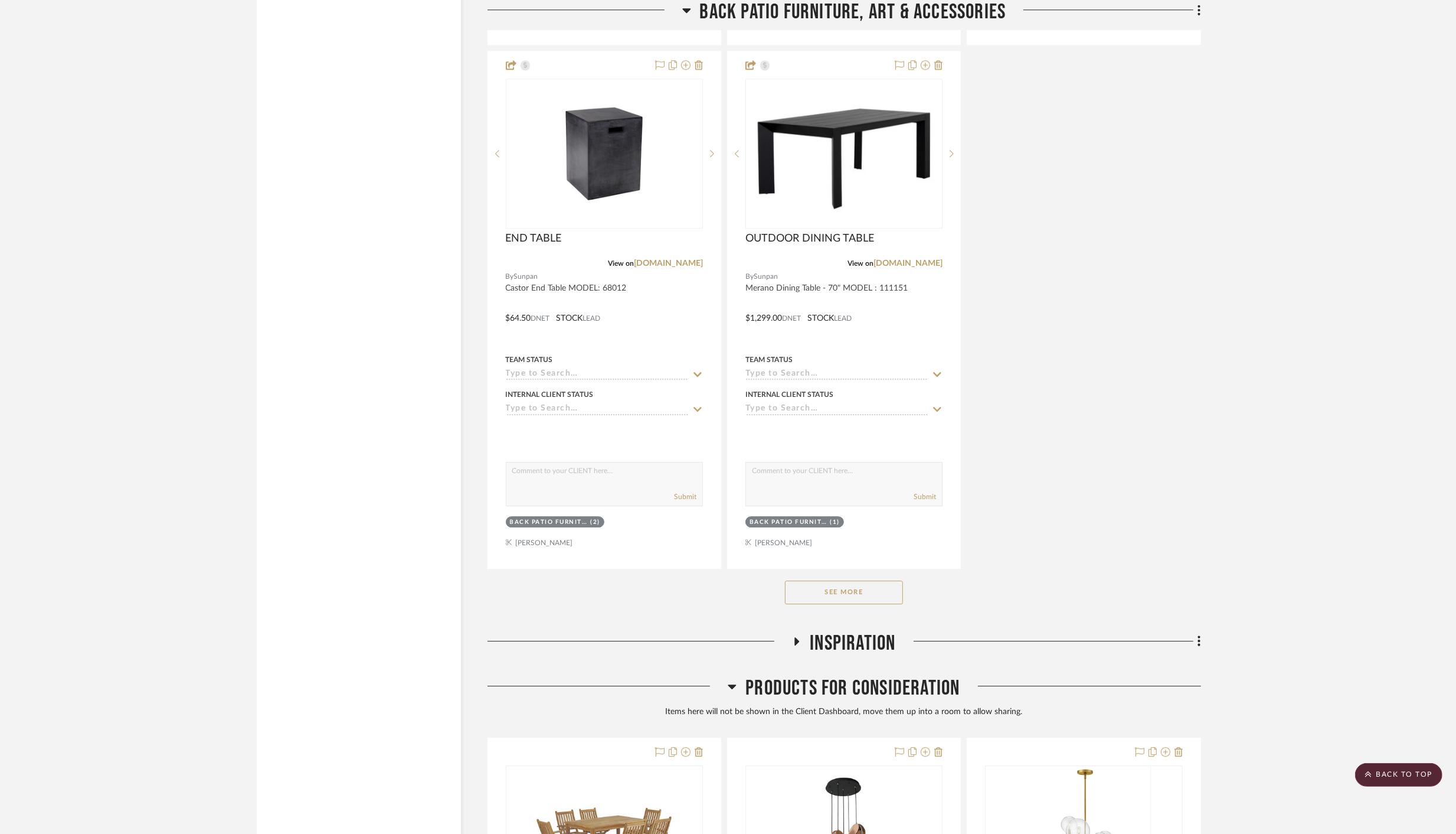
click at [820, 592] on button "See More" at bounding box center [843, 592] width 118 height 24
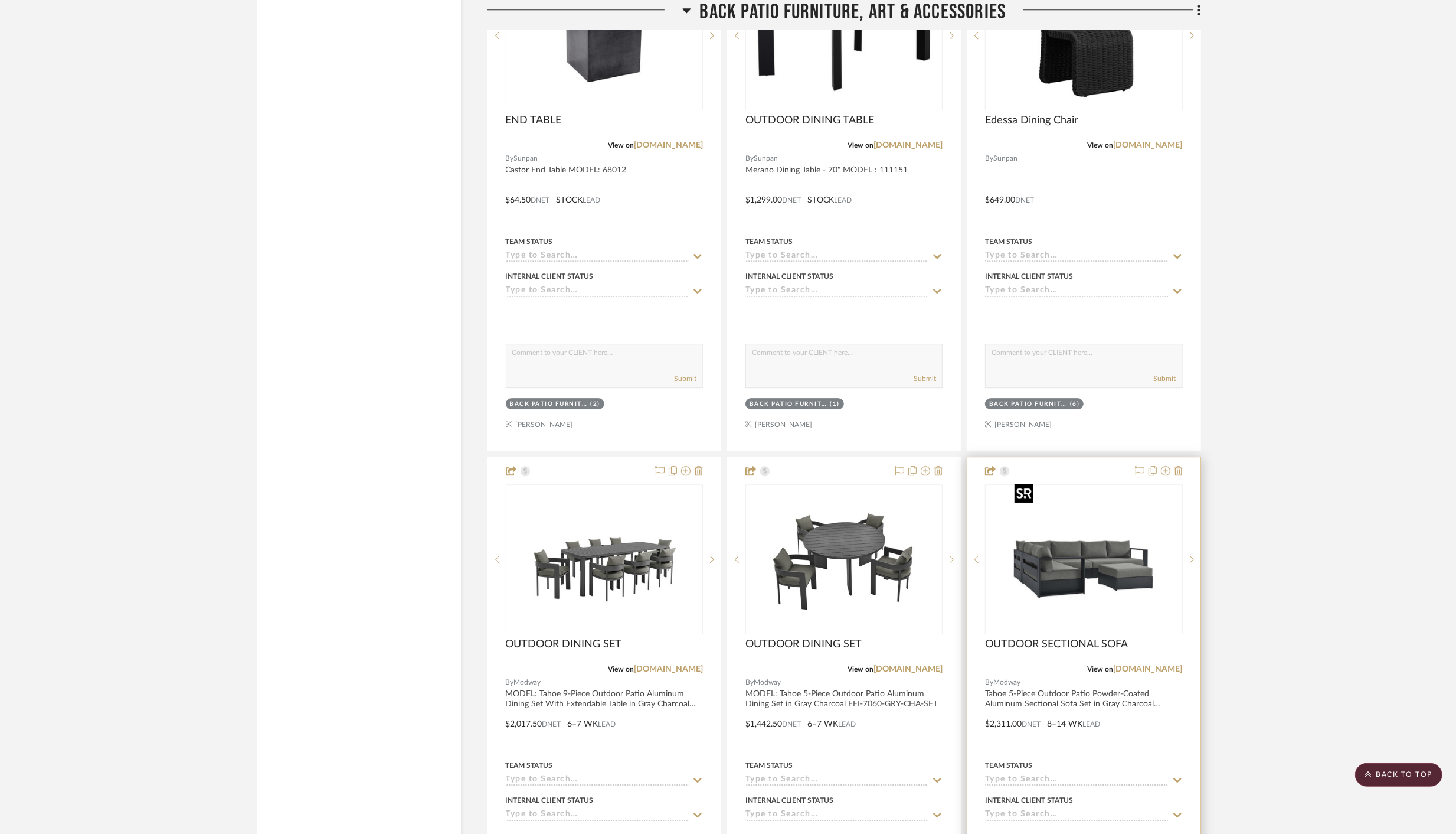
scroll to position [3196, 0]
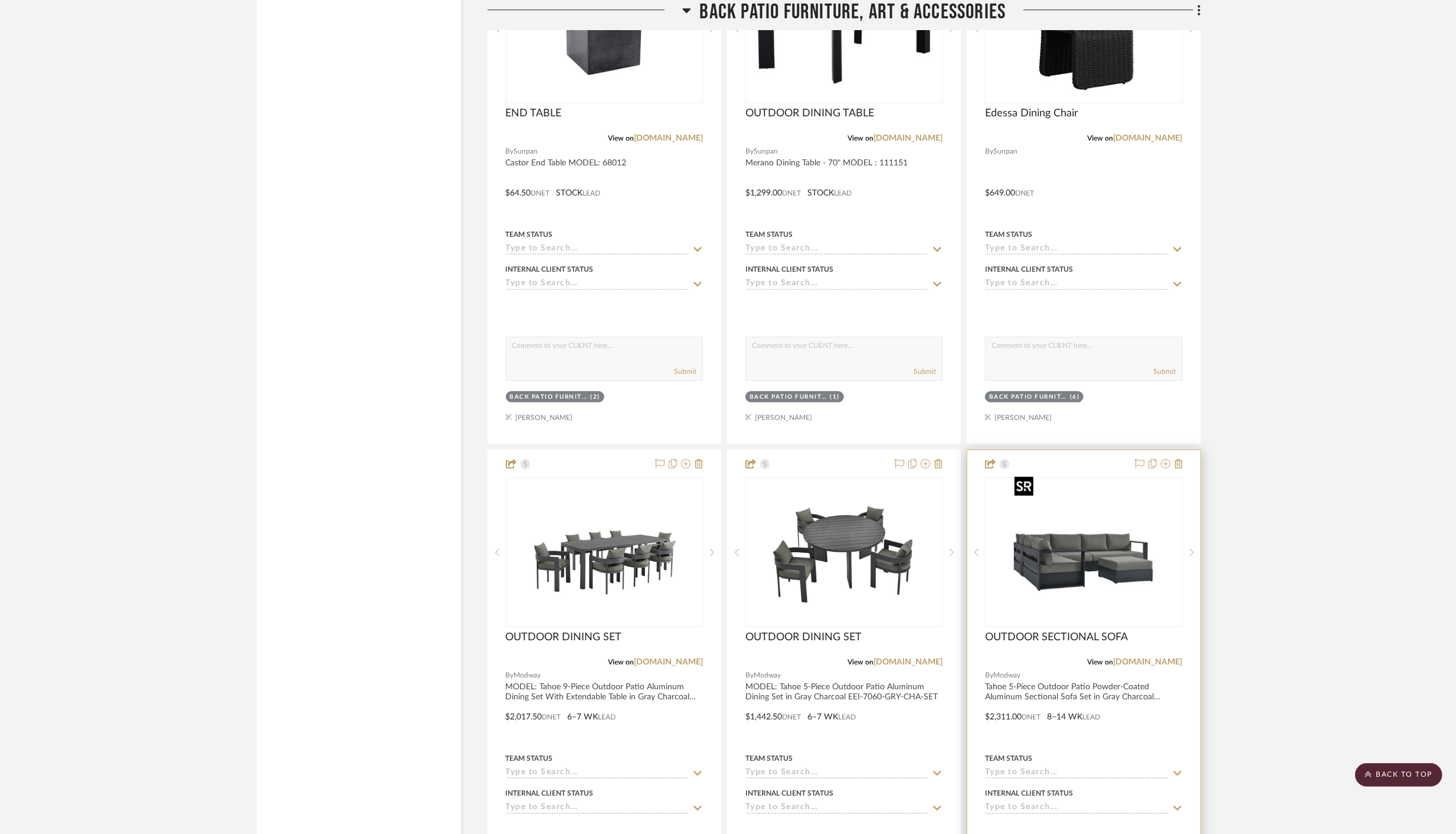
click at [1057, 558] on img "0" at bounding box center [1084, 552] width 148 height 148
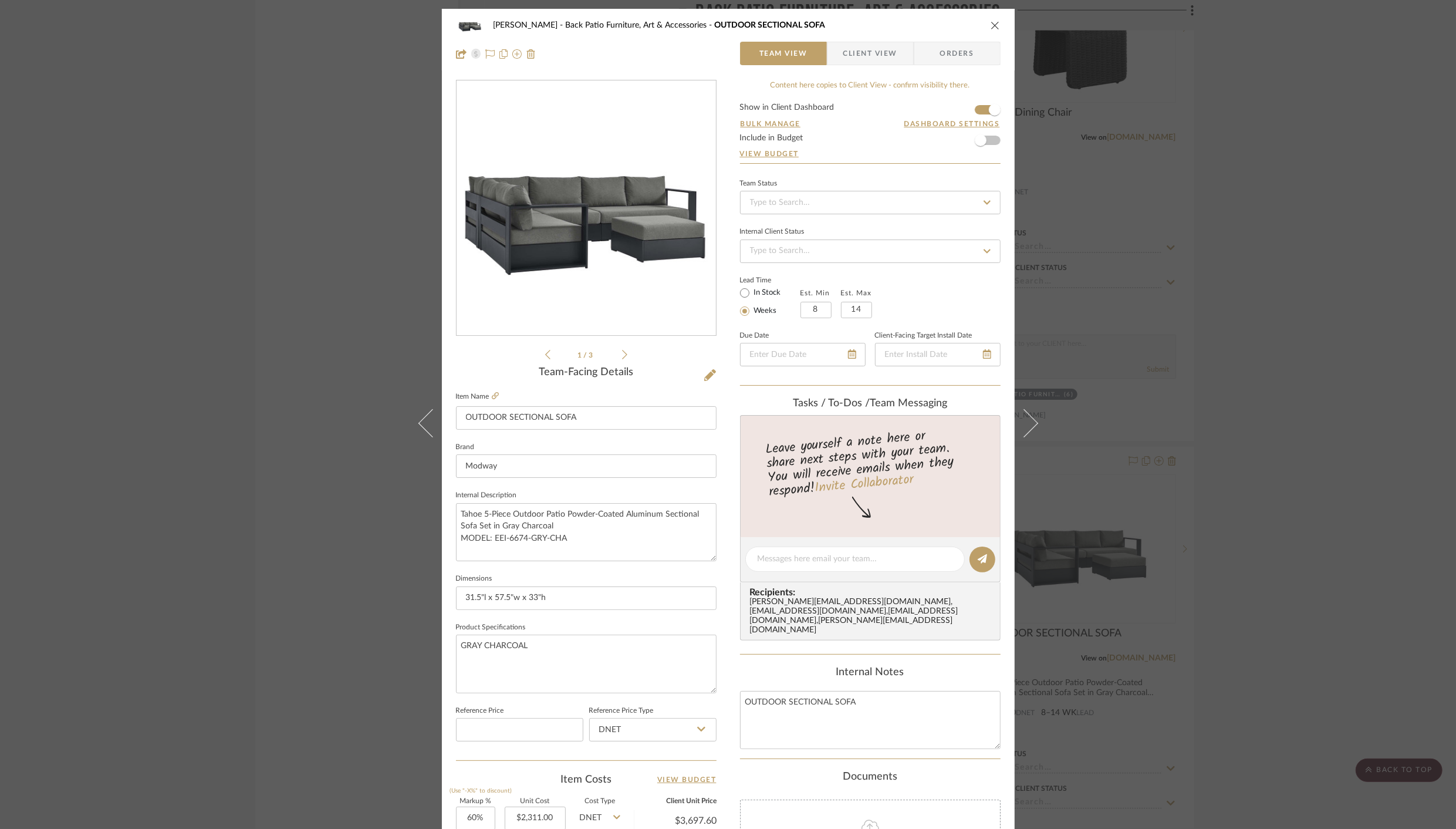
click at [991, 27] on icon "close" at bounding box center [995, 26] width 10 height 10
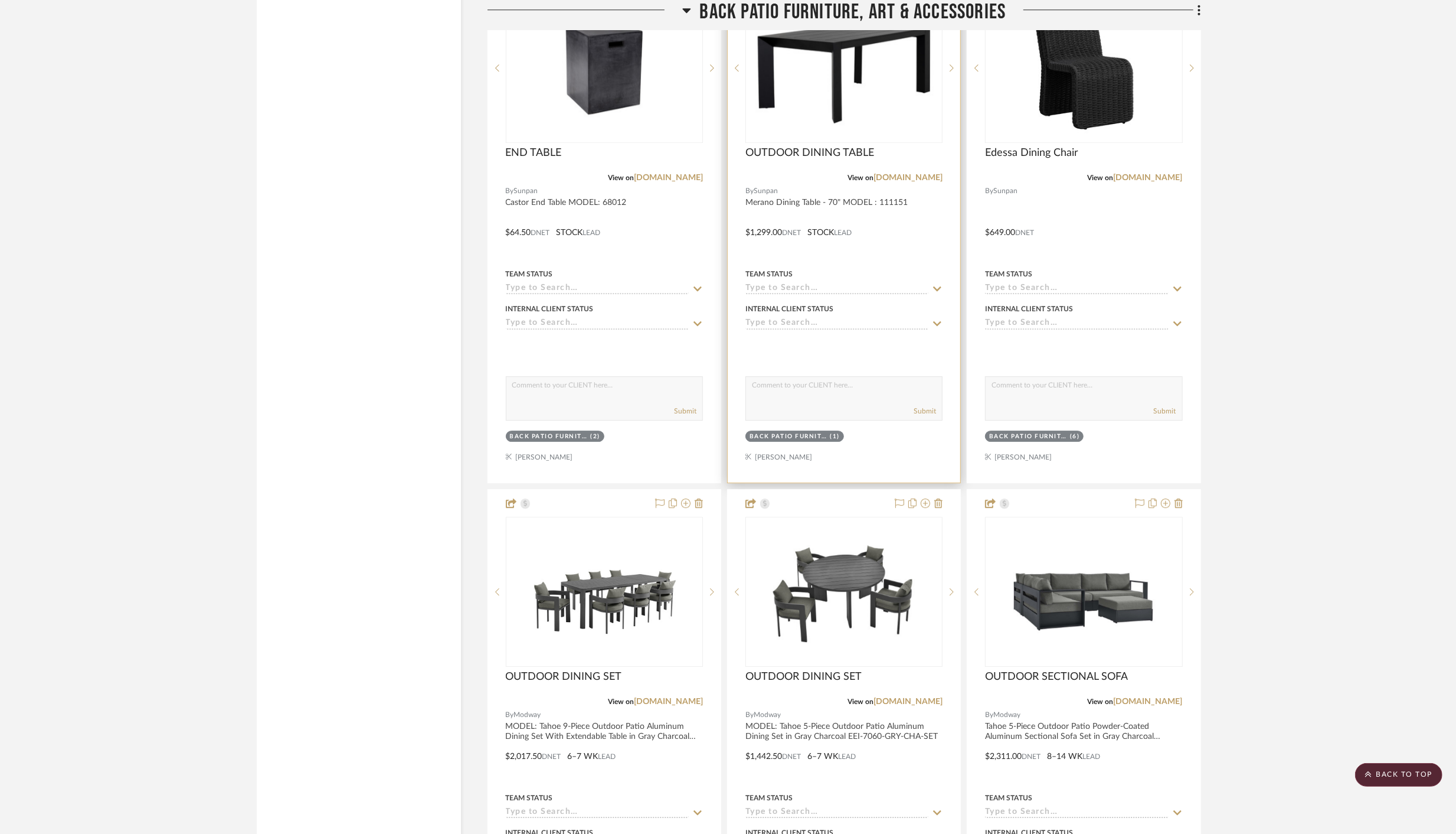
scroll to position [3226, 0]
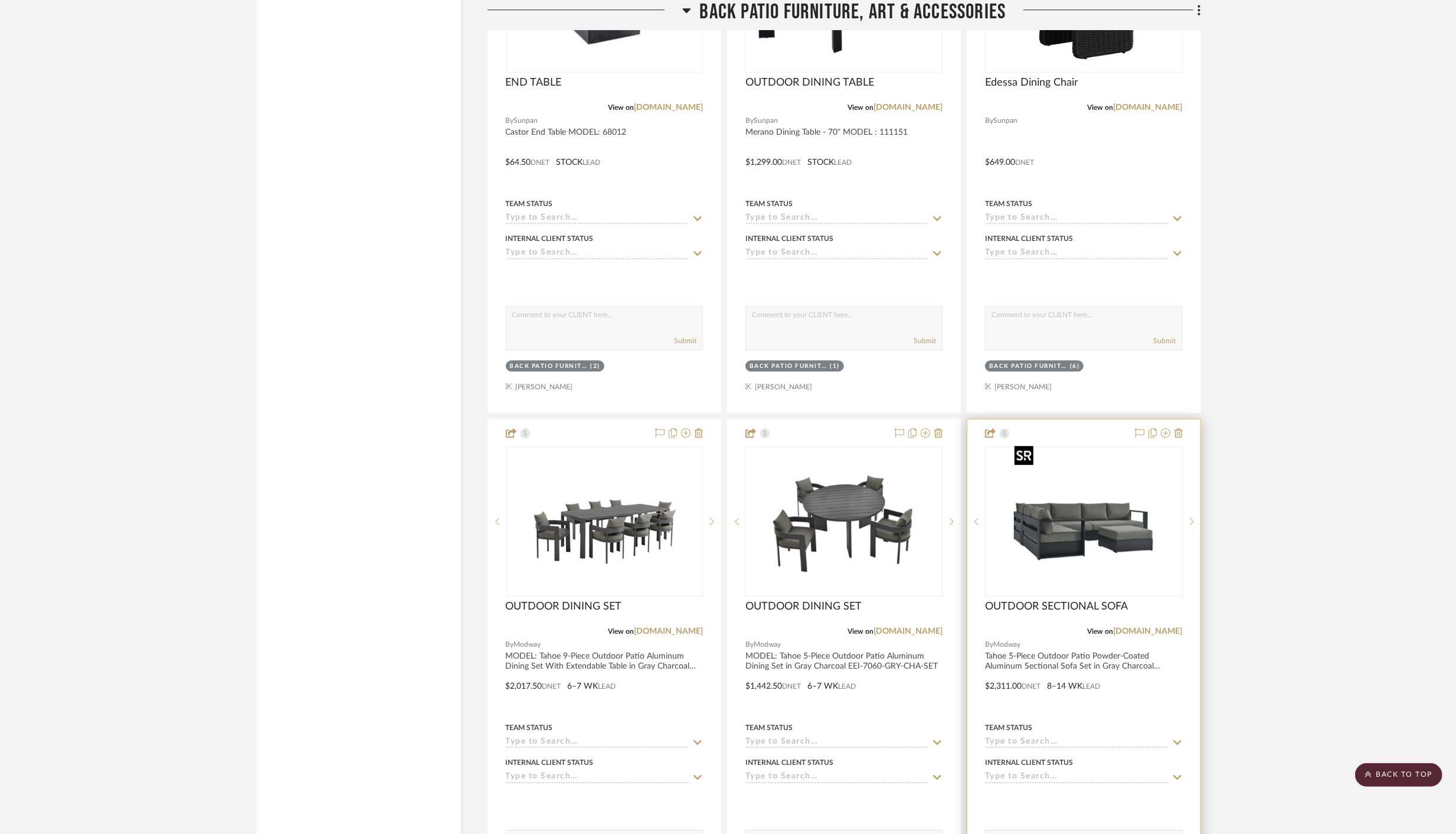
click at [1087, 503] on img "0" at bounding box center [1084, 522] width 148 height 148
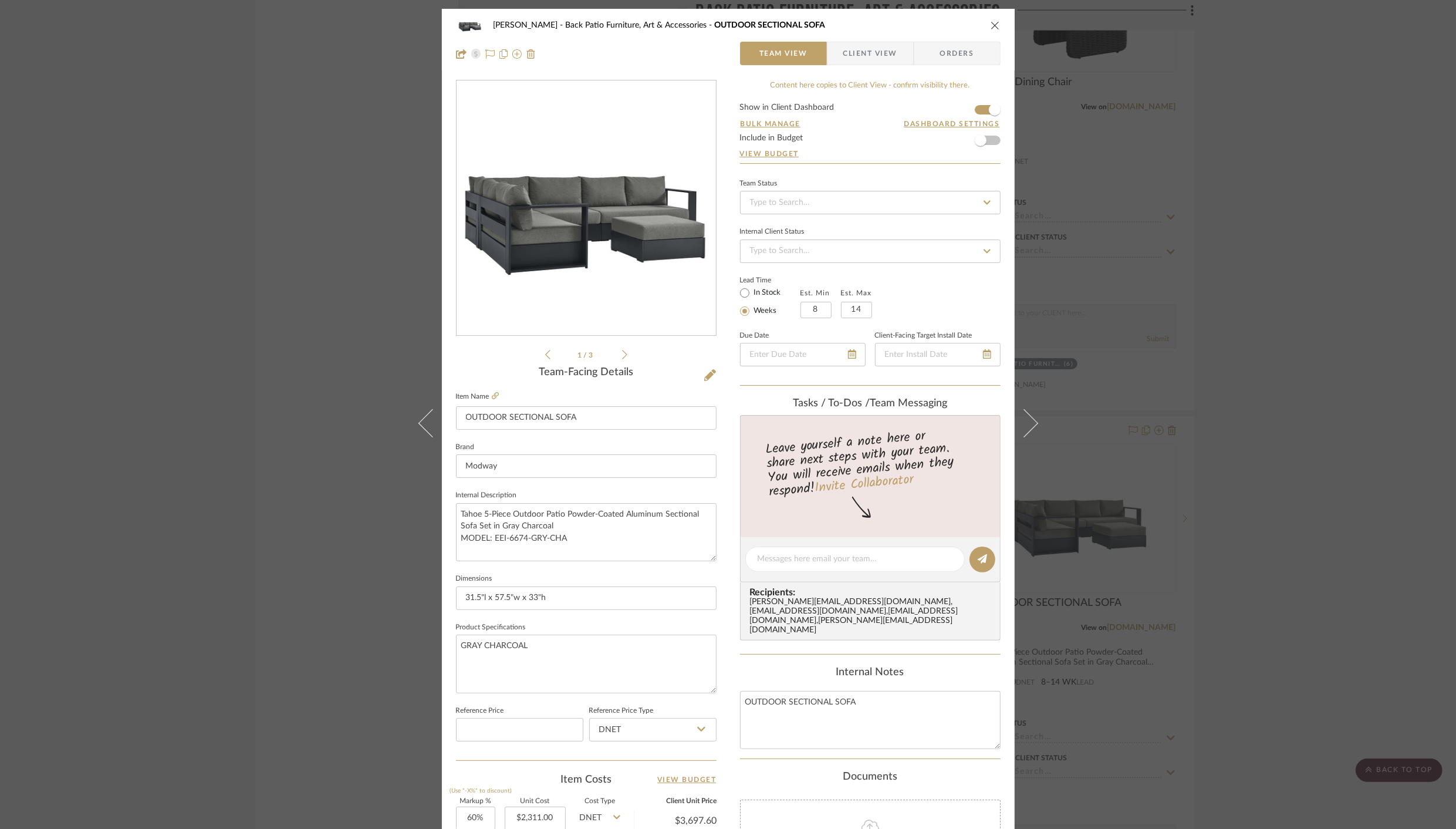
click at [992, 26] on icon "close" at bounding box center [995, 26] width 10 height 10
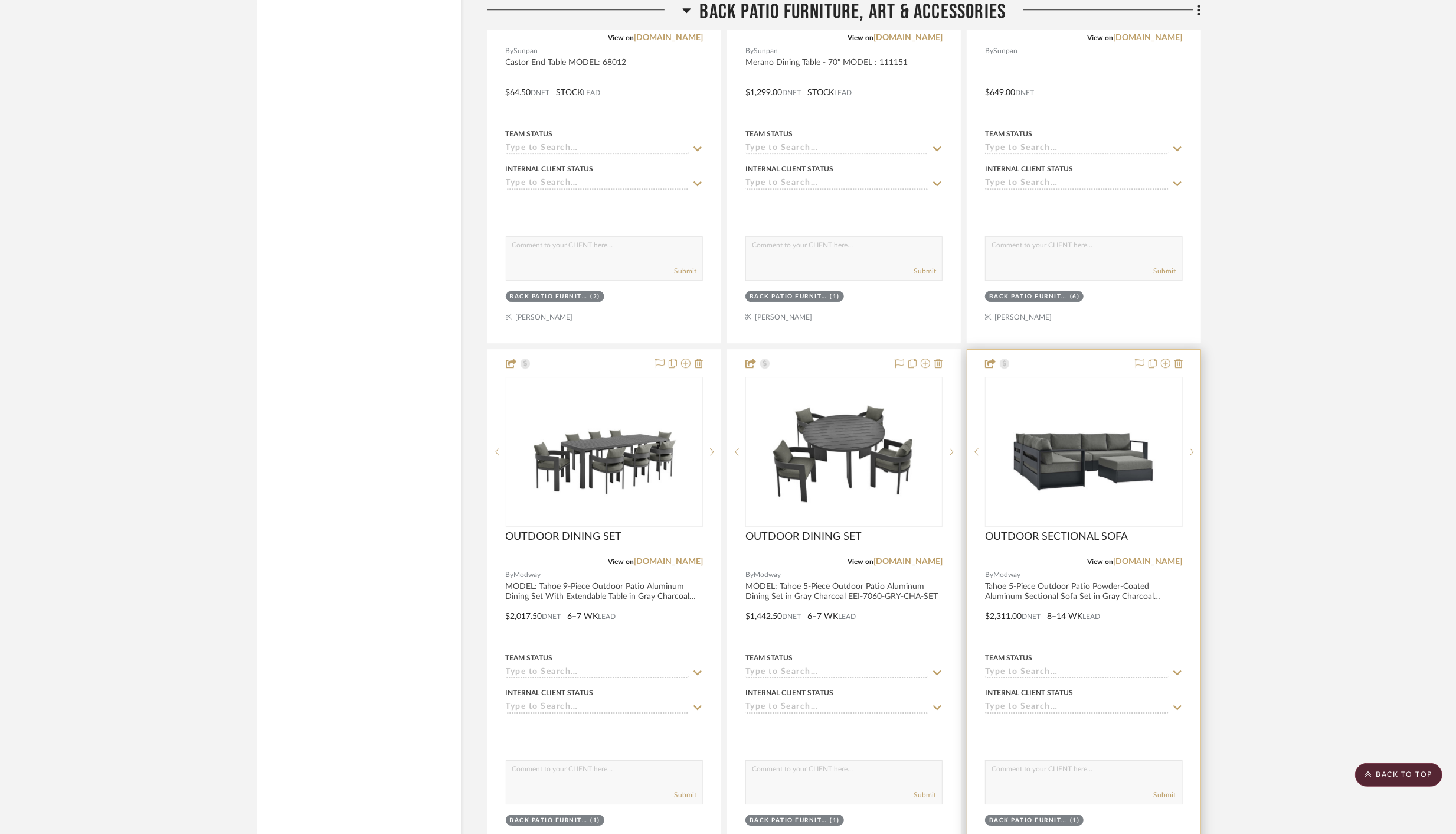
scroll to position [3326, 0]
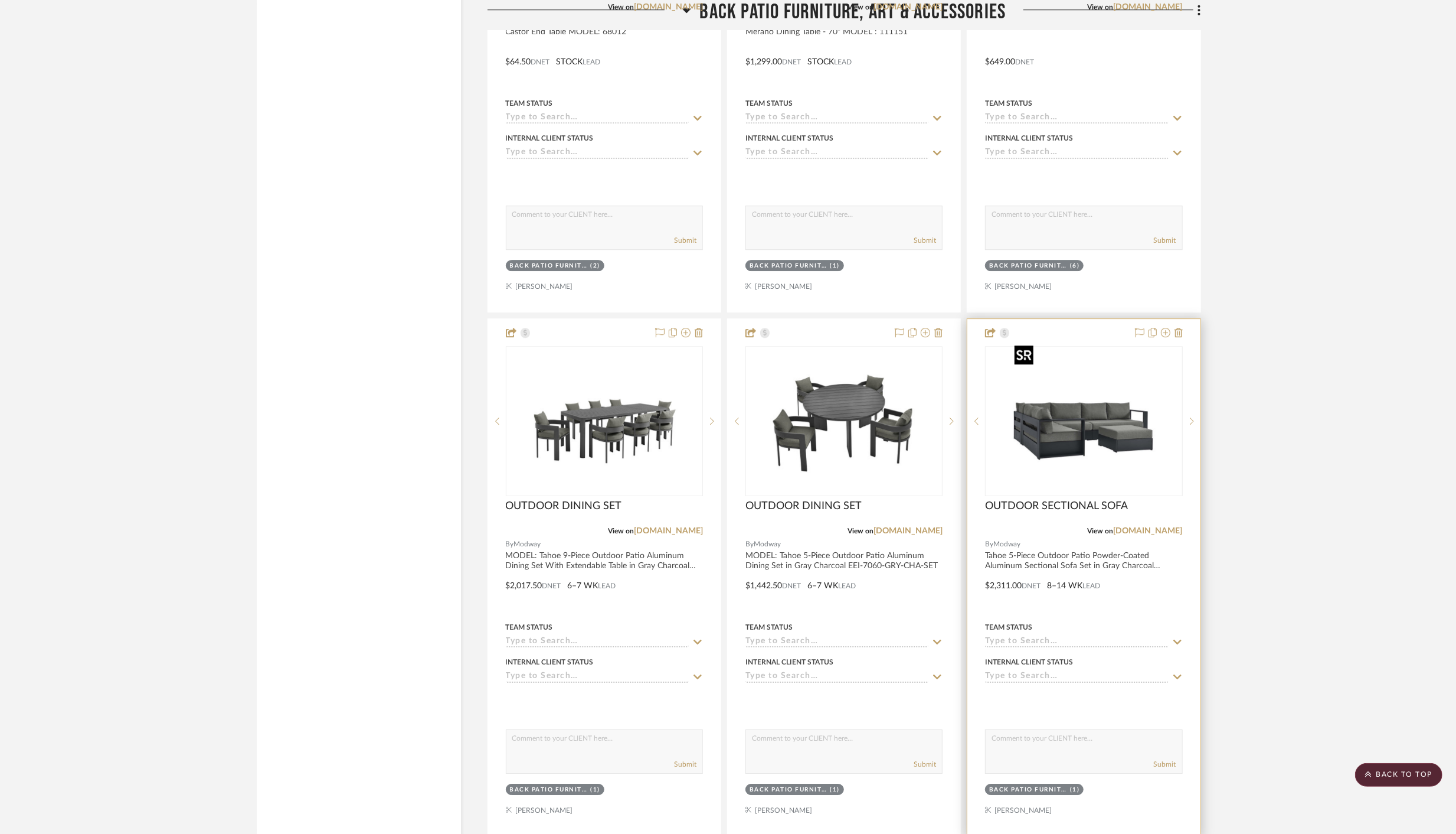
click at [1046, 422] on img "0" at bounding box center [1084, 421] width 148 height 148
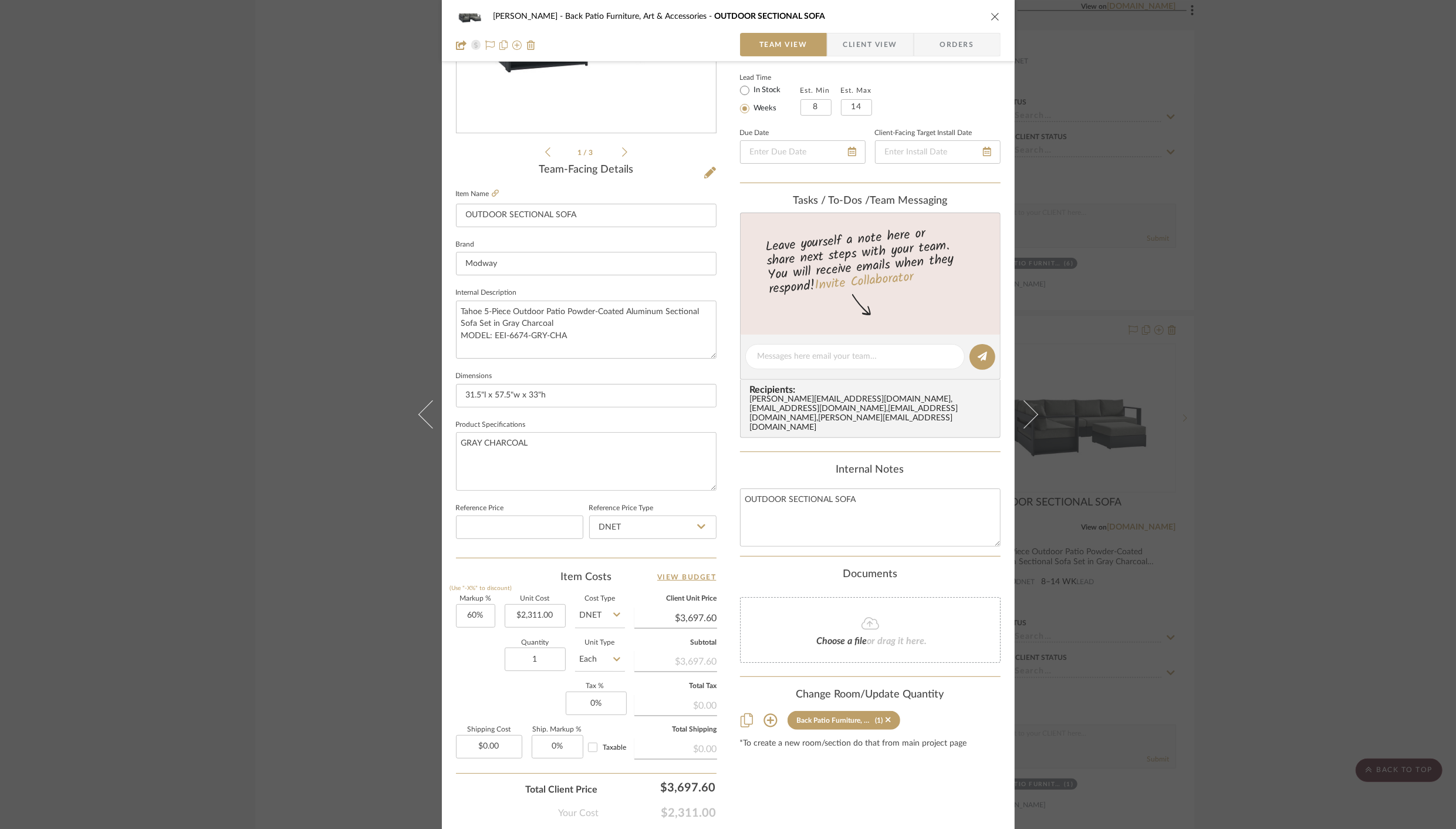
scroll to position [204, 0]
click at [984, 14] on div "[PERSON_NAME] Back Patio Furniture, Art & Accessories OUTDOOR SECTIONAL SOFA" at bounding box center [728, 16] width 544 height 24
click at [990, 15] on icon "close" at bounding box center [995, 16] width 10 height 10
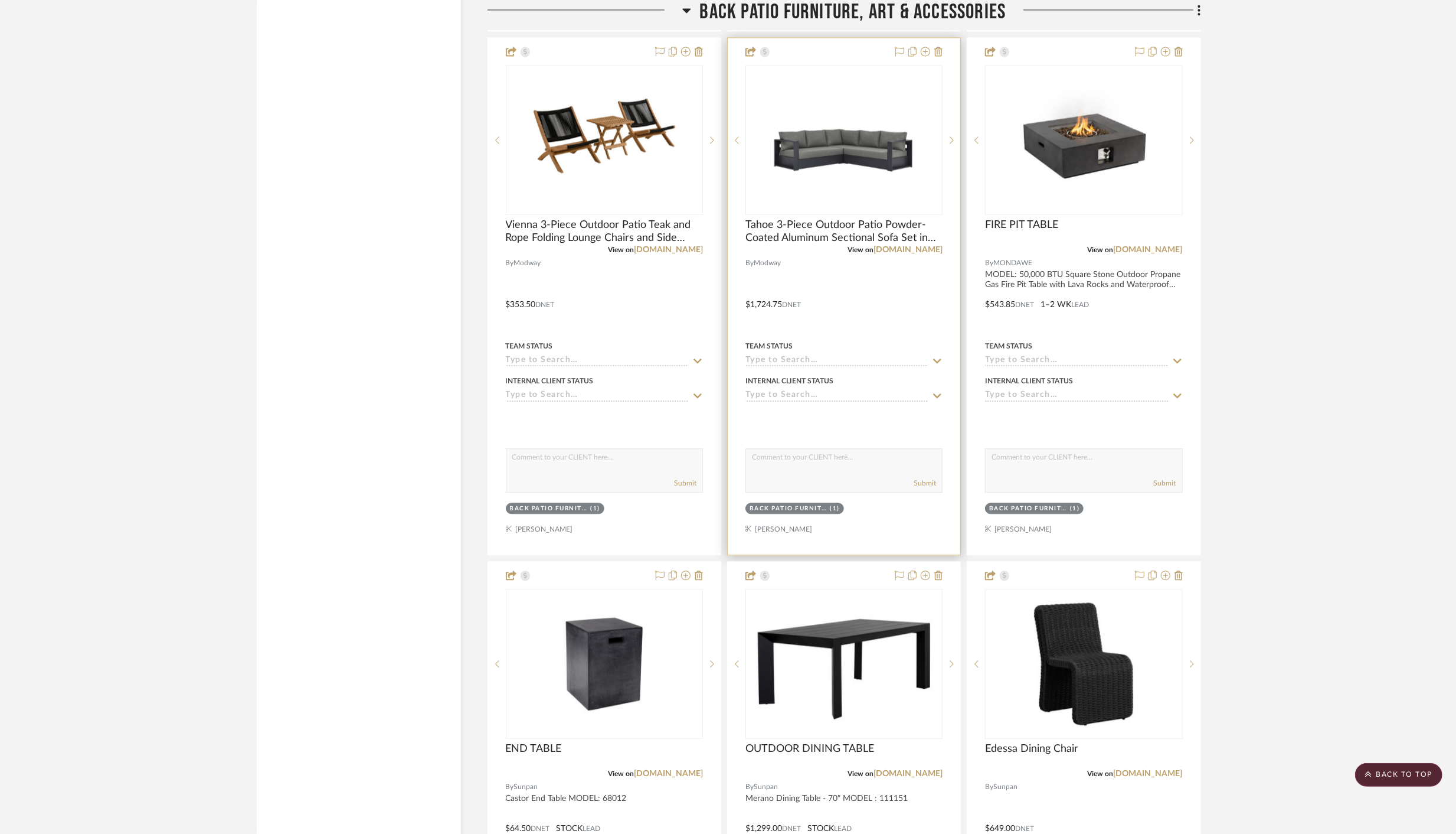
scroll to position [2556, 0]
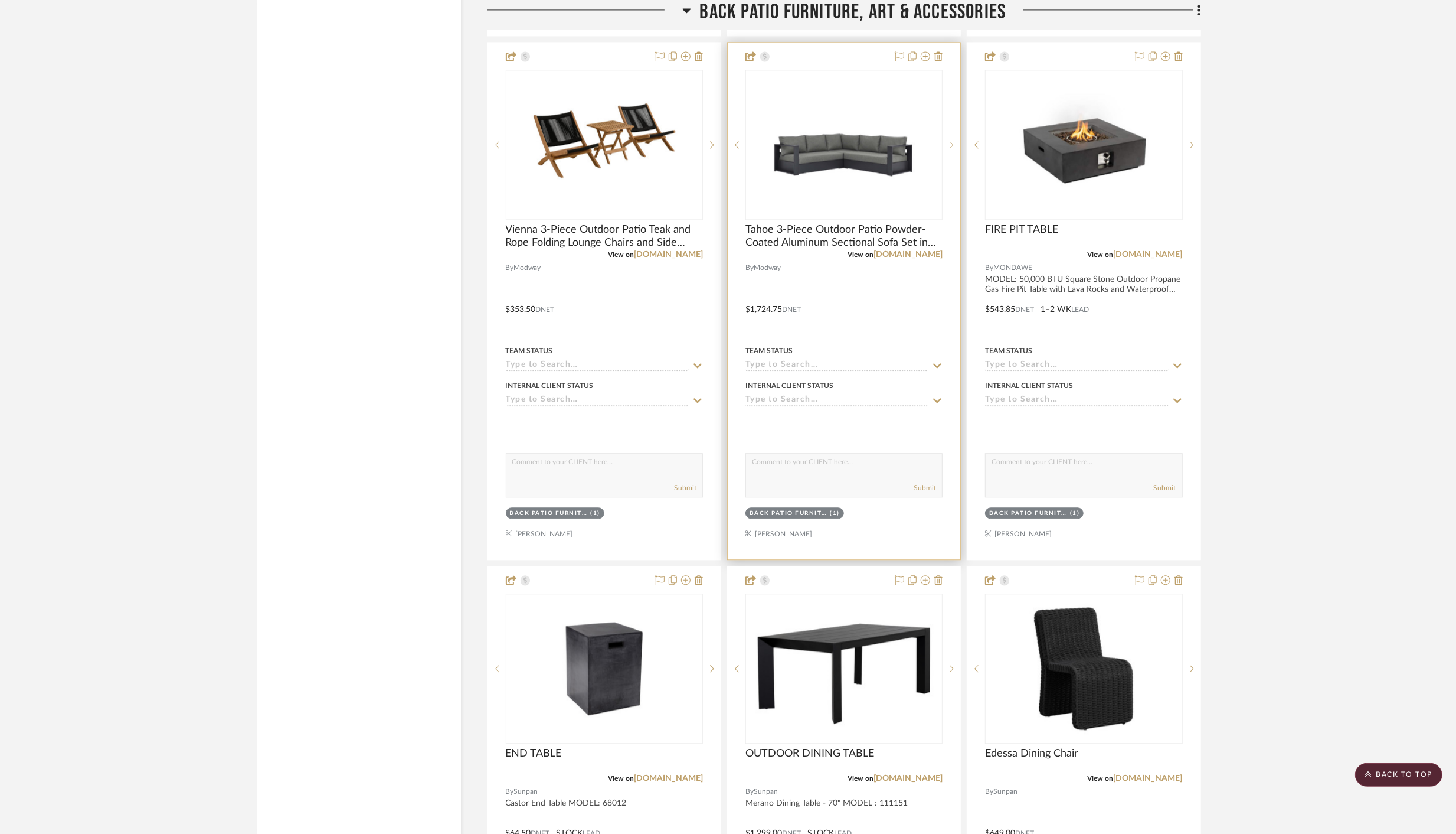
click at [873, 289] on div at bounding box center [844, 301] width 232 height 517
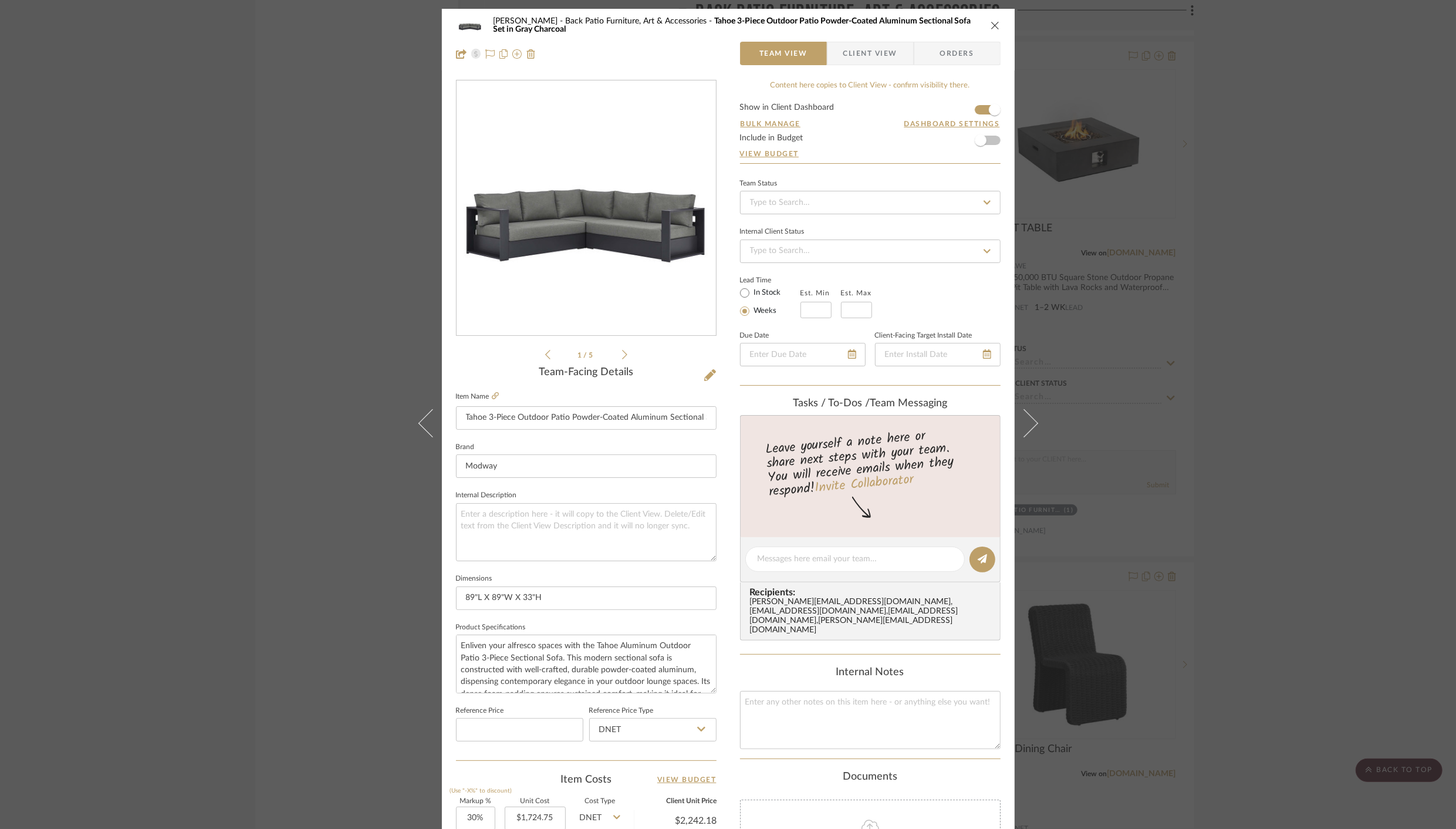
click at [990, 24] on icon "close" at bounding box center [995, 26] width 10 height 10
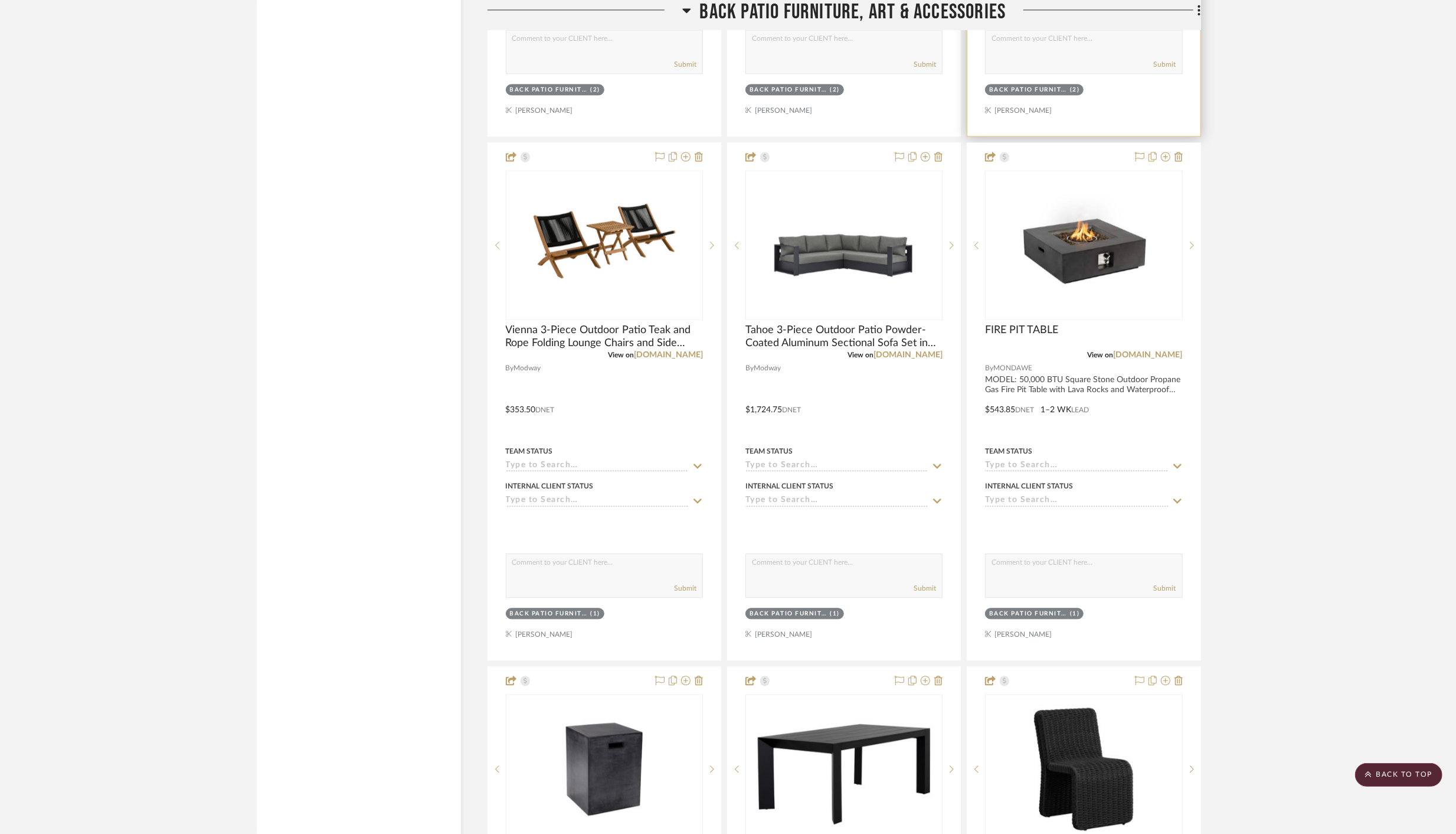
scroll to position [2481, 0]
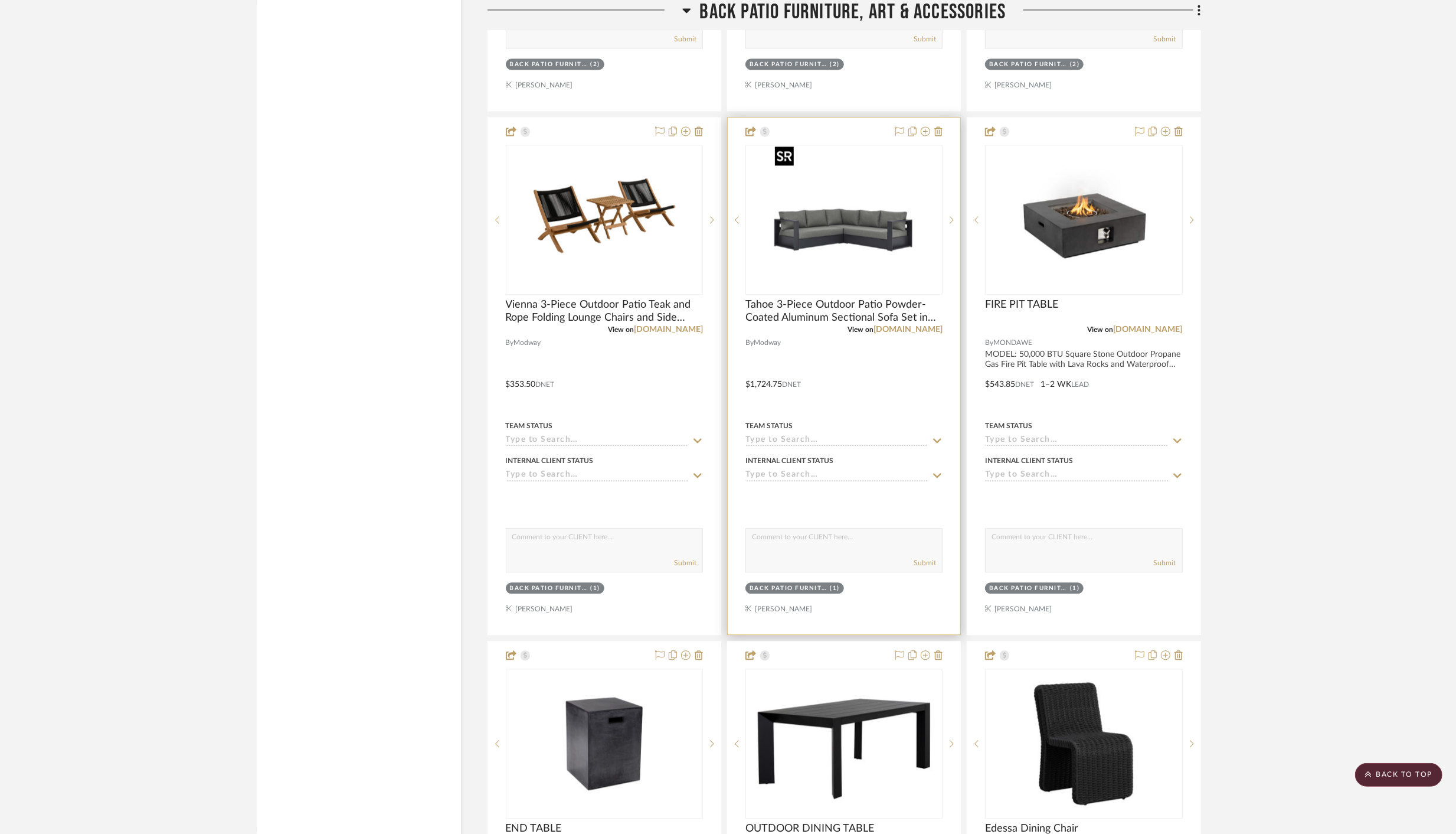
click at [866, 261] on img "0" at bounding box center [844, 220] width 148 height 148
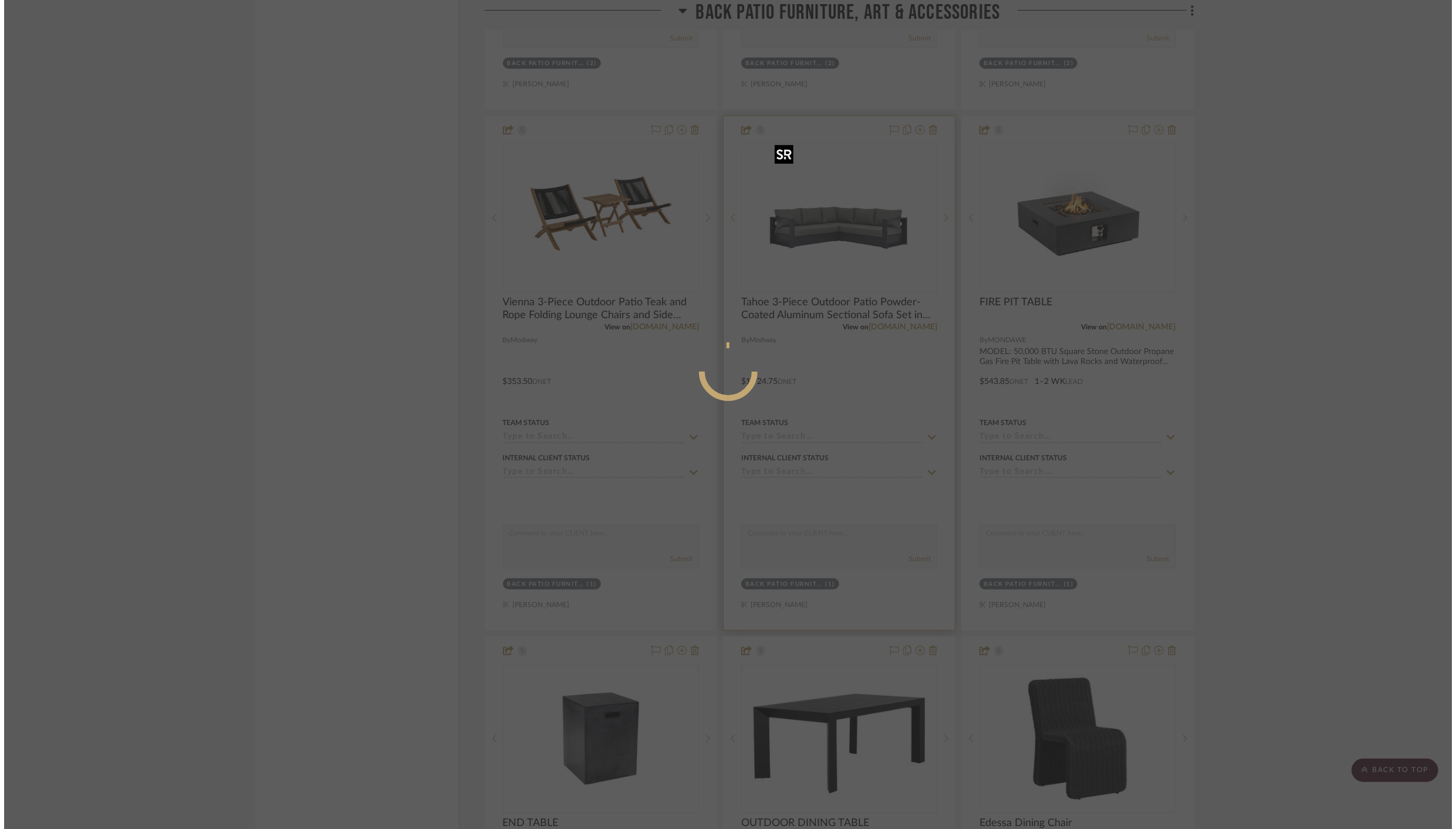
scroll to position [0, 0]
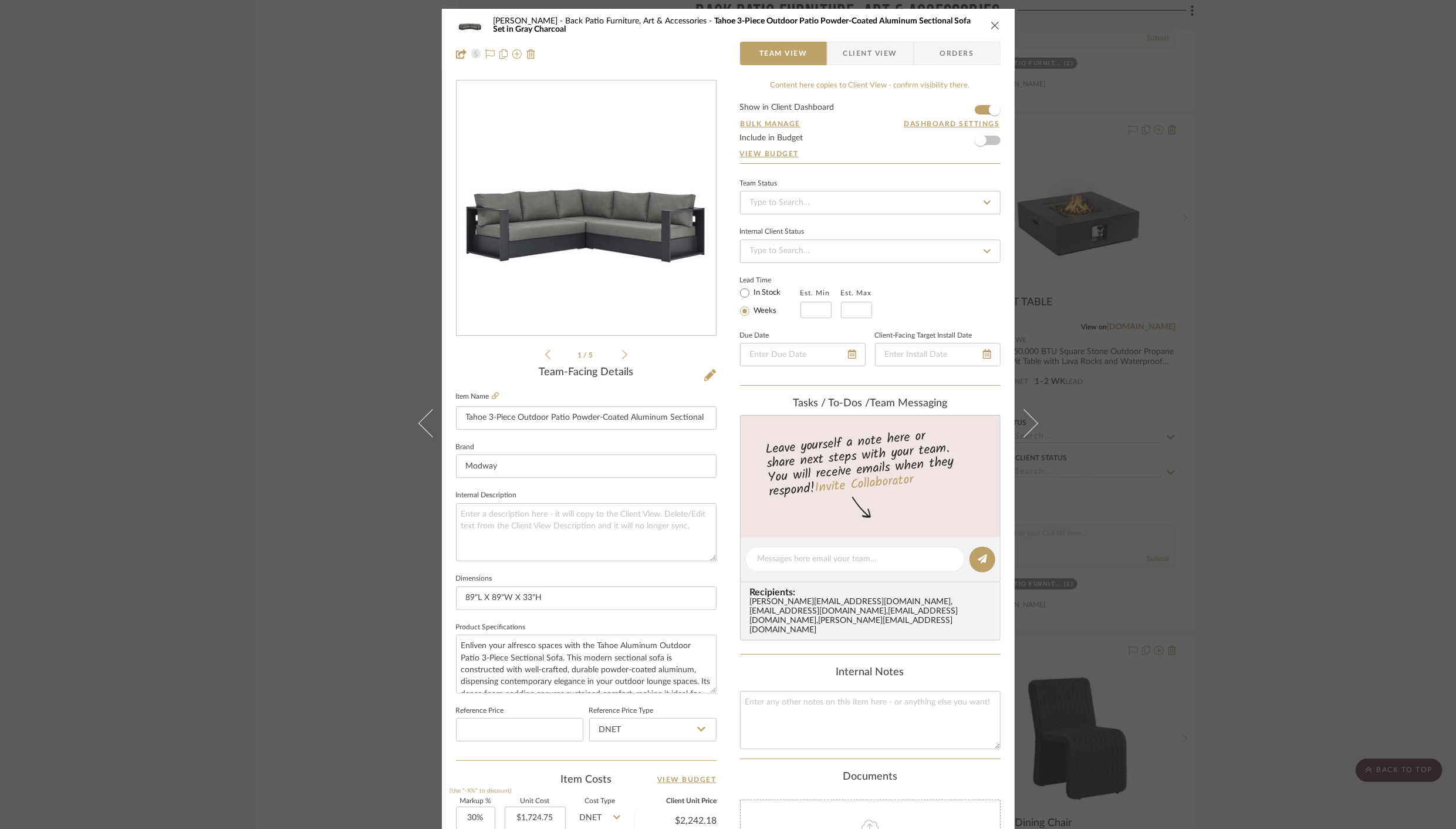
click at [990, 24] on icon "close" at bounding box center [995, 26] width 10 height 10
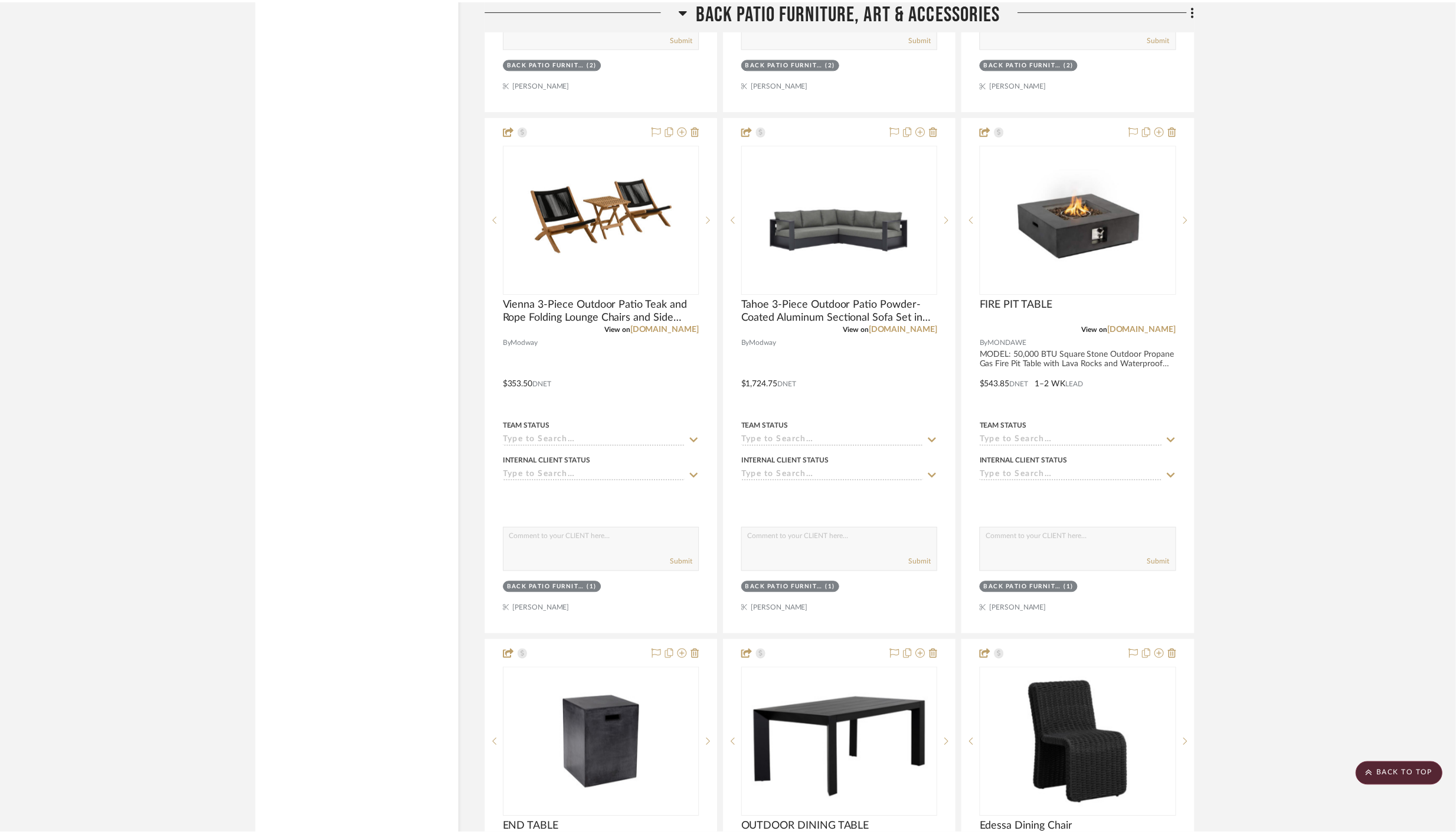
scroll to position [2481, 0]
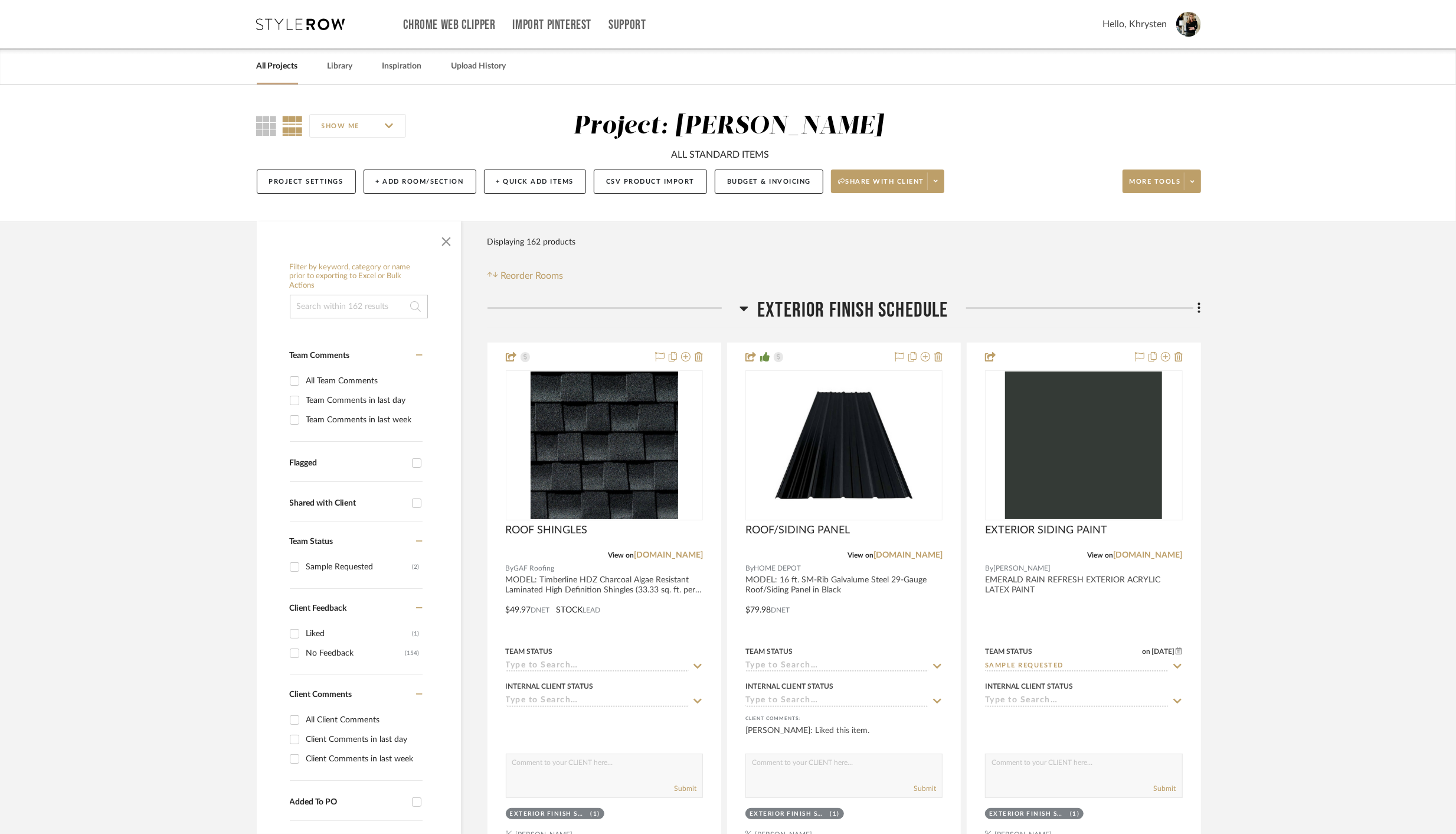
click at [746, 306] on icon at bounding box center [743, 307] width 9 height 14
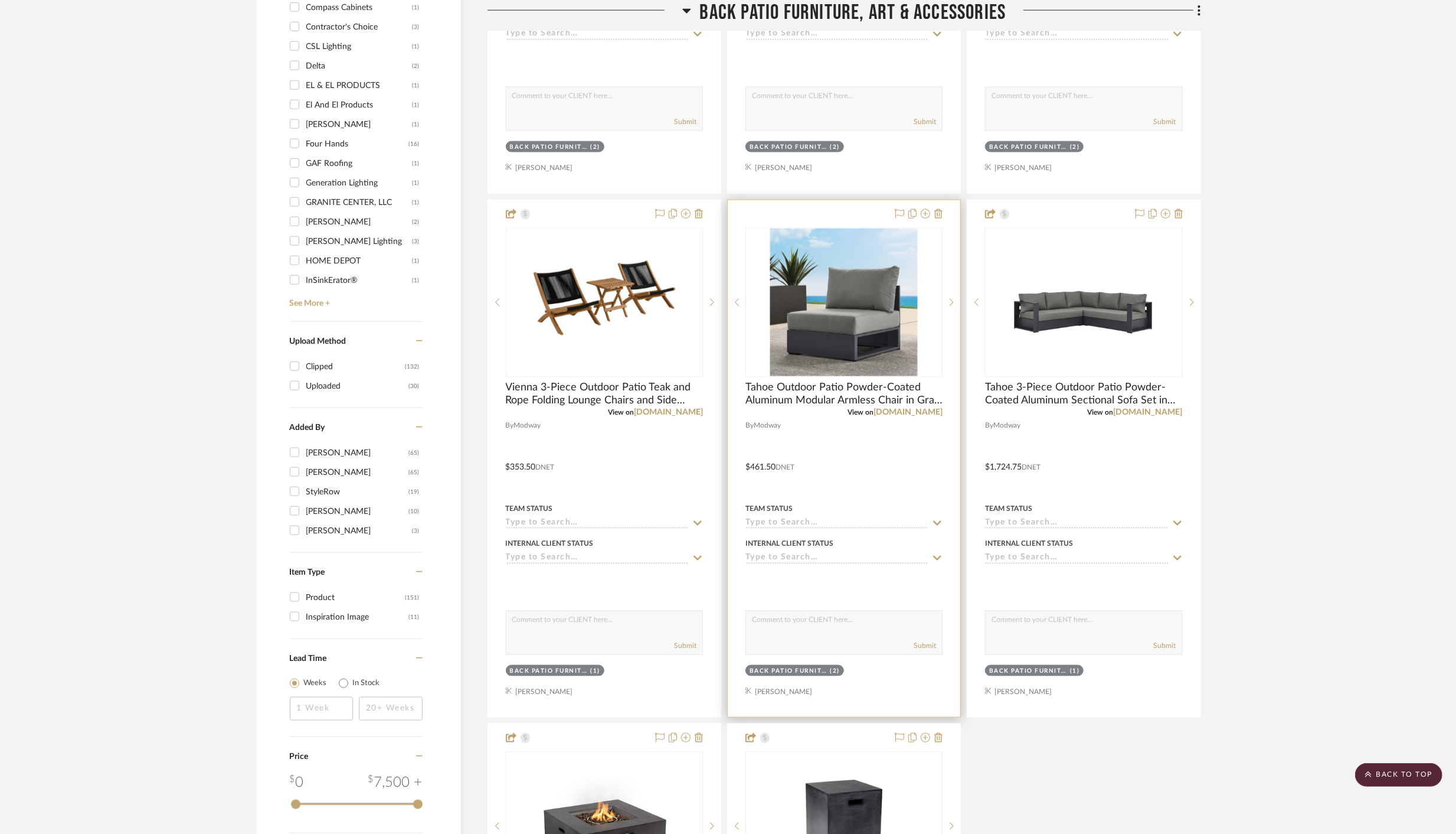
scroll to position [1421, 0]
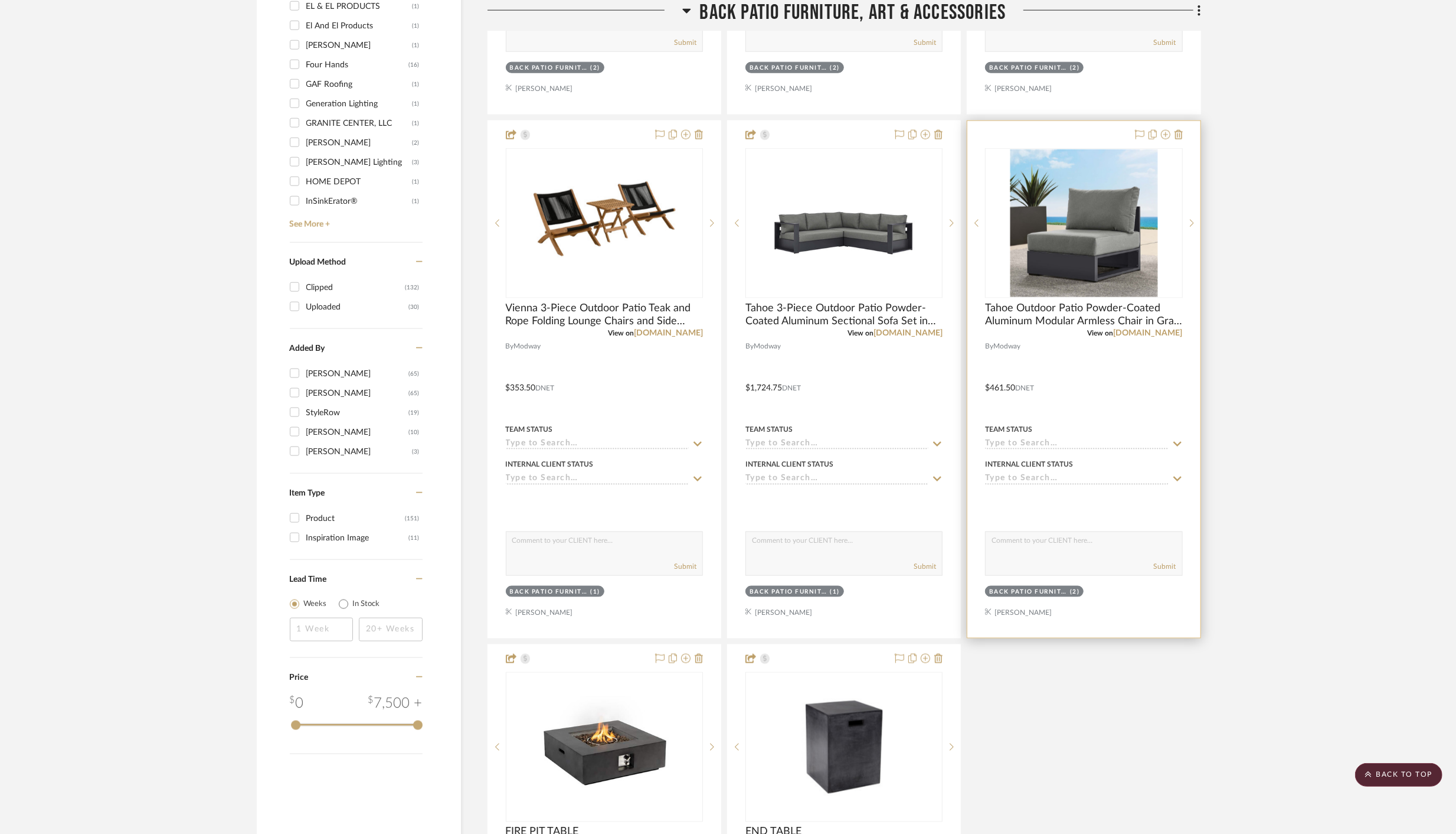
click at [1122, 364] on div at bounding box center [1083, 380] width 232 height 517
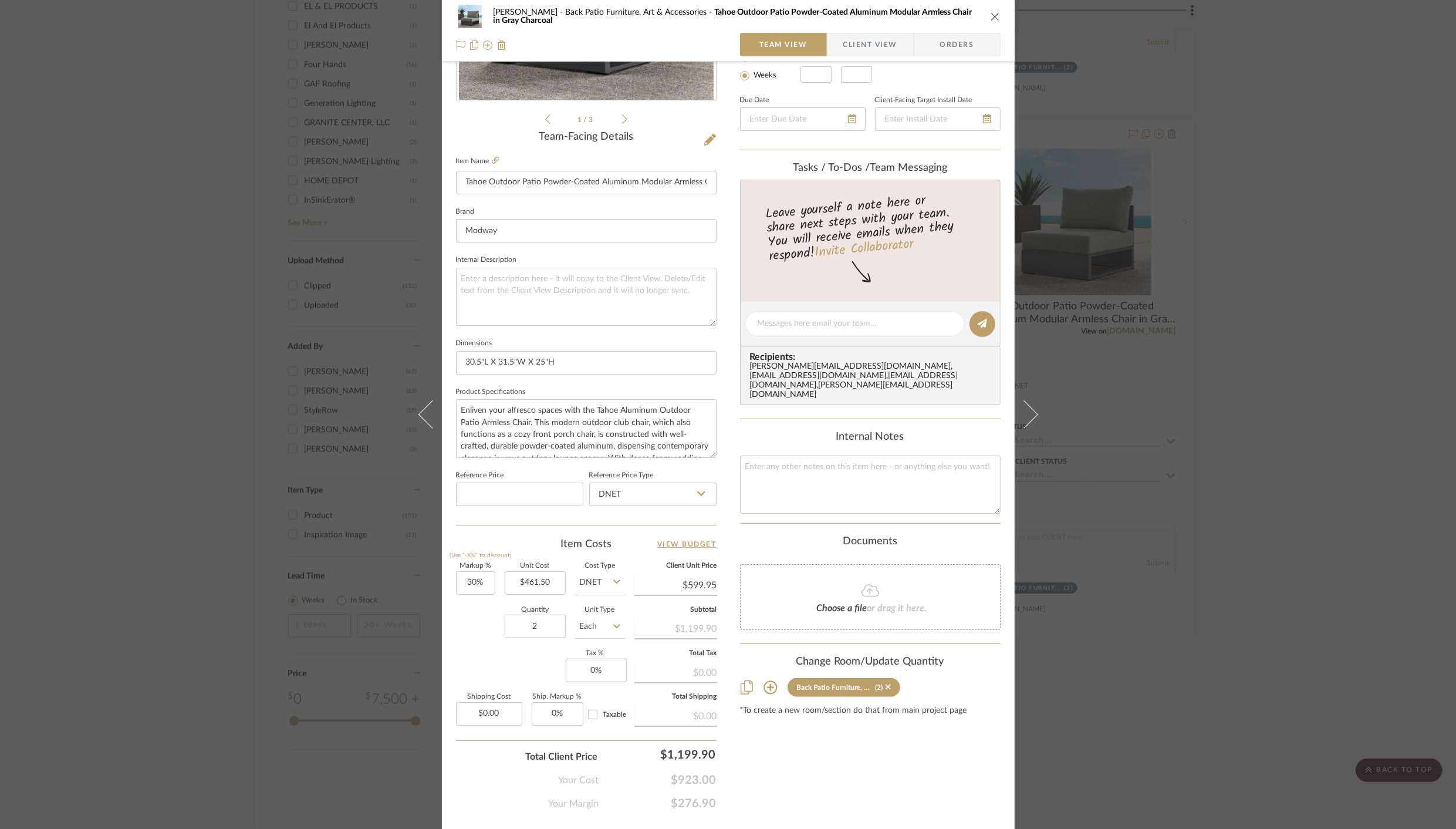
scroll to position [256, 0]
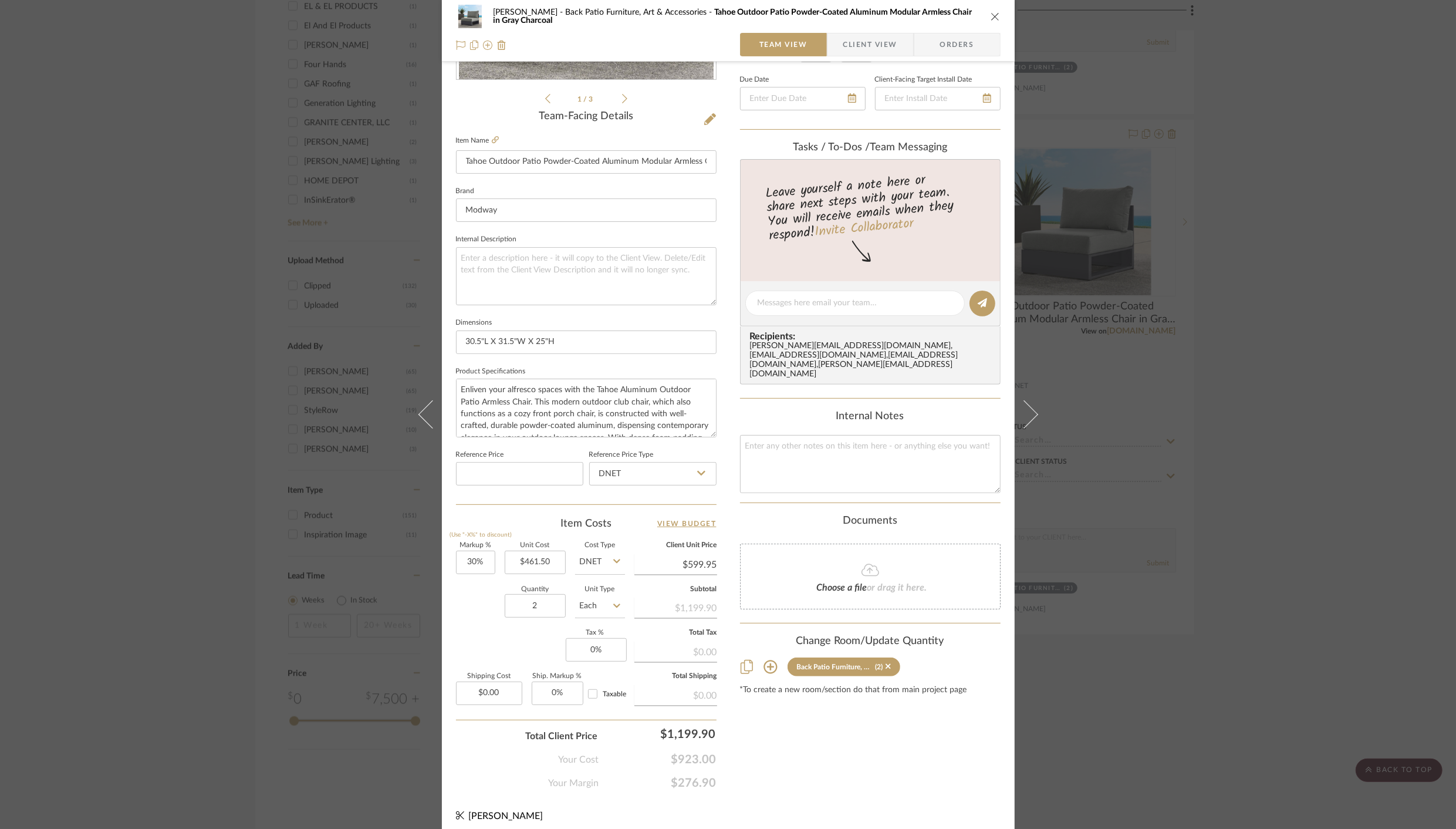
click at [990, 17] on icon "close" at bounding box center [995, 16] width 10 height 10
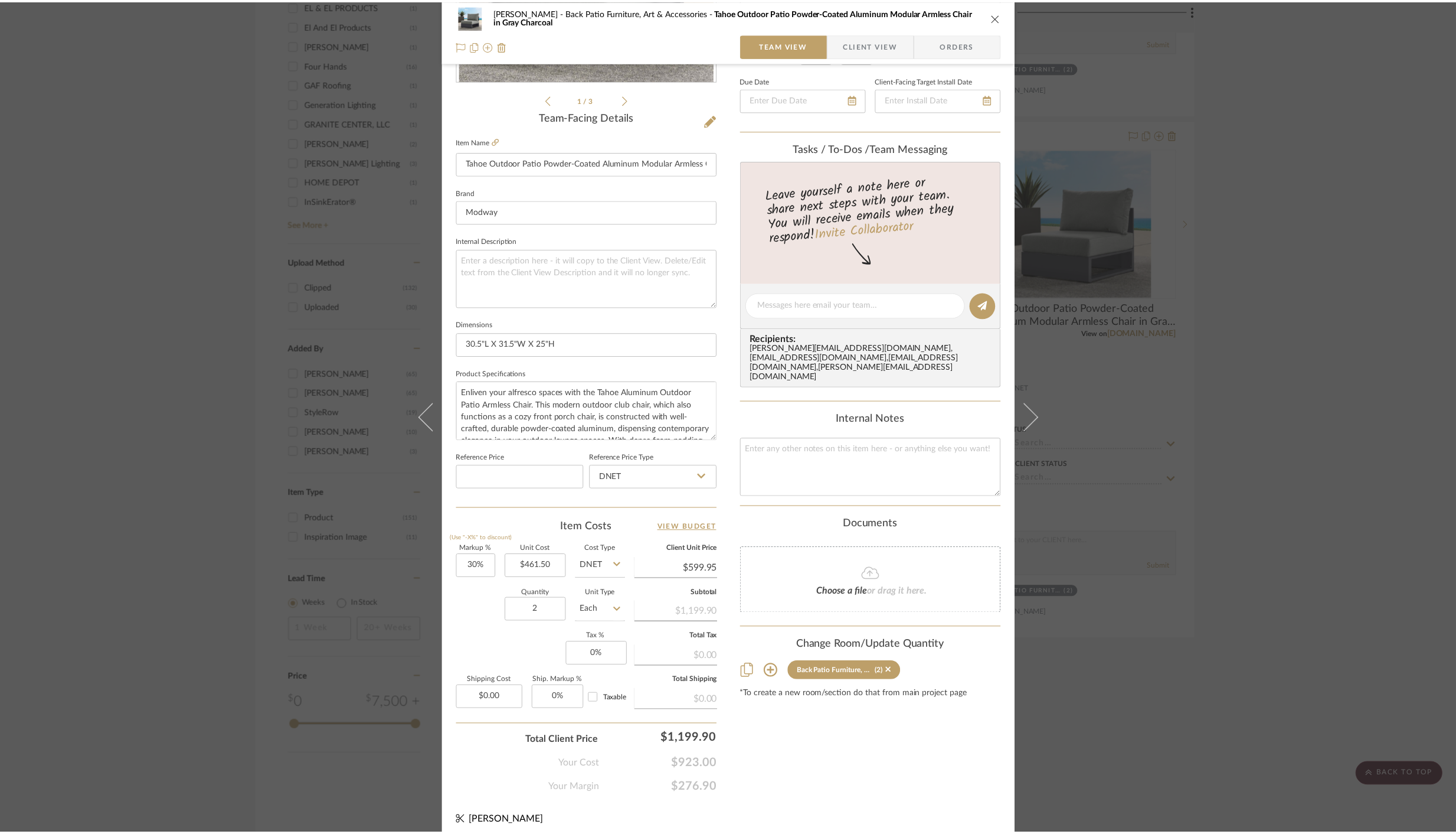
scroll to position [1421, 0]
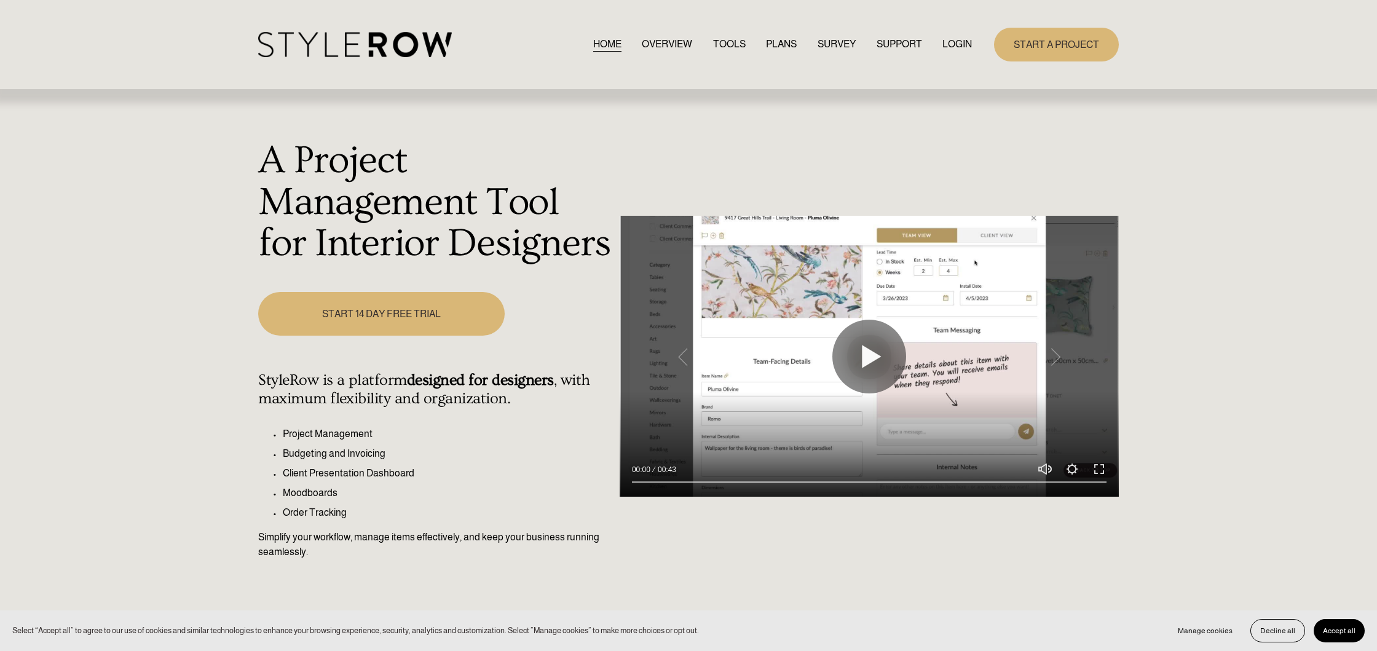
click at [952, 44] on link "LOGIN" at bounding box center [956, 44] width 29 height 17
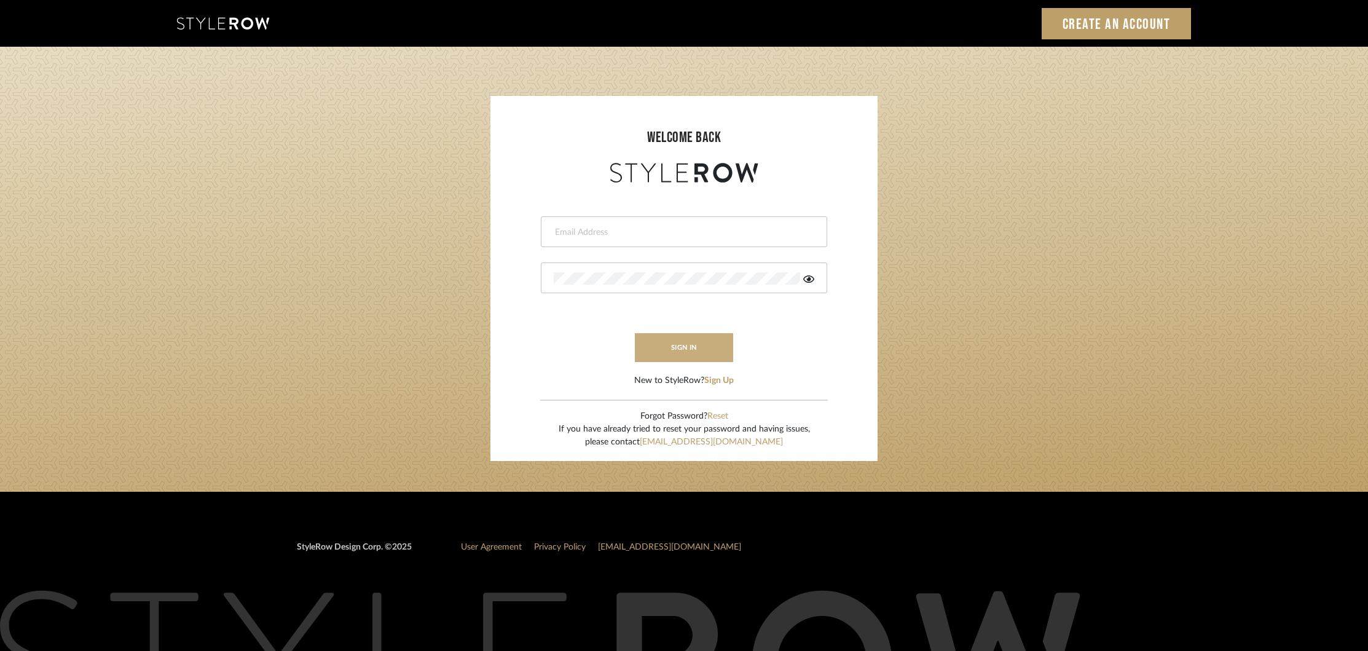
type input "[EMAIL_ADDRESS][DOMAIN_NAME]"
click at [677, 342] on button "sign in" at bounding box center [684, 347] width 98 height 29
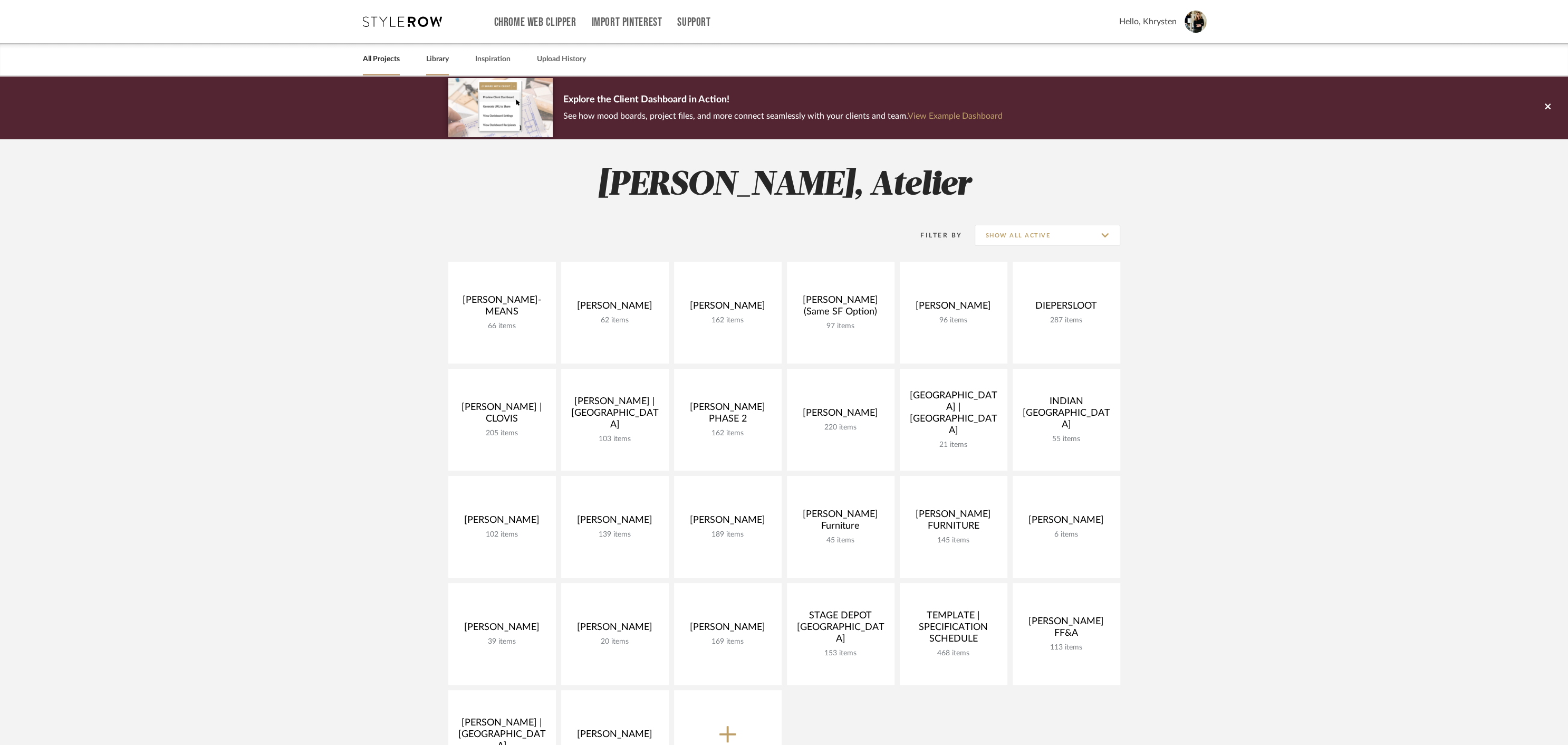
click at [433, 59] on link "Library" at bounding box center [438, 59] width 22 height 15
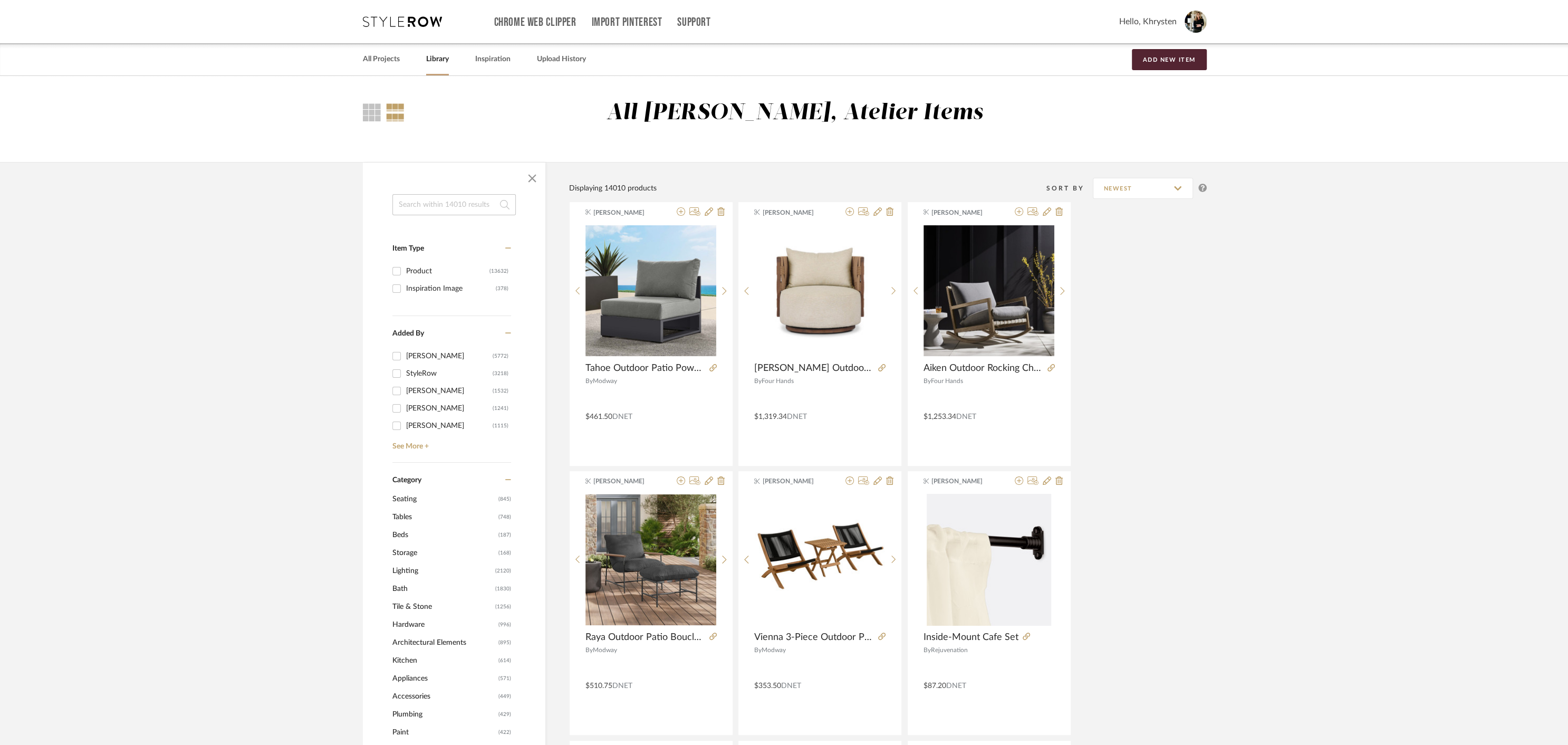
click at [444, 206] on input at bounding box center [454, 204] width 124 height 21
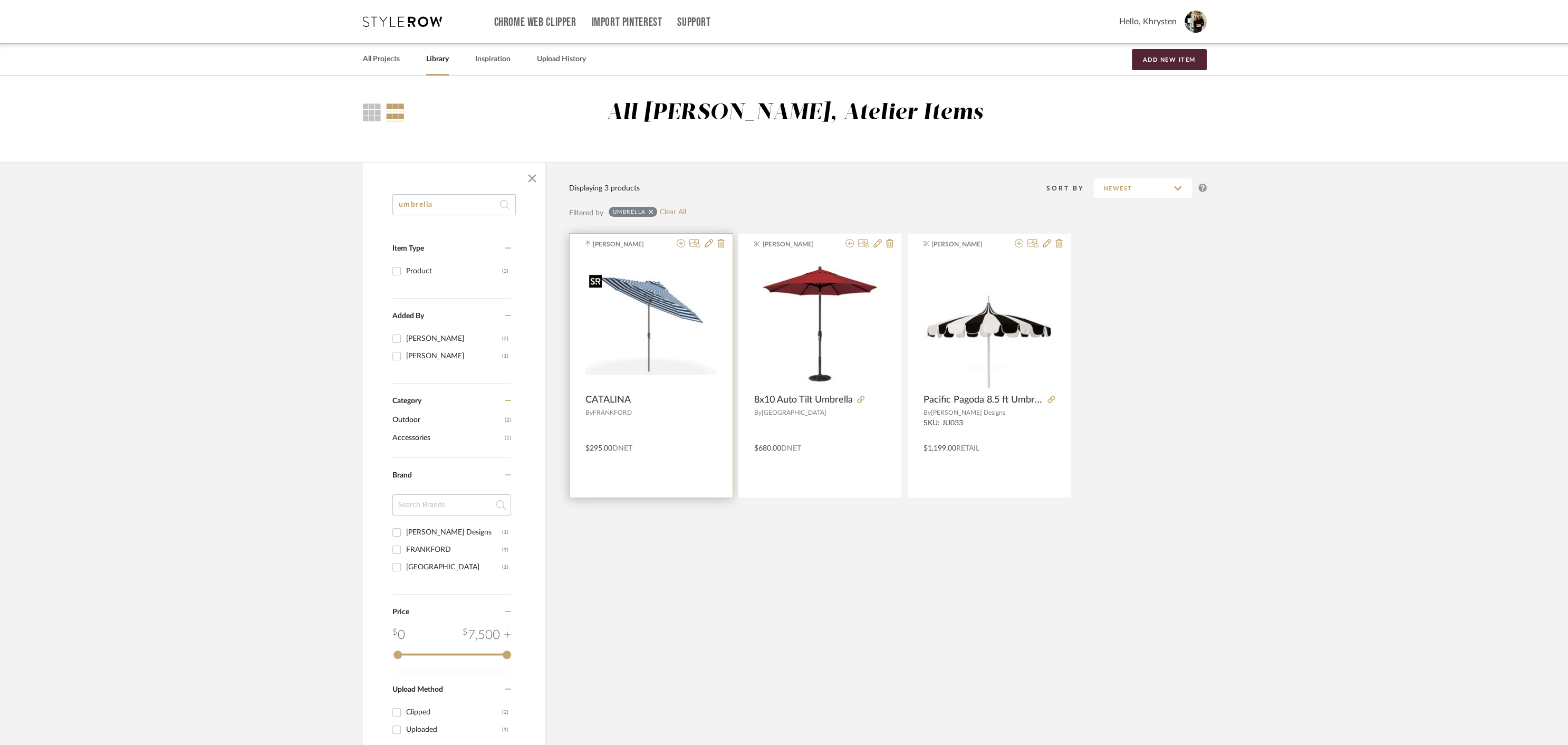
type input "umbrella"
click at [657, 337] on img "0" at bounding box center [651, 323] width 131 height 105
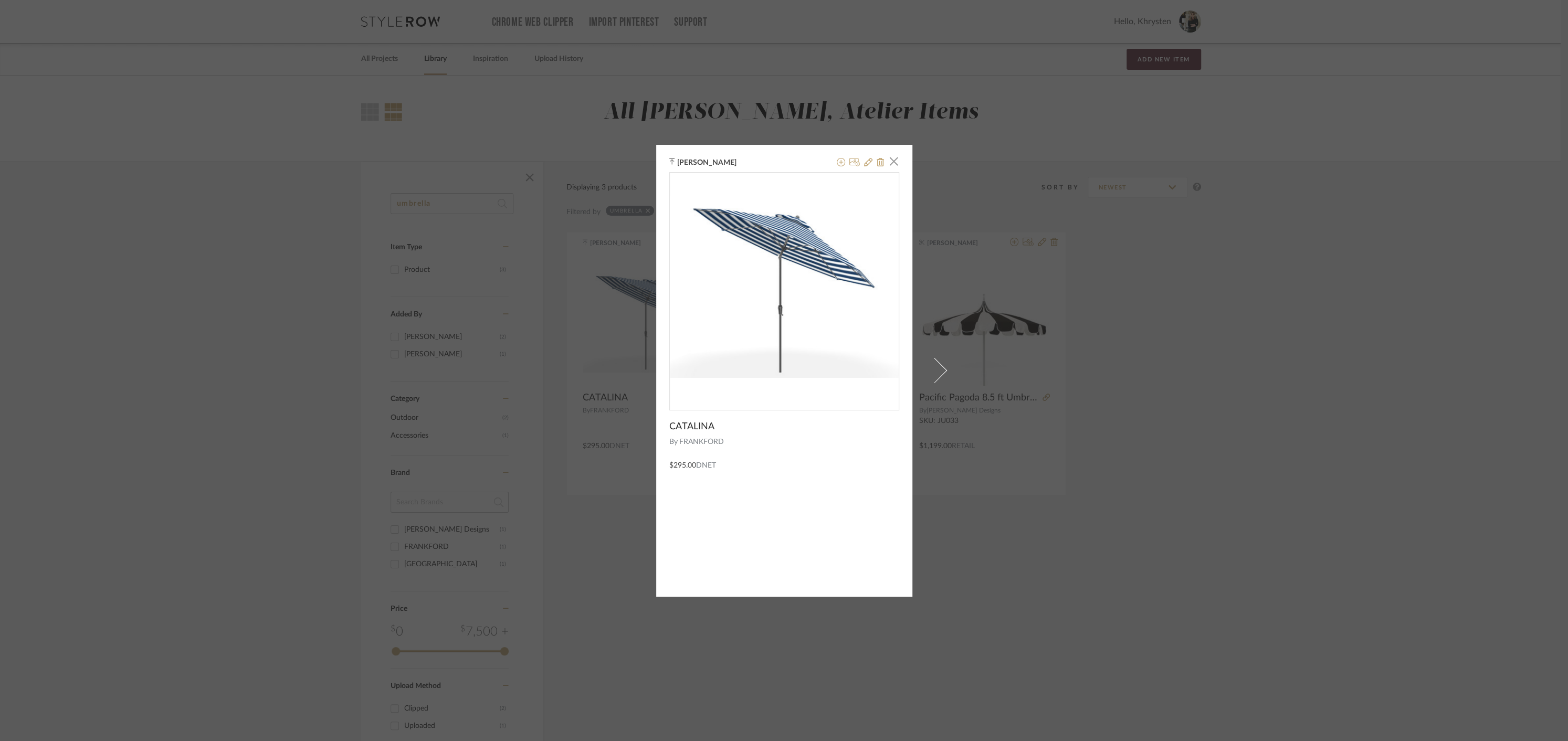
click at [686, 439] on span "FRANKFORD" at bounding box center [788, 441] width 219 height 11
click at [686, 423] on span "CATALINA" at bounding box center [692, 427] width 45 height 12
click at [893, 163] on span "button" at bounding box center [893, 161] width 21 height 21
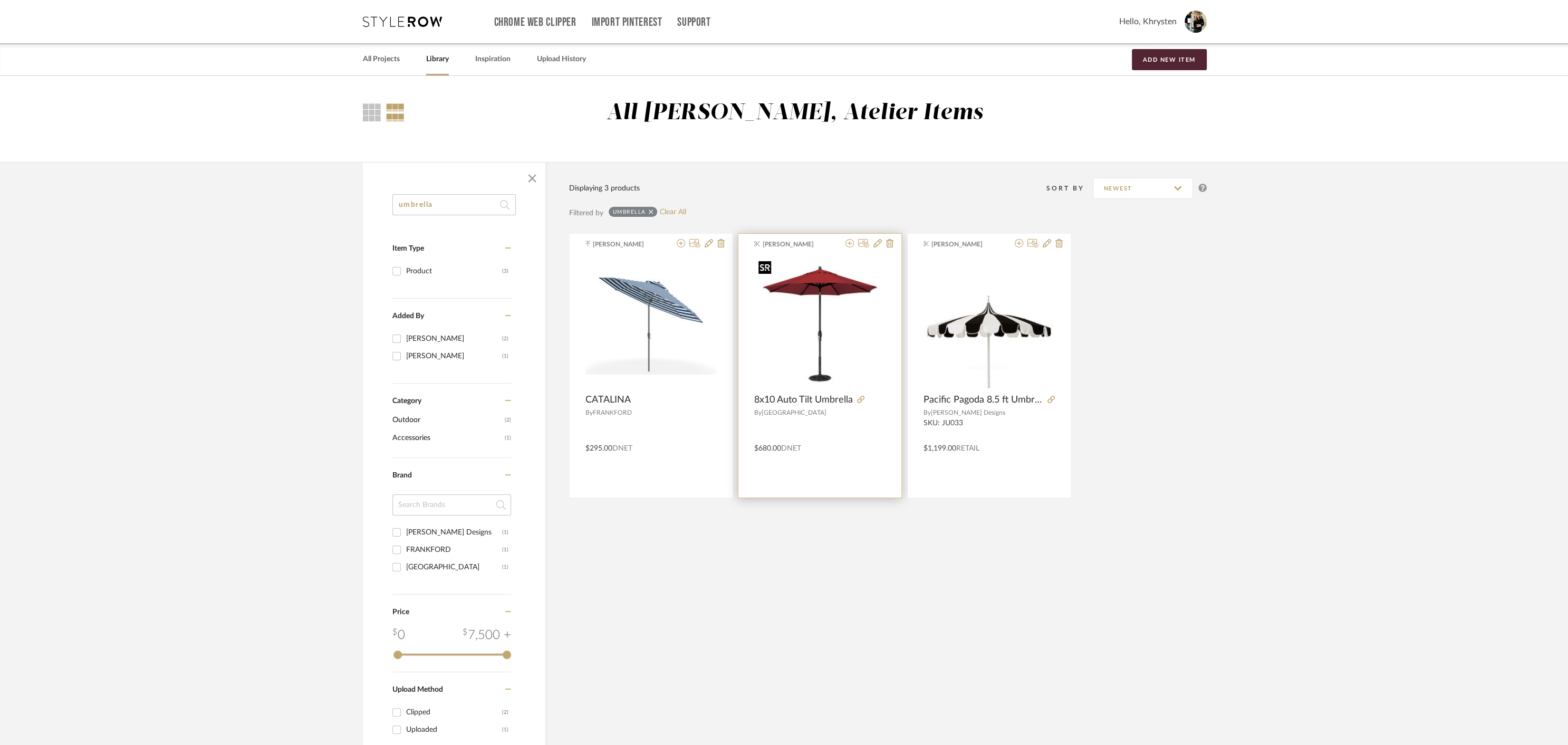
click at [832, 294] on img "0" at bounding box center [820, 322] width 131 height 131
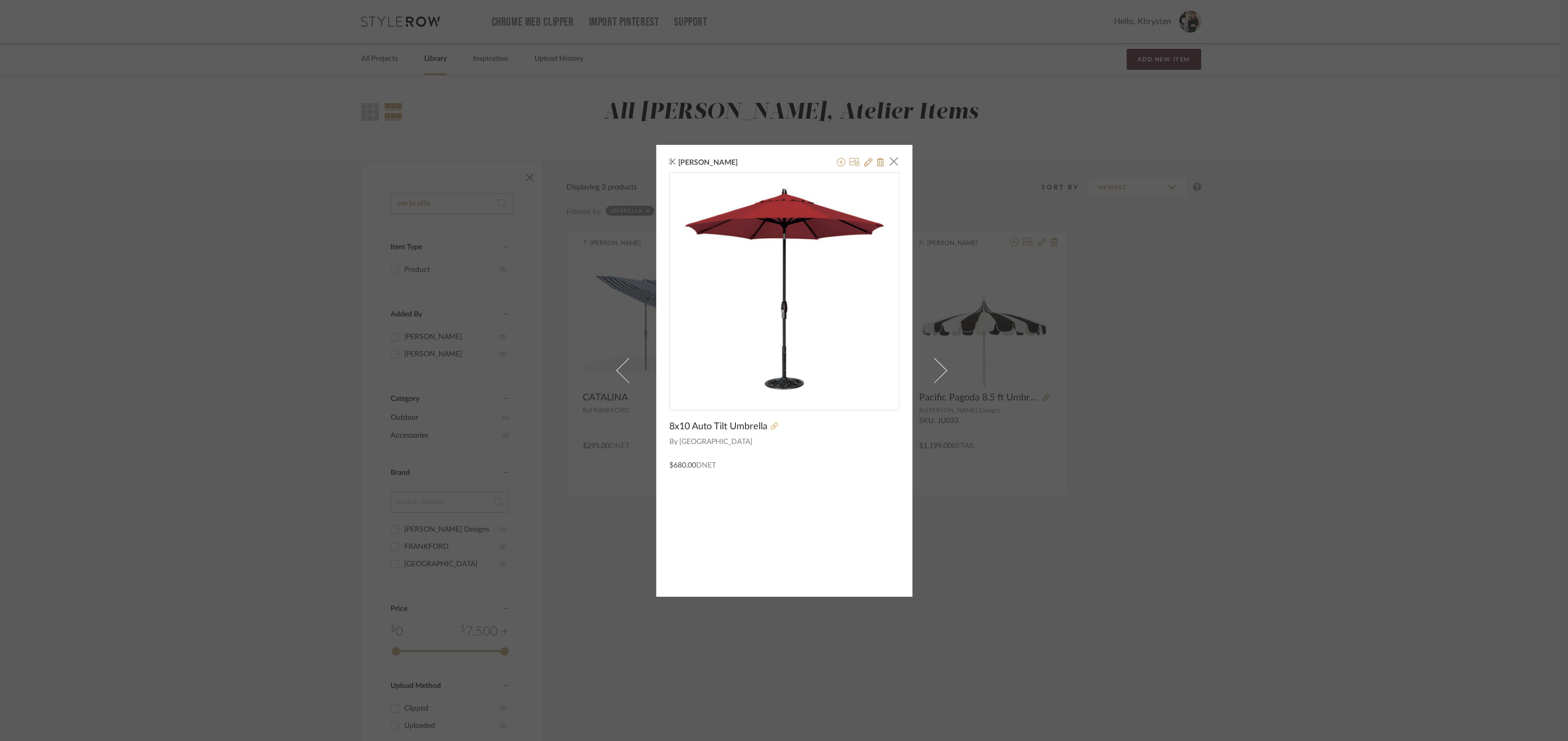
click at [771, 428] on icon at bounding box center [774, 426] width 8 height 8
